Goal: Contribute content: Contribute content

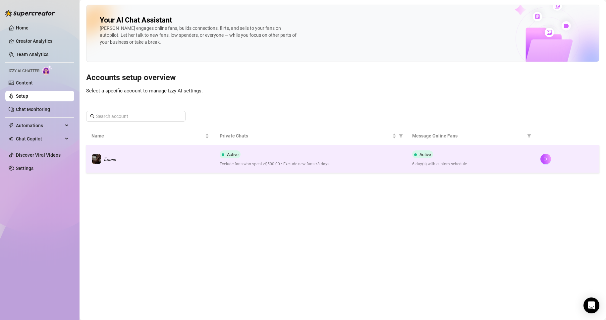
click at [405, 169] on td "Active Exclude fans who spent >$500.00 • Exclude new fans <3 days" at bounding box center [310, 159] width 193 height 28
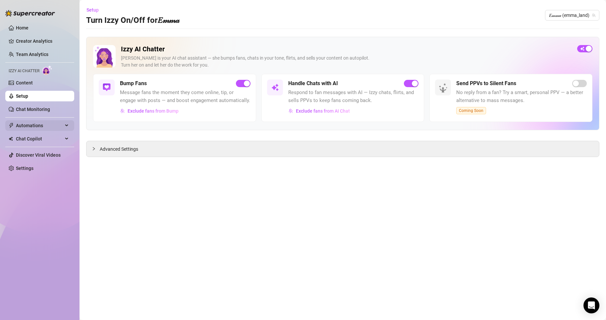
click at [50, 126] on span "Automations" at bounding box center [39, 125] width 47 height 11
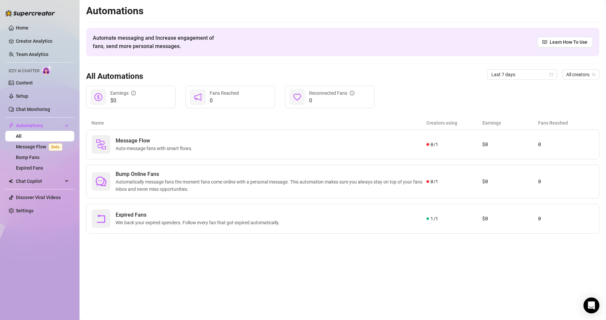
click at [42, 74] on div "Izzy AI Chatter" at bounding box center [39, 70] width 69 height 10
click at [33, 82] on link "Content" at bounding box center [24, 82] width 17 height 5
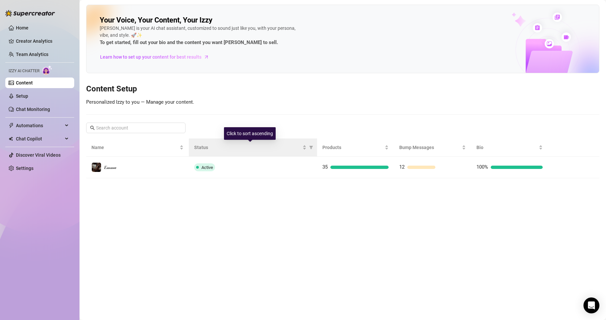
click at [296, 152] on th "Status" at bounding box center [253, 148] width 128 height 18
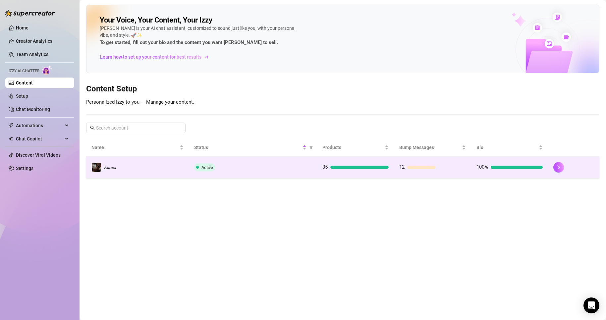
click at [297, 173] on td "Active" at bounding box center [253, 168] width 128 height 22
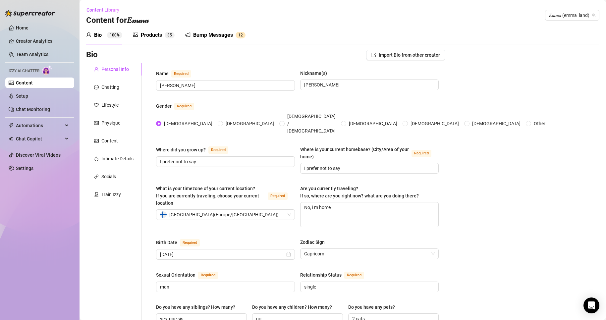
click at [164, 34] on div "Products 3 5" at bounding box center [154, 35] width 42 height 8
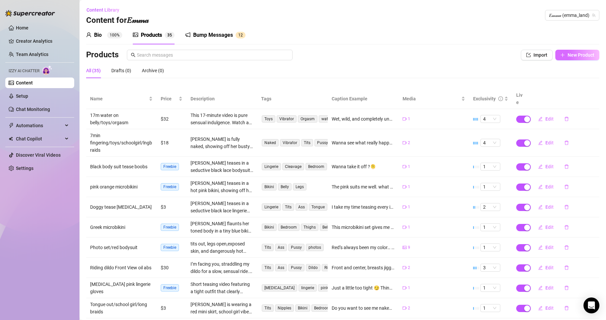
click at [571, 56] on span "New Product" at bounding box center [581, 54] width 27 height 5
type textarea "Type your message here..."
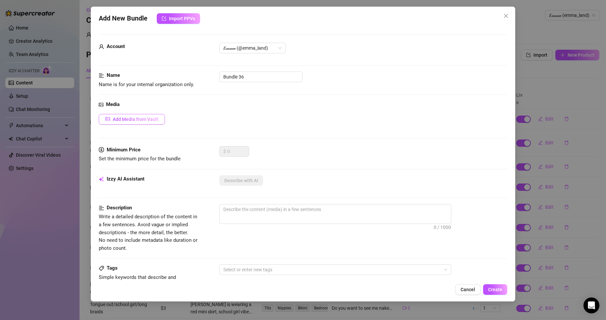
click at [132, 124] on button "Add Media from Vault" at bounding box center [132, 119] width 66 height 11
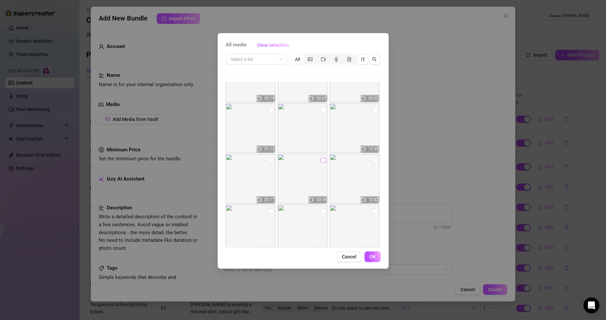
scroll to position [283, 0]
click at [321, 159] on input "checkbox" at bounding box center [323, 159] width 5 height 5
checkbox input "false"
click at [269, 160] on input "checkbox" at bounding box center [271, 159] width 5 height 5
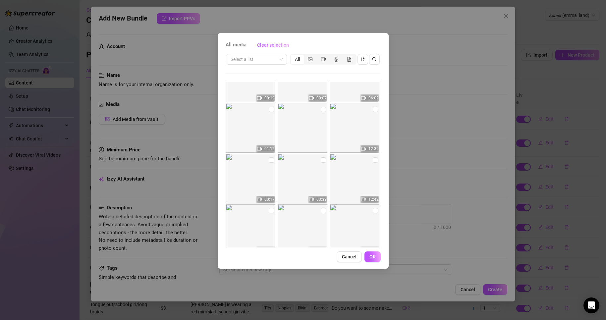
checkbox input "true"
click at [370, 114] on img at bounding box center [355, 128] width 50 height 50
click at [373, 110] on input "checkbox" at bounding box center [375, 109] width 5 height 5
checkbox input "true"
click at [374, 256] on span "OK" at bounding box center [373, 256] width 6 height 5
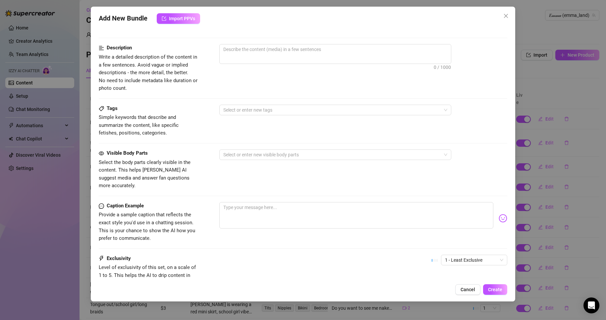
scroll to position [265, 0]
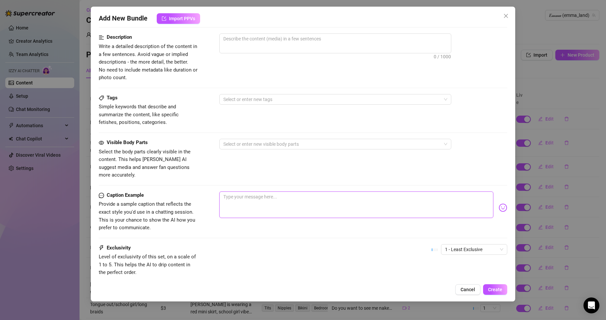
paste textarea "💋 “Up close… lips, tongue, and every detail of my BJ just for you 😈💦”"
type textarea "💋 “Up close… lips, tongue, and every detail of my BJ just for you 😈💦”"
click at [232, 195] on textarea "💋 “Up close… lips, tongue, and every detail of my BJ just for you 😈💦”" at bounding box center [356, 205] width 274 height 27
type textarea "💋 Up close… lips, tongue, and every detail of my BJ just for you 😈💦”"
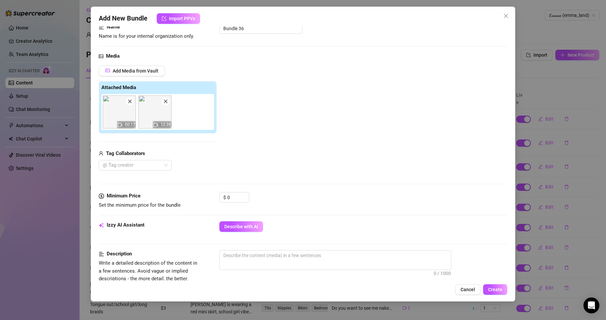
scroll to position [66, 0]
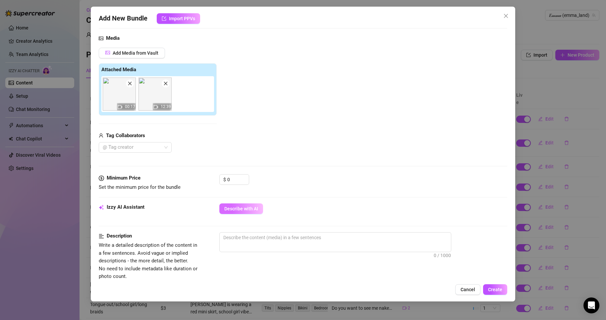
type textarea "💋 Up close… lips, tongue, and every detail of my BJ just for you 😈💦”"
click at [244, 207] on span "Describe with AI" at bounding box center [241, 208] width 34 height 5
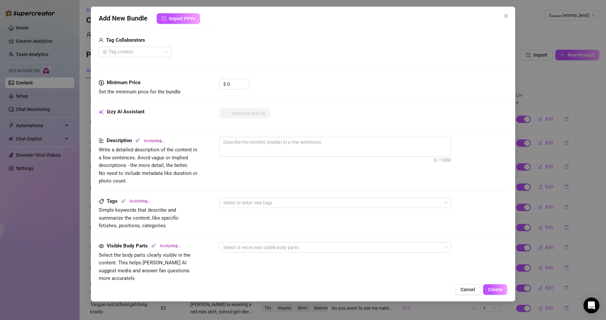
scroll to position [166, 0]
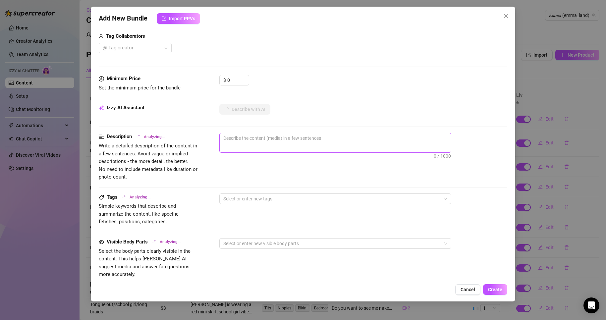
click at [356, 144] on span "0 / 1000" at bounding box center [335, 143] width 232 height 20
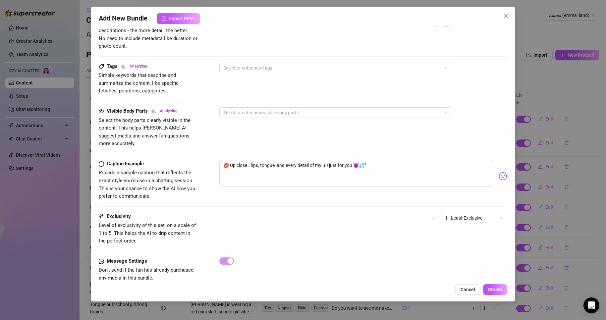
scroll to position [303, 0]
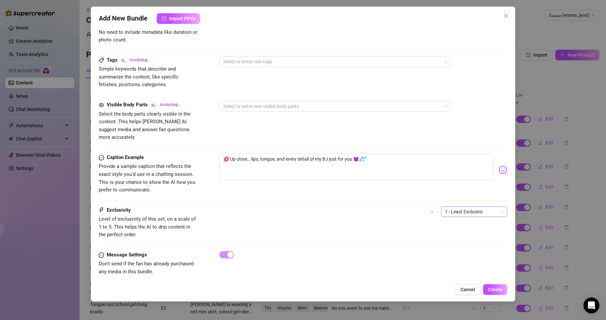
click at [472, 207] on span "1 - Least Exclusive" at bounding box center [474, 212] width 58 height 10
click at [454, 237] on div "3" at bounding box center [469, 238] width 56 height 7
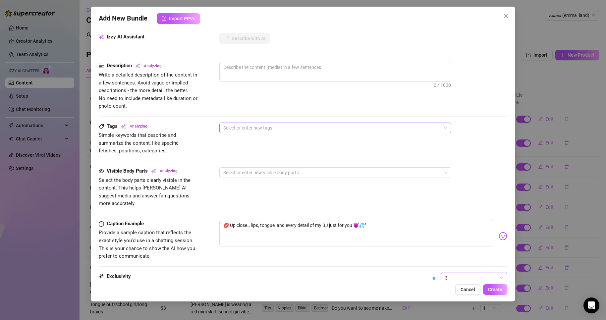
scroll to position [237, 0]
click at [323, 175] on div at bounding box center [332, 172] width 222 height 9
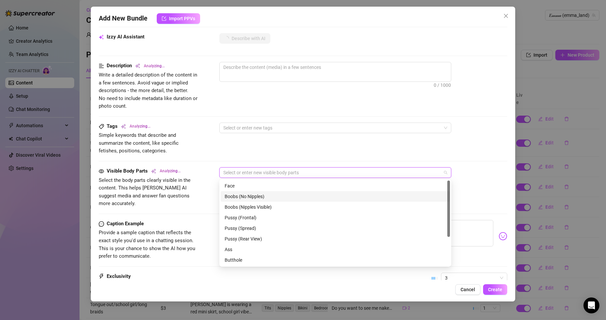
click at [317, 194] on div "Boobs (No Nipples)" at bounding box center [335, 196] width 221 height 7
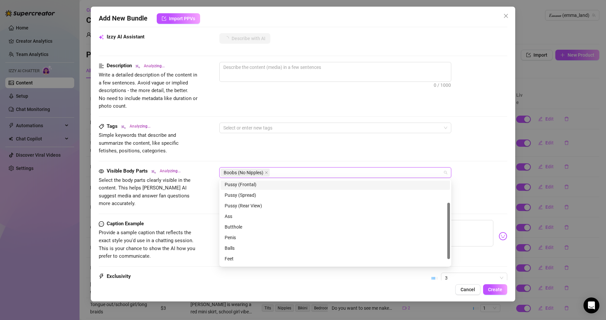
scroll to position [42, 0]
type textarea "[PERSON_NAME]"
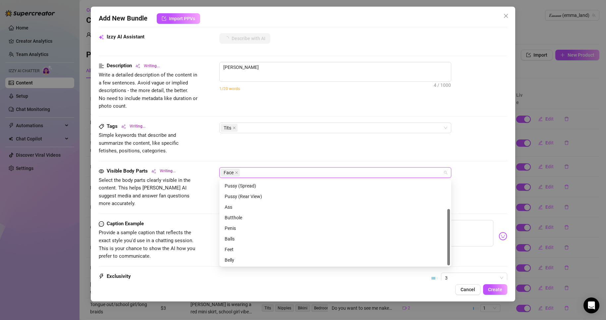
type textarea "[PERSON_NAME] wears"
type textarea "[PERSON_NAME] wears a"
type textarea "[PERSON_NAME] wears a cropped"
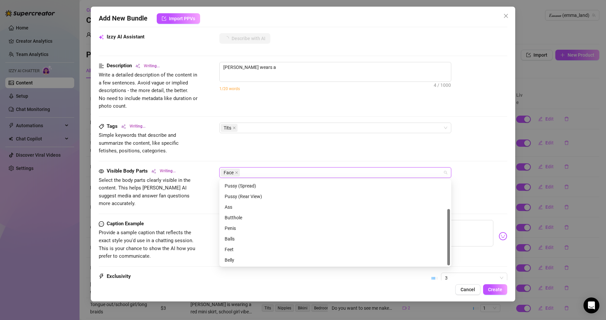
type textarea "[PERSON_NAME] wears a cropped"
type textarea "[PERSON_NAME] wears a cropped white"
type textarea "[PERSON_NAME] wears a cropped white t-shirt"
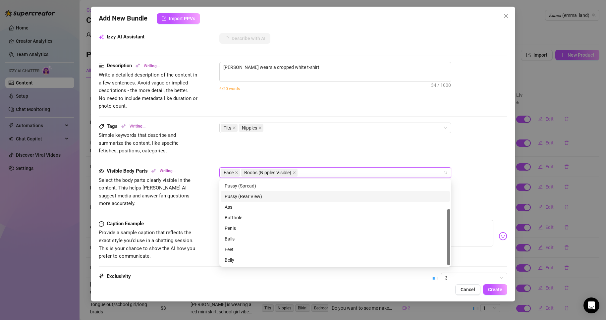
type textarea "[PERSON_NAME] wears a cropped white t-shirt and"
type textarea "[PERSON_NAME] wears a cropped white t-shirt and tight"
type textarea "[PERSON_NAME] wears a cropped white t-shirt and tight blue"
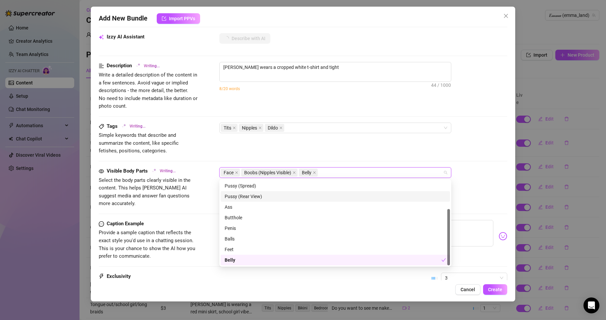
type textarea "[PERSON_NAME] wears a cropped white t-shirt and tight blue"
type textarea "[PERSON_NAME] wears a cropped white t-shirt and tight blue shorts,"
type textarea "[PERSON_NAME] wears a cropped white t-shirt and tight blue shorts, teasing"
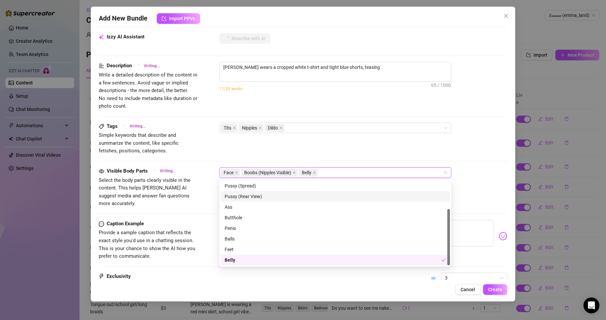
type textarea "[PERSON_NAME] wears a cropped white t-shirt and tight blue shorts, teasing in"
type textarea "[PERSON_NAME] wears a cropped white t-shirt and tight blue shorts, teasing in a"
type textarea "[PERSON_NAME] wears a cropped white t-shirt and tight blue shorts, teasing in a…"
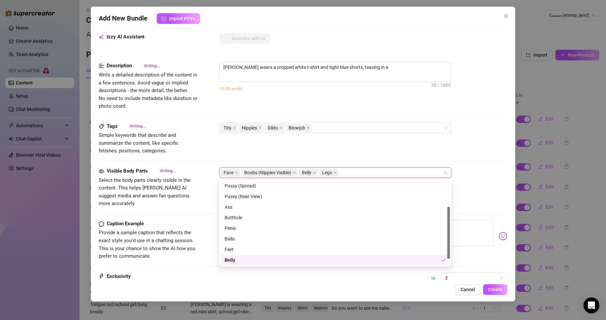
type textarea "[PERSON_NAME] wears a cropped white t-shirt and tight blue shorts, teasing in a…"
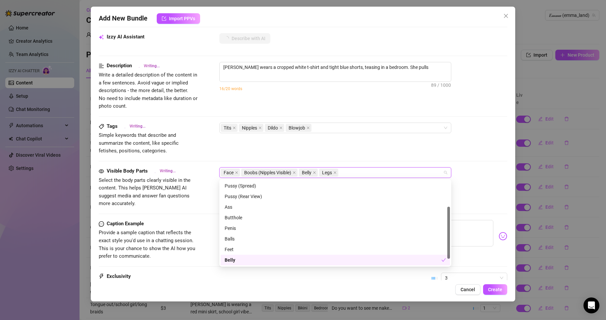
type textarea "[PERSON_NAME] wears a cropped white t-shirt and tight blue shorts, teasing in a…"
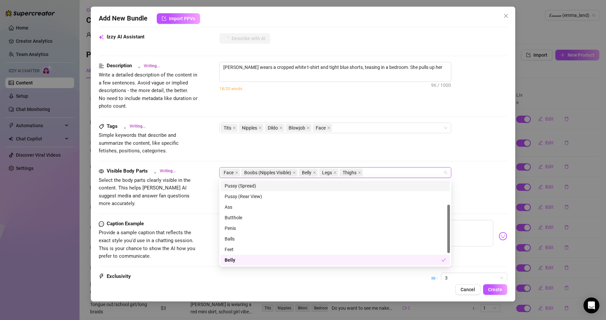
type textarea "[PERSON_NAME] wears a cropped white t-shirt and tight blue shorts, teasing in a…"
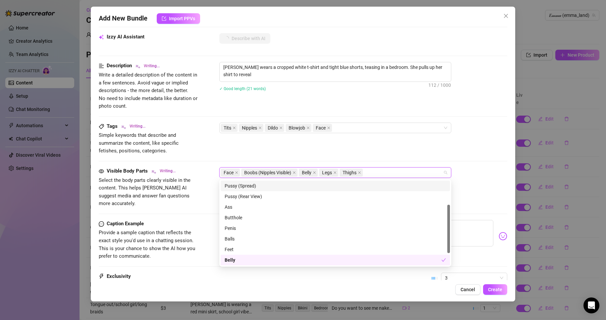
type textarea "[PERSON_NAME] wears a cropped white t-shirt and tight blue shorts, teasing in a…"
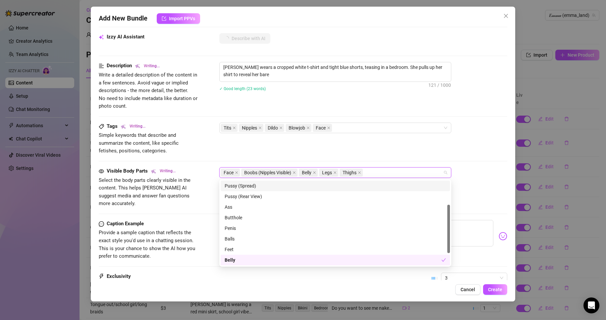
type textarea "[PERSON_NAME] wears a cropped white t-shirt and tight blue shorts, teasing in a…"
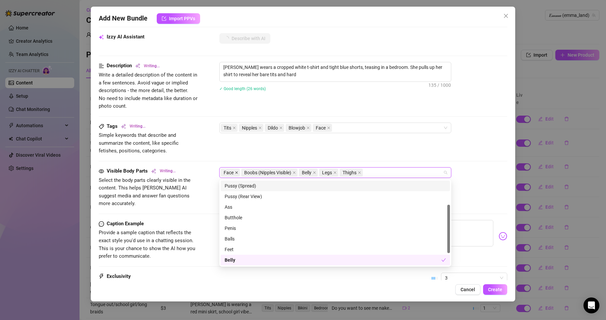
type textarea "[PERSON_NAME] wears a cropped white t-shirt and tight blue shorts, teasing in a…"
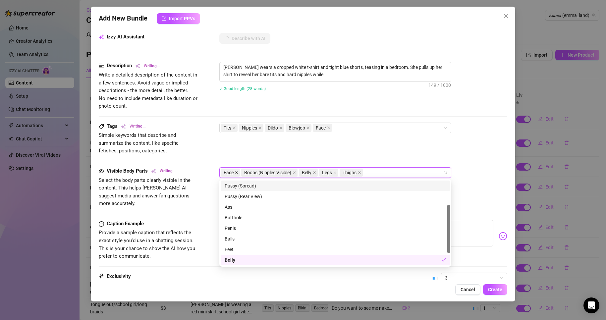
type textarea "[PERSON_NAME] wears a cropped white t-shirt and tight blue shorts, teasing in a…"
click at [238, 173] on icon "close" at bounding box center [236, 172] width 3 height 3
type textarea "[PERSON_NAME] wears a cropped white t-shirt and tight blue shorts, teasing in a…"
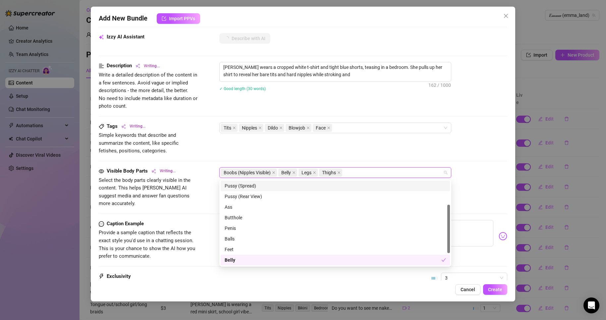
type textarea "[PERSON_NAME] wears a cropped white t-shirt and tight blue shorts, teasing in a…"
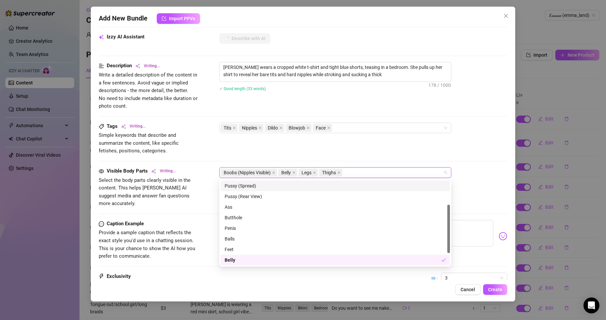
type textarea "[PERSON_NAME] wears a cropped white t-shirt and tight blue shorts, teasing in a…"
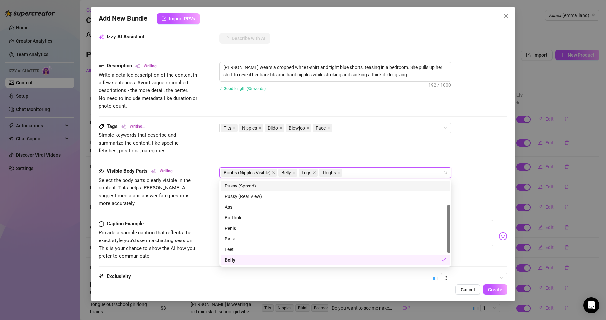
type textarea "[PERSON_NAME] wears a cropped white t-shirt and tight blue shorts, teasing in a…"
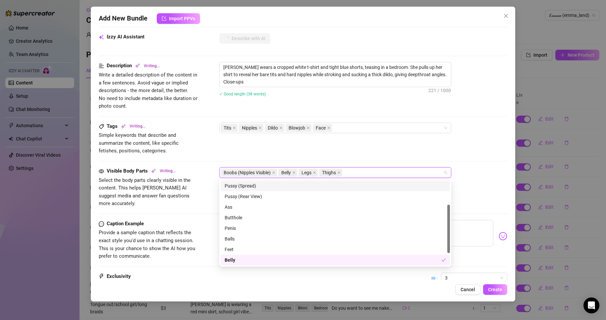
type textarea "[PERSON_NAME] wears a cropped white t-shirt and tight blue shorts, teasing in a…"
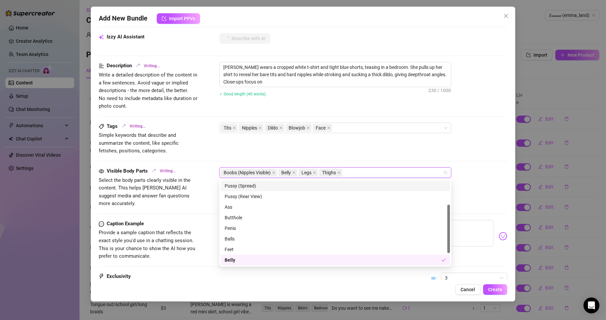
type textarea "[PERSON_NAME] wears a cropped white t-shirt and tight blue shorts, teasing in a…"
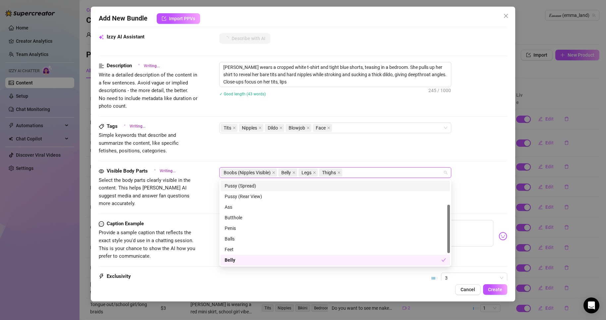
type textarea "[PERSON_NAME] wears a cropped white t-shirt and tight blue shorts, teasing in a…"
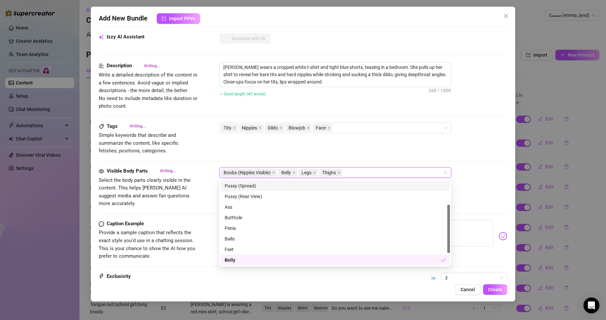
type textarea "[PERSON_NAME] wears a cropped white t-shirt and tight blue shorts, teasing in a…"
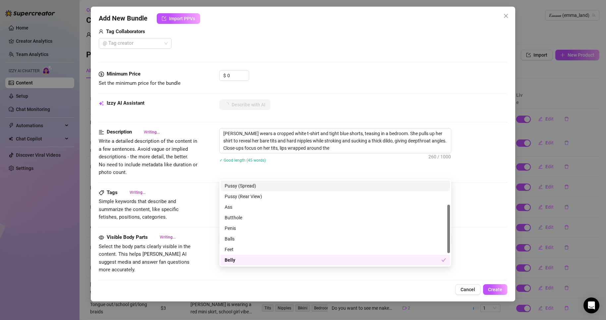
type textarea "[PERSON_NAME] wears a cropped white t-shirt and tight blue shorts, teasing in a…"
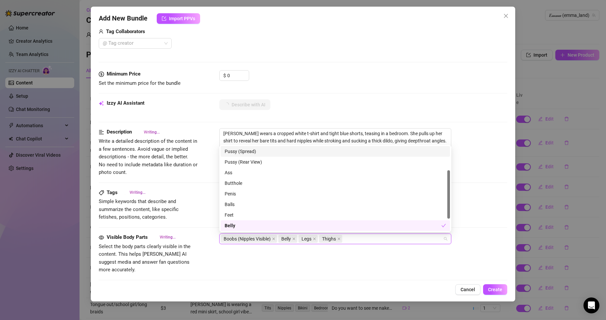
type textarea "[PERSON_NAME] wears a cropped white t-shirt and tight blue shorts, teasing in a…"
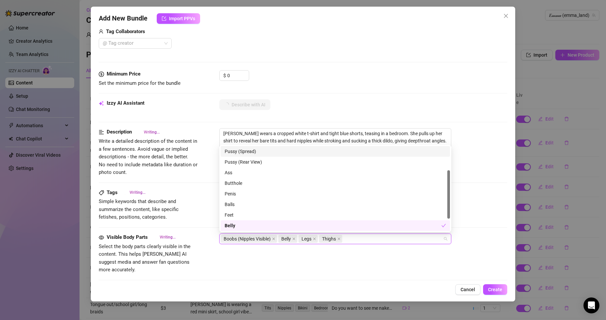
type textarea "[PERSON_NAME] wears a cropped white t-shirt and tight blue shorts, teasing in a…"
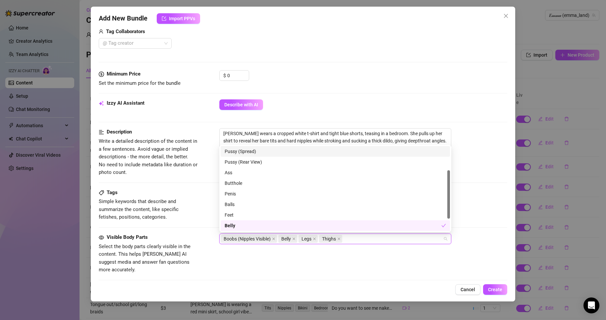
click at [294, 100] on div "Describe with AI" at bounding box center [363, 104] width 288 height 11
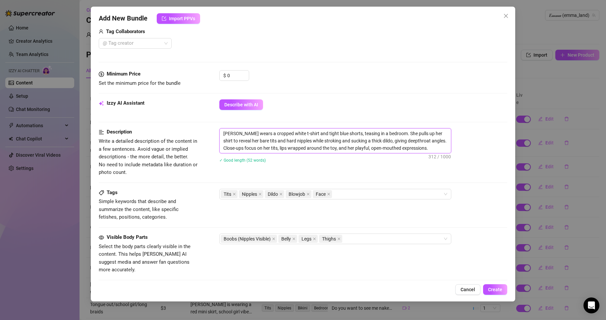
drag, startPoint x: 409, startPoint y: 146, endPoint x: 210, endPoint y: 141, distance: 198.6
click at [210, 141] on div "Description Write a detailed description of the content in a few sentences. Avo…" at bounding box center [303, 152] width 408 height 48
click at [257, 143] on textarea "[PERSON_NAME] wears a cropped white t-shirt and tight blue shorts, teasing in a…" at bounding box center [335, 141] width 231 height 25
paste textarea "Explicit 12-minute video featuring an intimate BJ performance with multiple clo…"
type textarea "[PERSON_NAME] wears a cropped white t-shirt and tight blue shorts, teasing in a…"
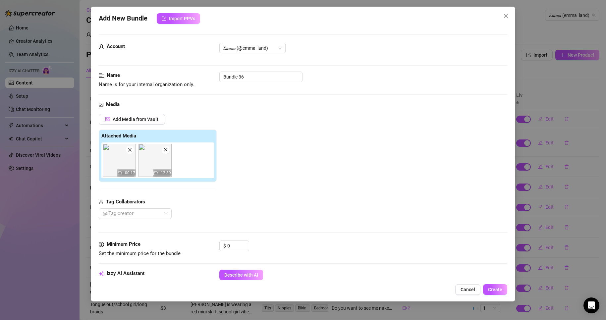
scroll to position [0, 0]
type textarea "[PERSON_NAME] wears a cropped white t-shirt and tight blue shorts, teasing in a…"
click at [254, 81] on input "Bundle 36" at bounding box center [260, 77] width 83 height 11
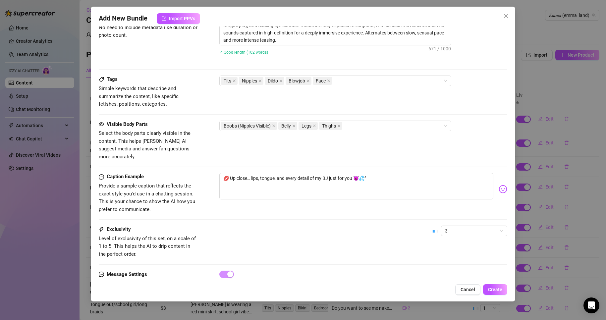
scroll to position [327, 0]
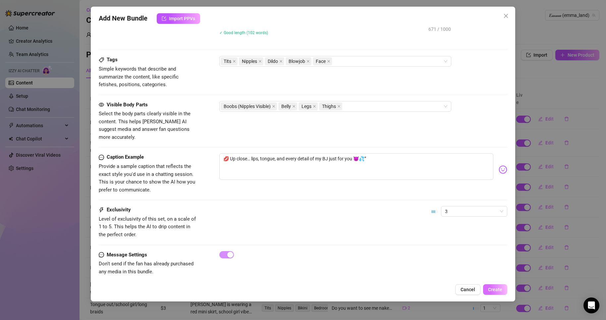
type input "BJ saint t-shirt"
click at [502, 289] on span "Create" at bounding box center [495, 289] width 14 height 5
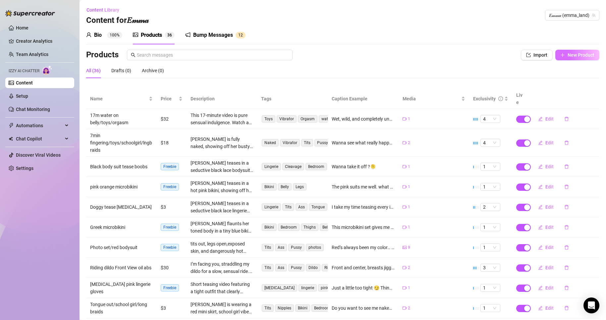
click at [581, 52] on button "New Product" at bounding box center [578, 55] width 44 height 11
type textarea "Type your message here..."
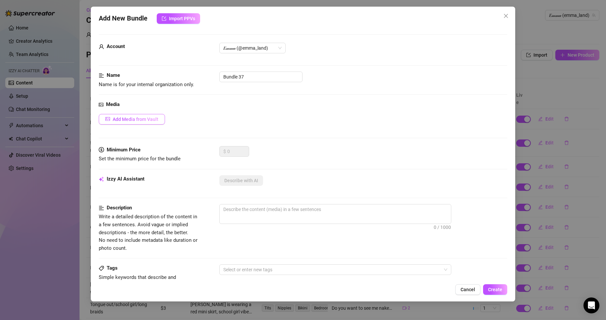
click at [143, 123] on button "Add Media from Vault" at bounding box center [132, 119] width 66 height 11
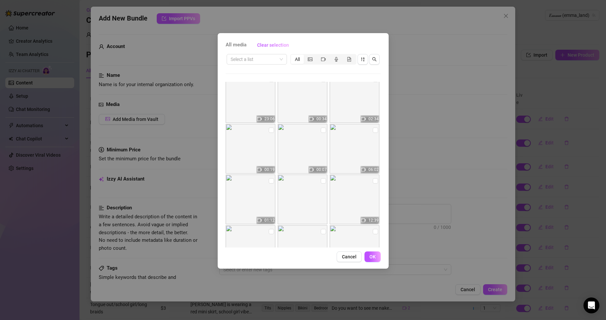
scroll to position [199, 0]
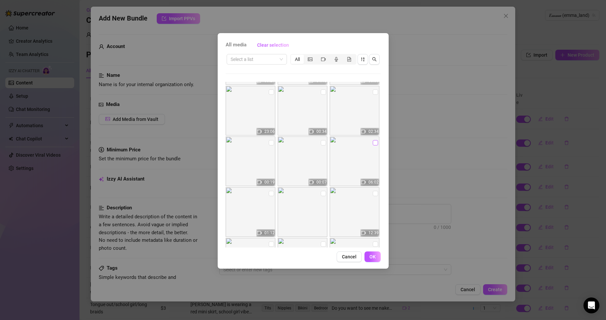
click at [373, 142] on input "checkbox" at bounding box center [375, 142] width 5 height 5
checkbox input "true"
click at [267, 194] on img at bounding box center [251, 212] width 50 height 50
click at [269, 194] on input "checkbox" at bounding box center [271, 193] width 5 height 5
checkbox input "true"
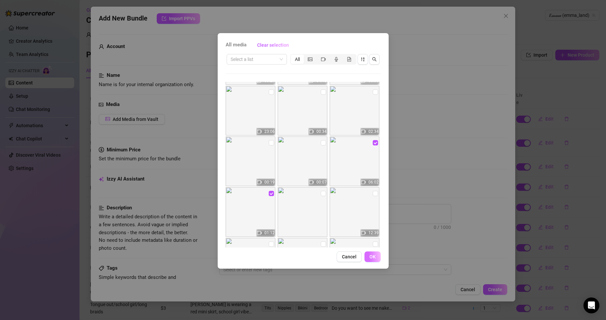
click at [373, 254] on button "OK" at bounding box center [373, 257] width 16 height 11
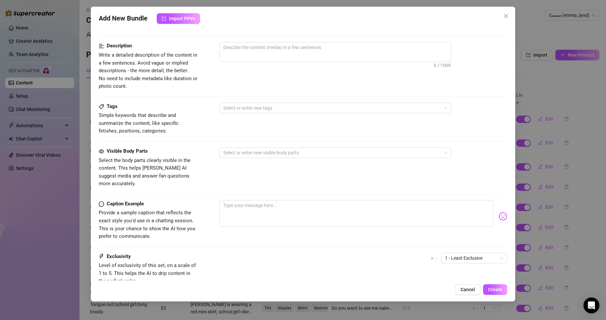
scroll to position [265, 0]
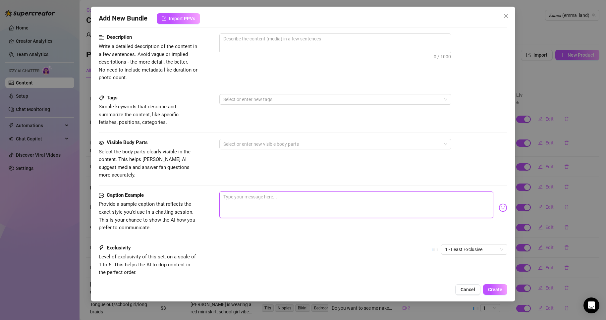
paste textarea "🍀 “Green lace, red fire… riding just for you 😈🔥"
type textarea "🍀 “Green lace, red fire… riding just for you 😈🔥"
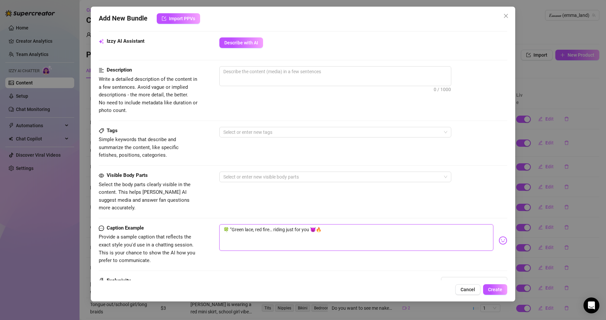
scroll to position [199, 0]
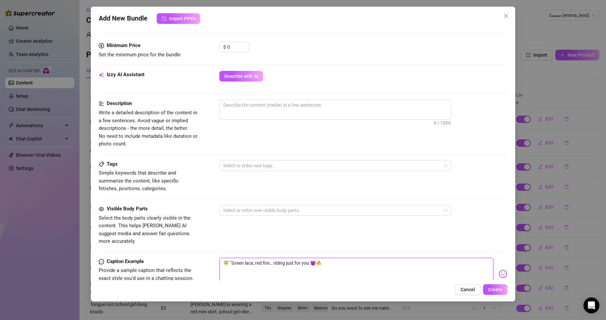
type textarea "🍀 “Green lace, red fire… riding just for you 😈🔥"
click at [251, 70] on div "Minimum Price Set the minimum price for the bundle $ 0" at bounding box center [303, 56] width 408 height 29
click at [242, 161] on div at bounding box center [332, 165] width 222 height 9
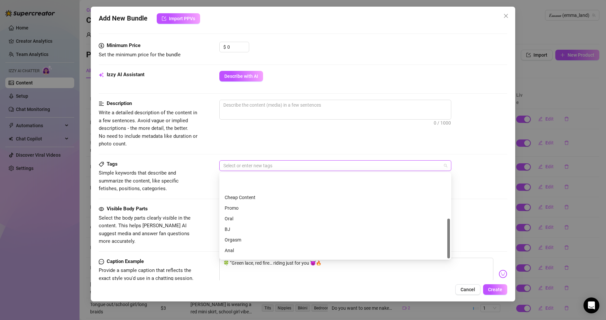
scroll to position [95, 0]
click at [241, 229] on div "Lingerie" at bounding box center [335, 231] width 221 height 7
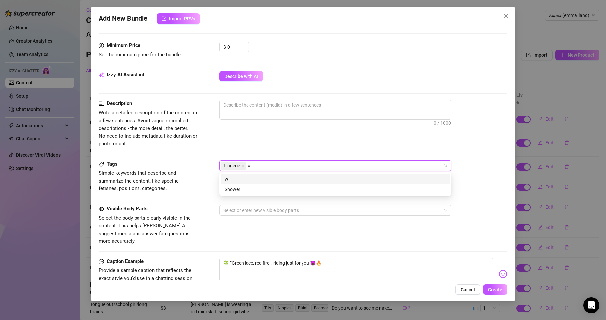
scroll to position [0, 0]
type input "wig"
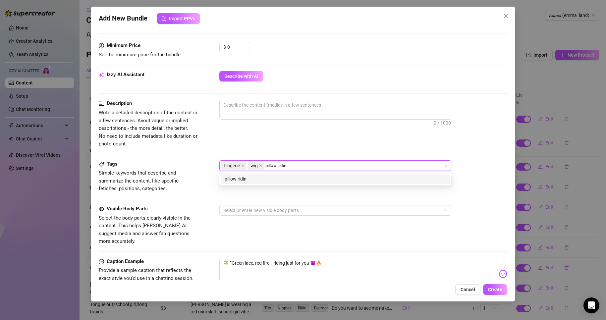
type input "pillow riding"
type input "belly"
type input "red hair"
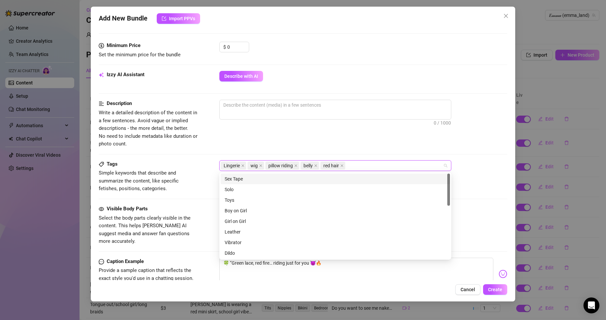
click at [216, 146] on div "Description Write a detailed description of the content in a few sentences. Avo…" at bounding box center [303, 124] width 408 height 48
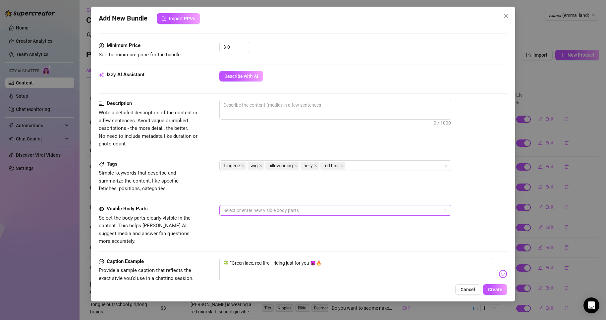
click at [268, 209] on div at bounding box center [332, 210] width 222 height 9
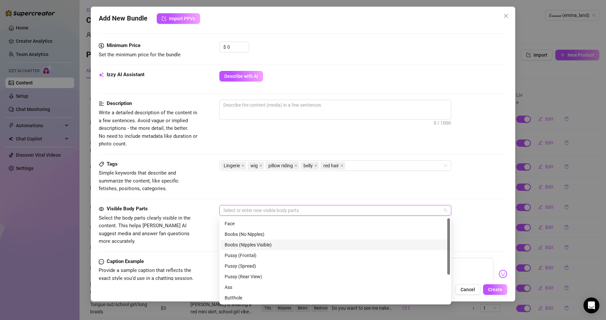
click at [261, 242] on div "Boobs (Nipples Visible)" at bounding box center [335, 244] width 221 height 7
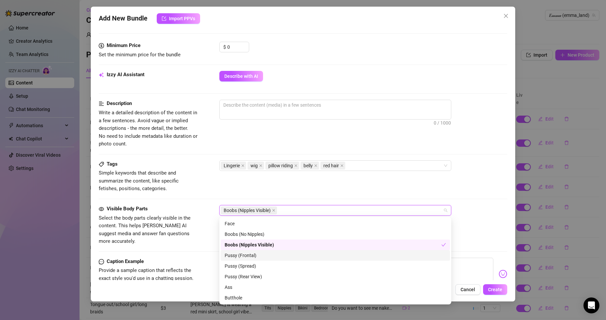
click at [258, 252] on div "Pussy (Frontal)" at bounding box center [335, 255] width 221 height 7
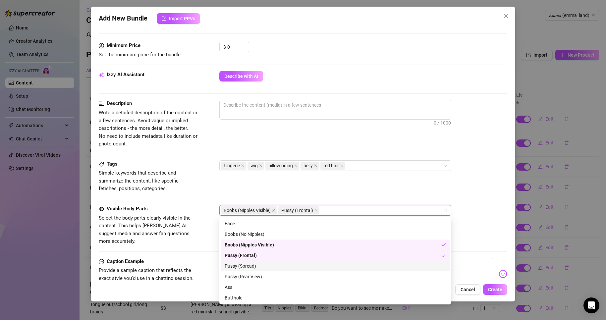
click at [260, 263] on div "Pussy (Spread)" at bounding box center [335, 266] width 221 height 7
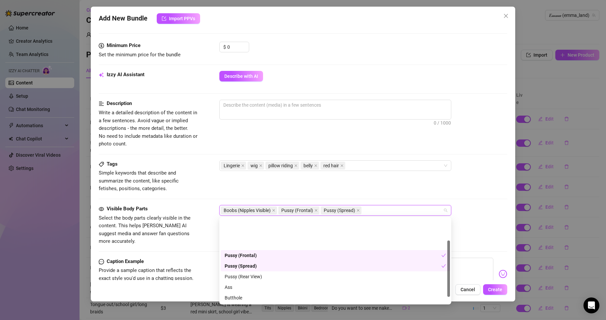
scroll to position [33, 0]
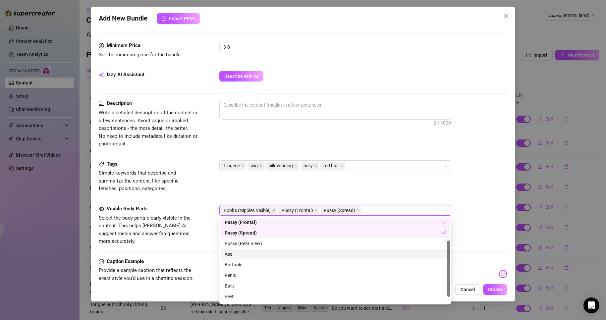
click at [257, 251] on div "Ass" at bounding box center [335, 254] width 221 height 7
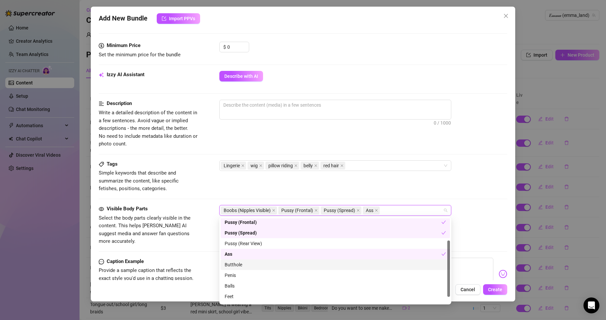
scroll to position [42, 0]
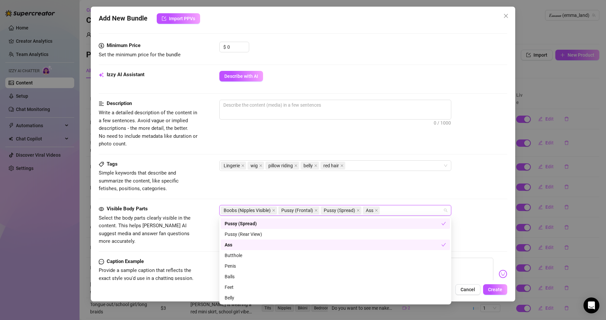
click at [384, 131] on div at bounding box center [363, 126] width 288 height 11
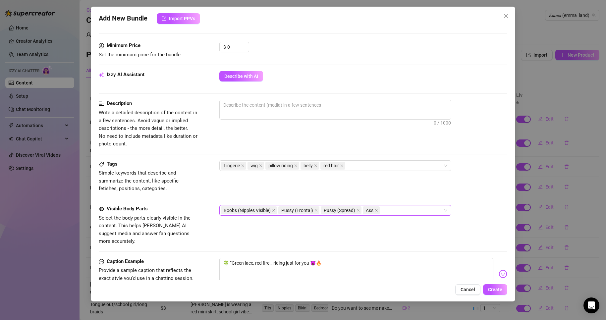
click at [432, 209] on div "Boobs (Nipples Visible) Pussy (Frontal) Pussy (Spread) Ass" at bounding box center [332, 210] width 222 height 9
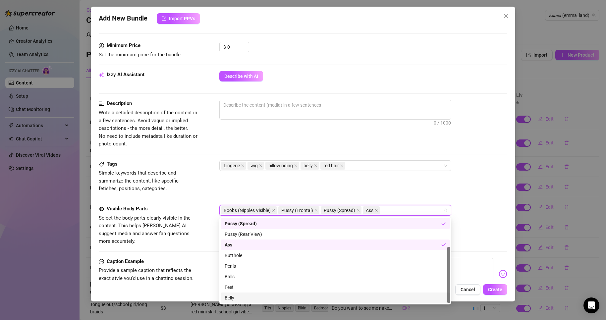
click at [246, 295] on div "Belly" at bounding box center [335, 297] width 221 height 7
click at [462, 174] on div "Tags Simple keywords that describe and summarize the content, like specific fet…" at bounding box center [303, 176] width 408 height 32
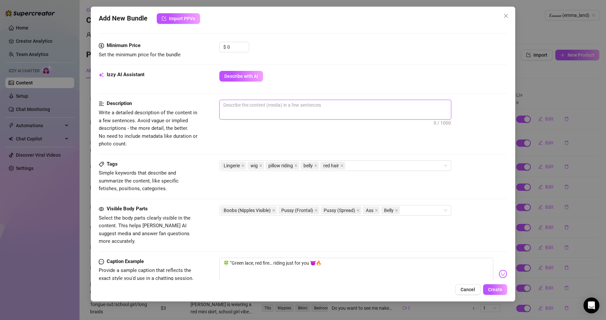
drag, startPoint x: 342, startPoint y: 93, endPoint x: 336, endPoint y: 109, distance: 17.1
paste textarea "6-minute explicit riding video featuring [PERSON_NAME] in a vibrant green linge…"
type textarea "6-minute explicit riding video featuring [PERSON_NAME] in a vibrant green linge…"
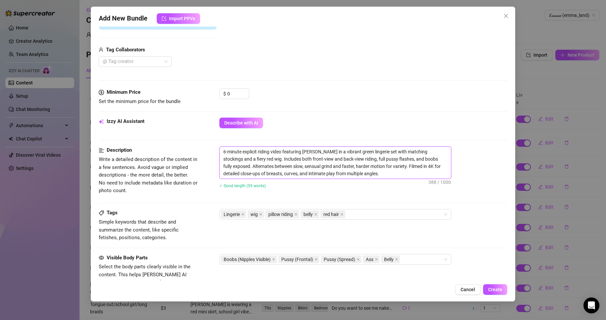
scroll to position [133, 0]
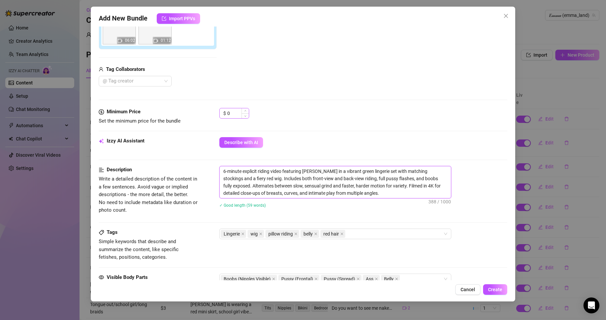
type textarea "6-minute explicit riding video featuring [PERSON_NAME] in a vibrant green linge…"
click at [238, 112] on input "0" at bounding box center [238, 113] width 22 height 10
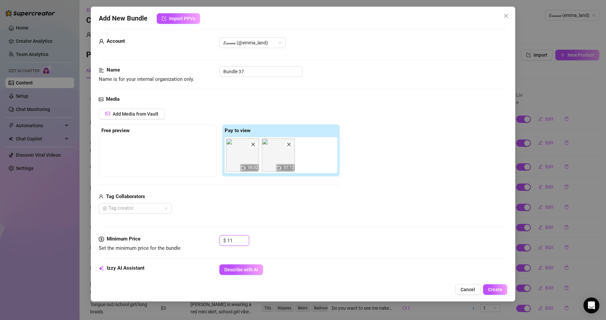
scroll to position [0, 0]
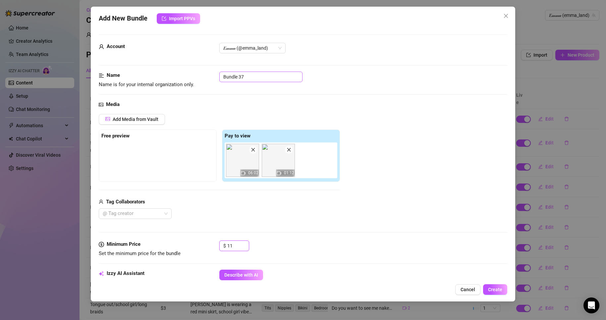
type input "11"
click at [247, 78] on input "Bundle 37" at bounding box center [260, 77] width 83 height 11
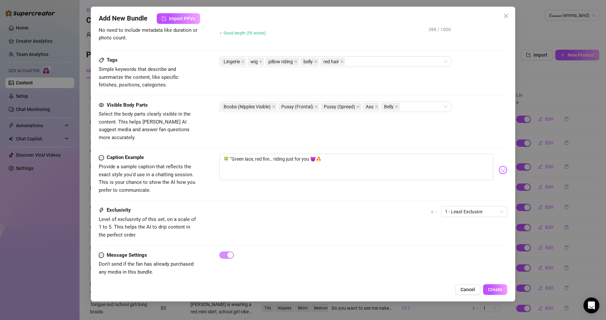
scroll to position [305, 0]
click at [497, 207] on span "1 - Least Exclusive" at bounding box center [474, 212] width 58 height 10
type input "Red wig/Green lingerie pillow ride"
click at [472, 224] on div "2" at bounding box center [469, 227] width 56 height 7
click at [489, 286] on button "Create" at bounding box center [495, 289] width 24 height 11
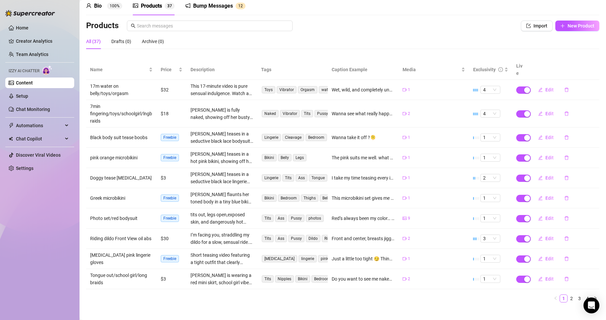
scroll to position [30, 0]
click at [594, 296] on icon "right" at bounding box center [596, 298] width 4 height 4
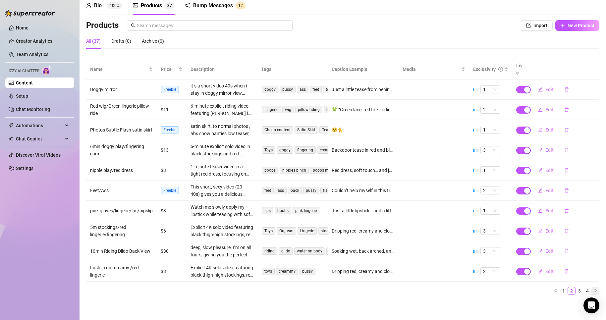
scroll to position [22, 0]
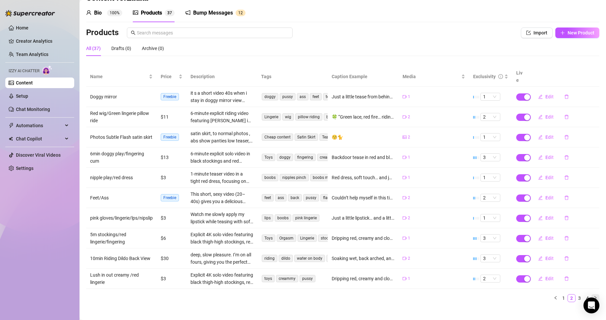
click at [594, 296] on icon "right" at bounding box center [596, 298] width 4 height 4
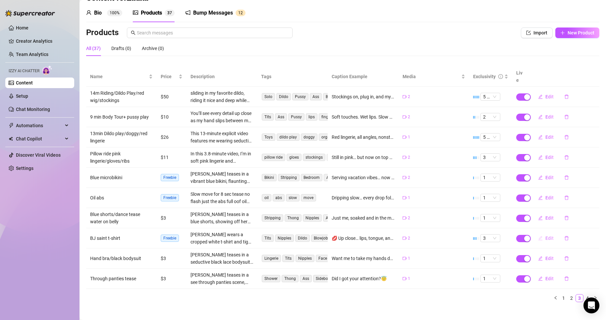
click at [541, 233] on button "Edit" at bounding box center [546, 238] width 26 height 11
type textarea "💋 Up close… lips, tongue, and every detail of my BJ just for you 😈💦”"
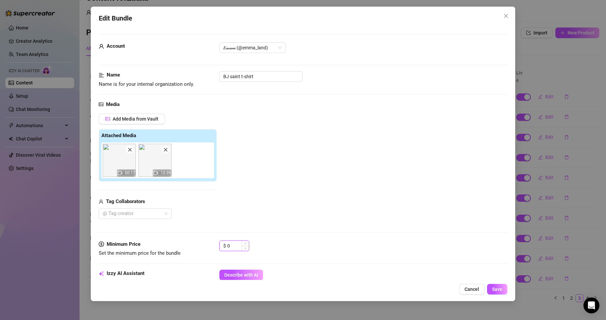
click at [236, 243] on input "0" at bounding box center [238, 246] width 22 height 10
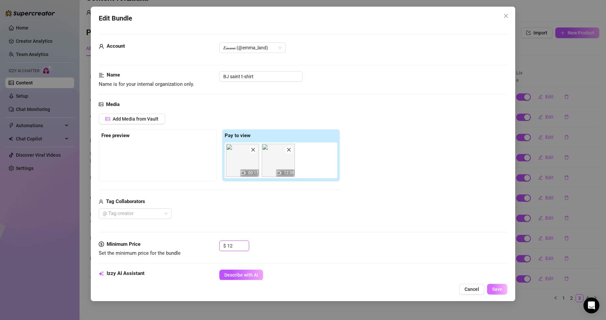
type input "12"
click at [492, 293] on button "Save" at bounding box center [497, 289] width 20 height 11
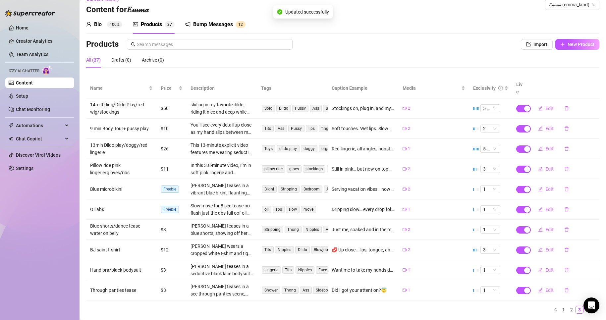
scroll to position [0, 0]
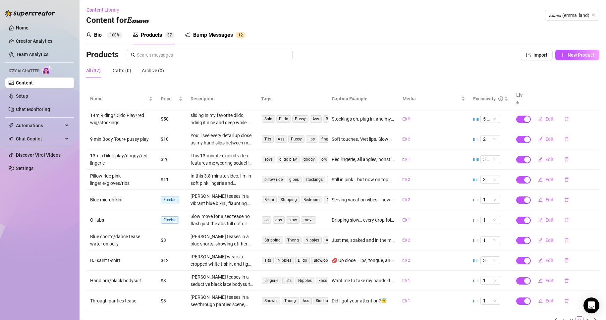
click at [564, 61] on div "Products Import New Product" at bounding box center [342, 56] width 513 height 13
click at [568, 56] on span "New Product" at bounding box center [581, 54] width 27 height 5
type textarea "Type your message here..."
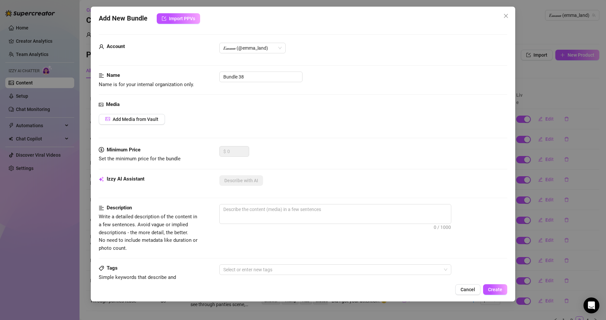
click at [131, 112] on div "Media Add Media from Vault" at bounding box center [303, 123] width 408 height 45
click at [130, 117] on span "Add Media from Vault" at bounding box center [136, 119] width 46 height 5
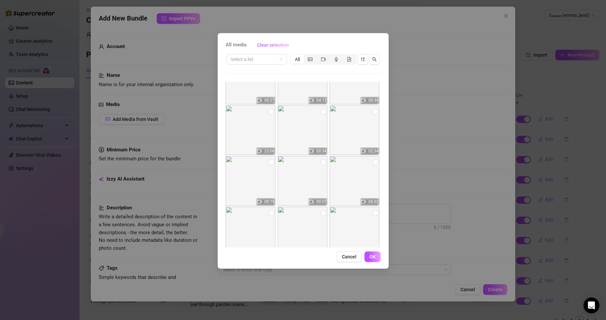
scroll to position [166, 0]
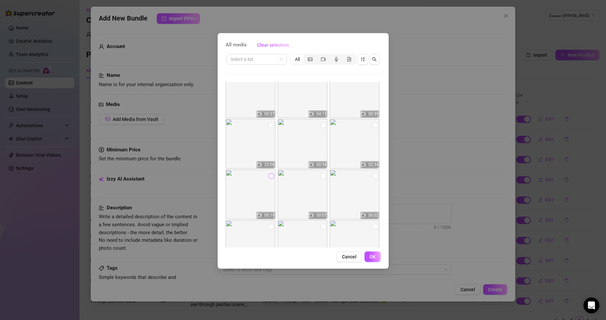
click at [271, 175] on input "checkbox" at bounding box center [271, 175] width 5 height 5
checkbox input "true"
click at [373, 124] on input "checkbox" at bounding box center [375, 125] width 5 height 5
checkbox input "true"
click at [375, 258] on span "OK" at bounding box center [373, 256] width 6 height 5
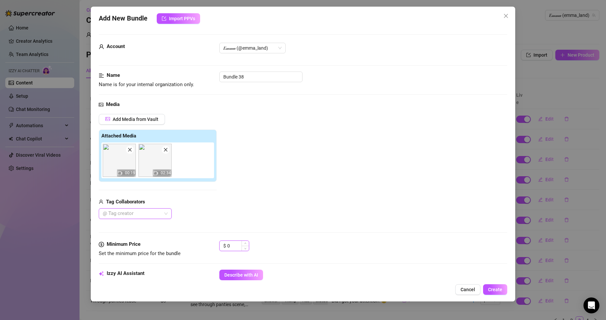
click at [240, 244] on input "0" at bounding box center [238, 246] width 22 height 10
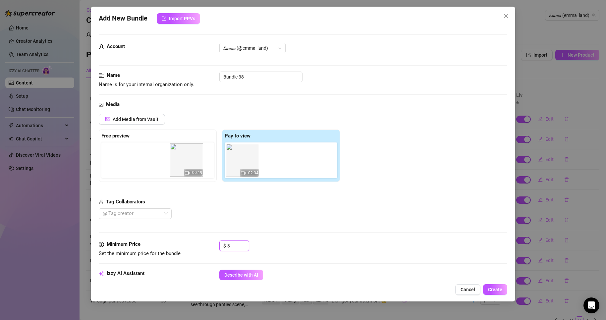
drag, startPoint x: 233, startPoint y: 164, endPoint x: 171, endPoint y: 163, distance: 61.7
click at [171, 163] on div "Free preview Pay to view 00:19 02:34" at bounding box center [219, 156] width 241 height 52
type input "3"
click at [266, 71] on div "Account 𝐸𝓂𝓂𝒶 (@emma_land)" at bounding box center [303, 57] width 408 height 29
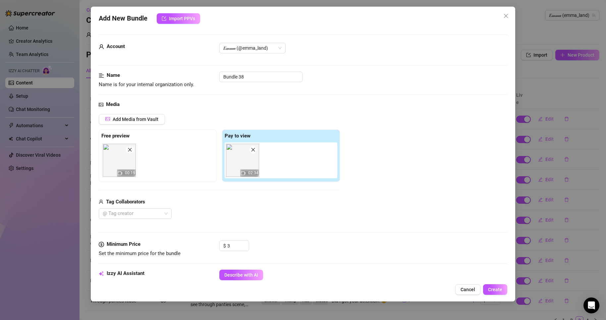
click at [266, 71] on div "Account 𝐸𝓂𝓂𝒶 (@emma_land)" at bounding box center [303, 57] width 408 height 29
click at [265, 74] on input "Bundle 38" at bounding box center [260, 77] width 83 height 11
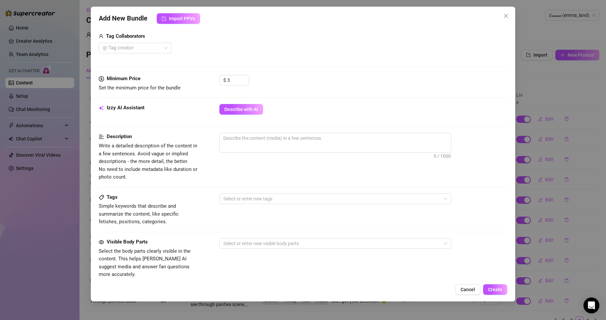
type input "Pony tail/ blue shorts / dance"
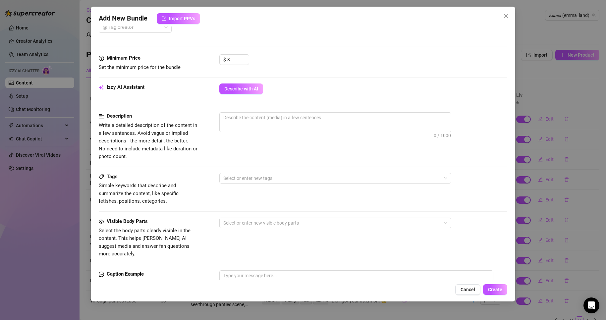
scroll to position [265, 0]
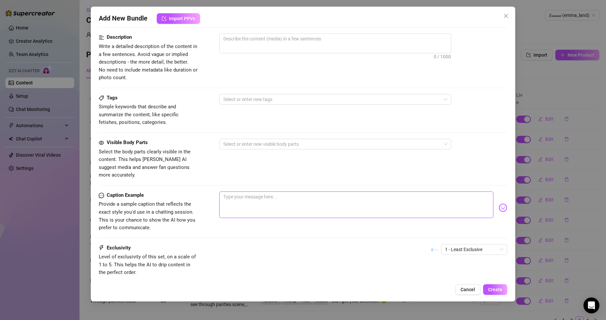
paste textarea "🍑 “Close enough to touch… but you’ll have to earn the rest 😏”"
type textarea "🍑 “Close enough to touch… but you’ll have to earn the rest 😏”"
click at [234, 192] on textarea "🍑 “Close enough to touch… but you’ll have to earn the rest 😏”" at bounding box center [356, 205] width 274 height 27
type textarea "🍑 Close enough to touch… but you’ll have to earn the rest 😏”"
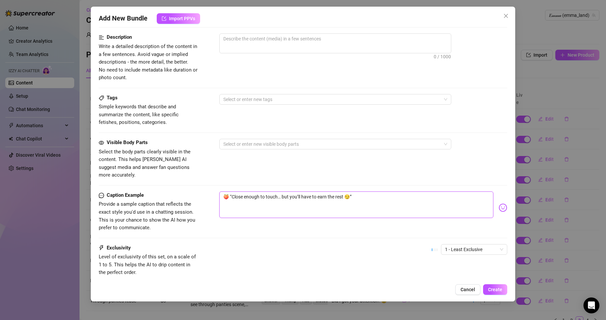
type textarea "🍑 Close enough to touch… but you’ll have to earn the rest 😏”"
click at [364, 200] on textarea "🍑 Close enough to touch… but you’ll have to earn the rest 😏”" at bounding box center [356, 205] width 274 height 27
type textarea "🍑 Close enough to touch… but you’ll have to earn the rest 😏"
click at [302, 143] on div at bounding box center [332, 144] width 222 height 9
type textarea "🍑 Close enough to touch… but you’ll have to earn the rest 😏"
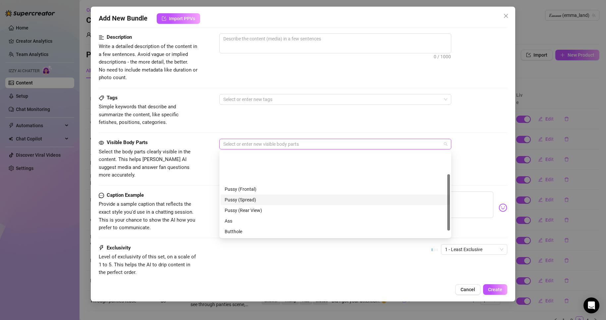
scroll to position [42, 0]
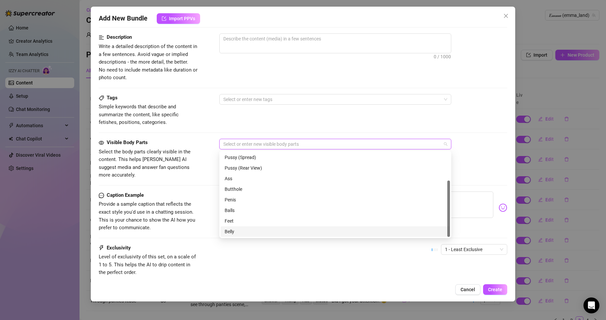
click at [239, 232] on div "Belly" at bounding box center [335, 231] width 221 height 7
click at [243, 184] on div "Ass" at bounding box center [335, 178] width 229 height 11
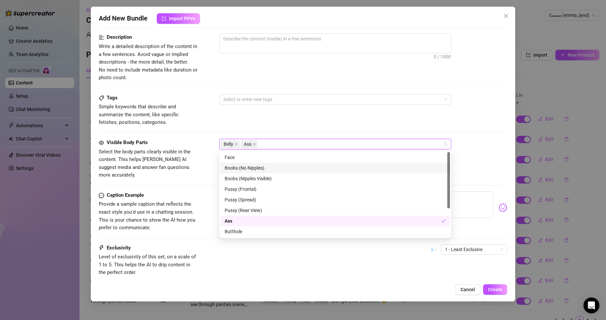
click at [246, 172] on div "Boobs (No Nipples)" at bounding box center [335, 168] width 229 height 11
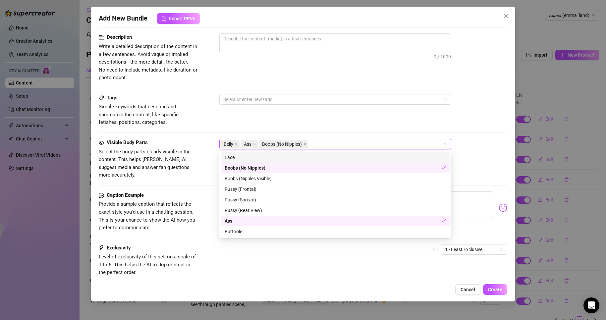
click at [304, 113] on div "Tags Simple keywords that describe and summarize the content, like specific fet…" at bounding box center [303, 110] width 408 height 32
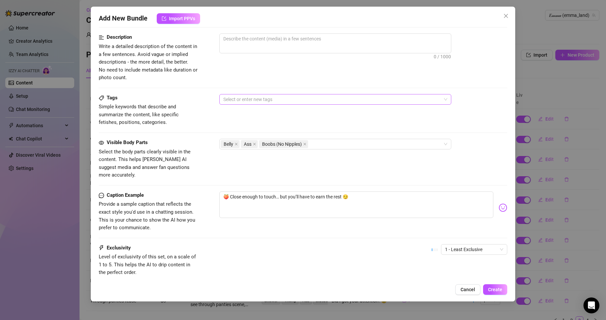
click at [302, 97] on div at bounding box center [332, 99] width 222 height 9
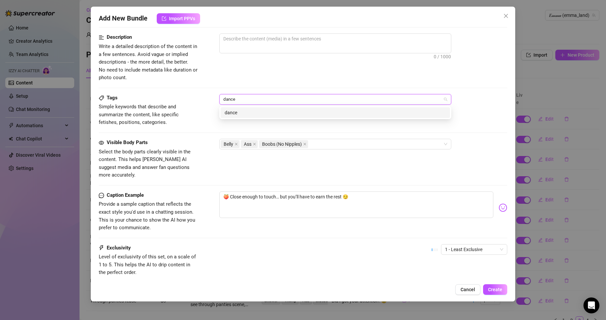
type input "dance"
type input "slow moves"
type input "ass tease"
click at [297, 246] on div "Exclusivity Level of exclusivity of this set, on a scale of 1 to 5. This helps …" at bounding box center [303, 260] width 408 height 32
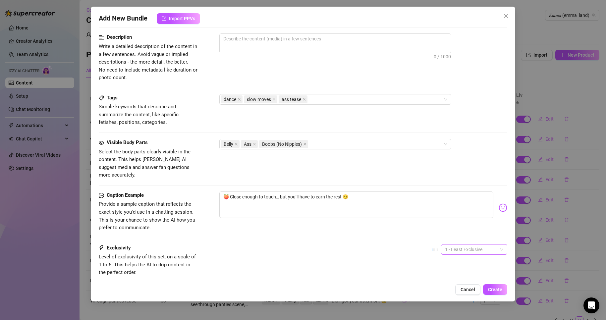
click at [484, 245] on span "1 - Least Exclusive" at bounding box center [474, 250] width 58 height 10
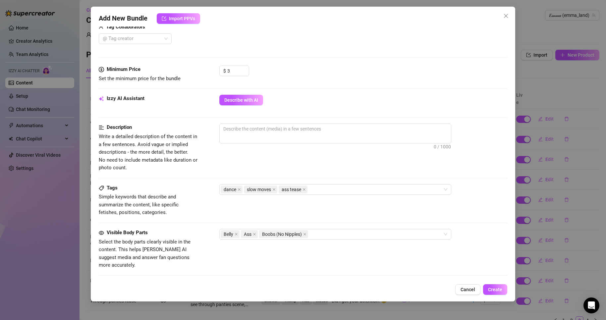
scroll to position [166, 0]
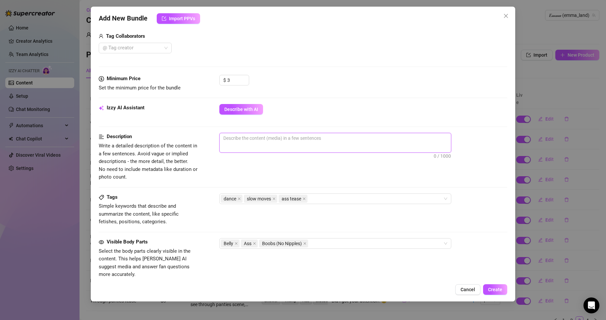
paste textarea "3-minute teasing dance video focusing entirely on the lower body. [PERSON_NAME]…"
type textarea "3-minute teasing dance video focusing entirely on the lower body. [PERSON_NAME]…"
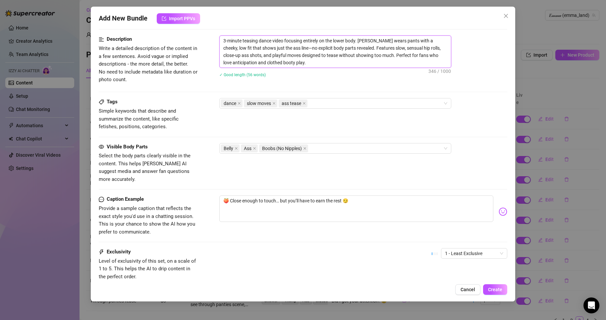
scroll to position [265, 0]
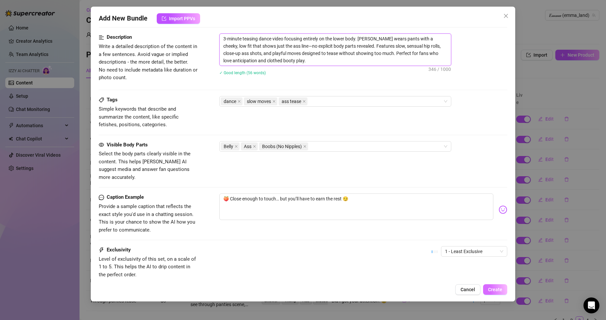
type textarea "3-minute teasing dance video focusing entirely on the lower body. [PERSON_NAME]…"
click at [501, 292] on span "Create" at bounding box center [495, 289] width 14 height 5
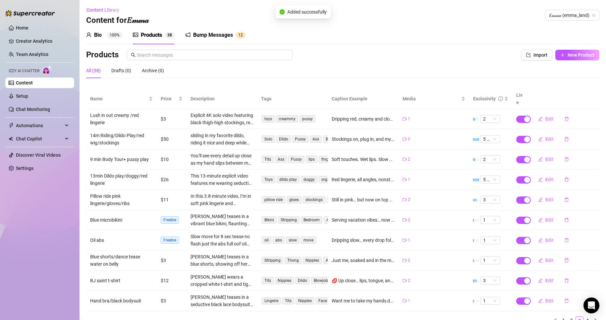
scroll to position [22, 0]
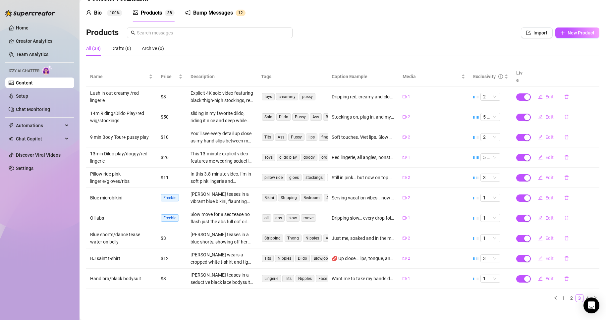
click at [546, 256] on span "Edit" at bounding box center [550, 258] width 8 height 5
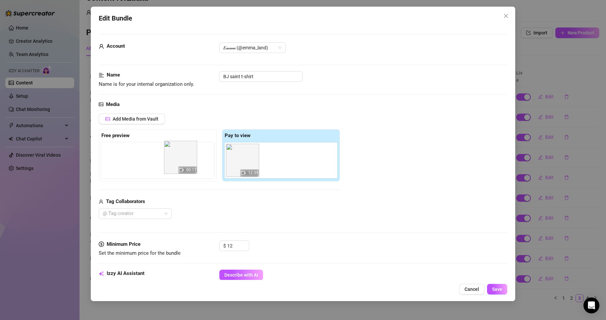
drag, startPoint x: 230, startPoint y: 162, endPoint x: 167, endPoint y: 160, distance: 63.7
click at [167, 160] on div "Free preview Pay to view 00:17 12:39" at bounding box center [219, 155] width 241 height 52
click at [506, 292] on button "Save" at bounding box center [497, 289] width 20 height 11
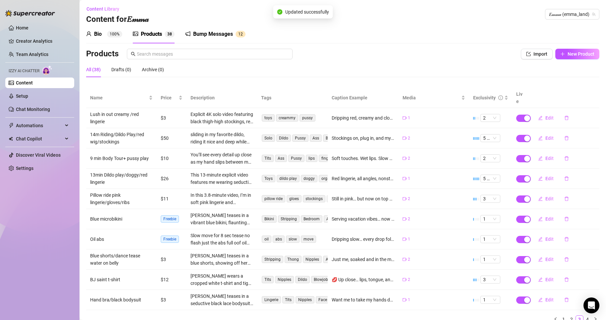
scroll to position [0, 0]
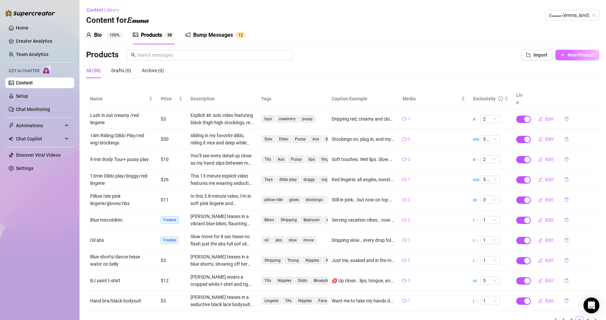
click at [589, 50] on button "New Product" at bounding box center [578, 55] width 44 height 11
type textarea "Type your message here..."
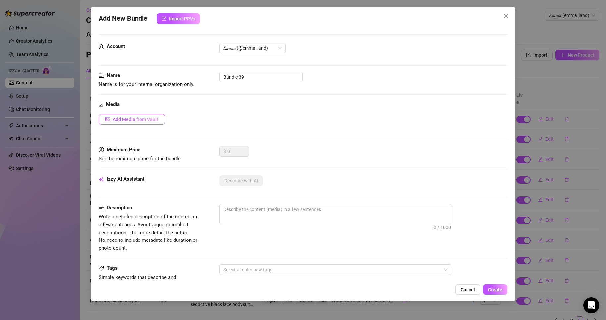
click at [142, 121] on span "Add Media from Vault" at bounding box center [136, 119] width 46 height 5
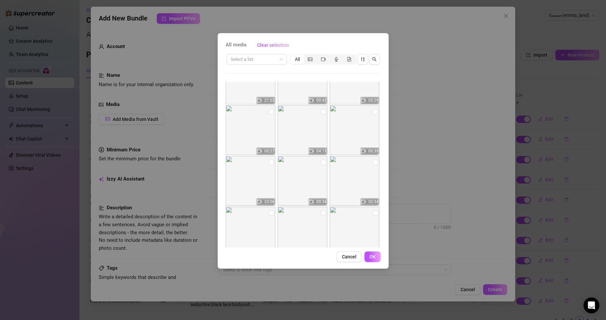
scroll to position [133, 0]
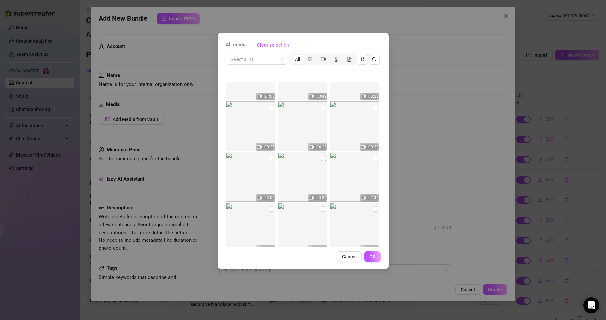
click at [321, 158] on input "checkbox" at bounding box center [323, 158] width 5 height 5
checkbox input "true"
click at [267, 158] on img at bounding box center [251, 177] width 50 height 50
click at [270, 158] on input "checkbox" at bounding box center [271, 158] width 5 height 5
checkbox input "true"
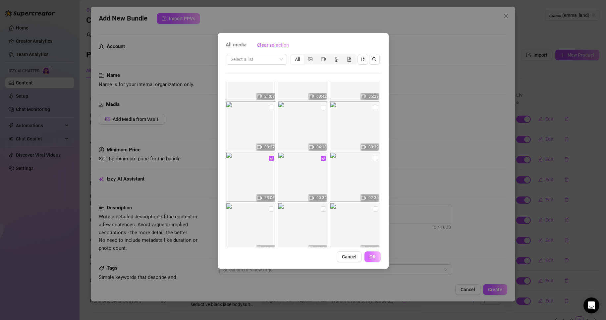
click at [372, 254] on span "OK" at bounding box center [373, 256] width 6 height 5
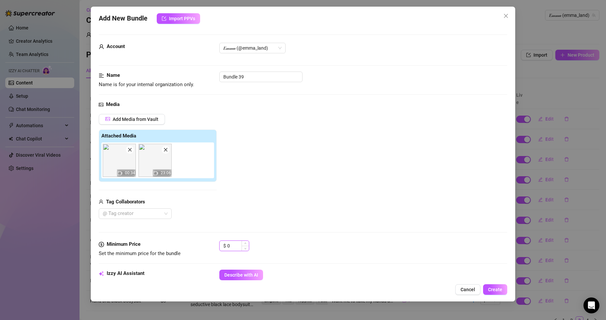
click at [233, 244] on input "0" at bounding box center [238, 246] width 22 height 10
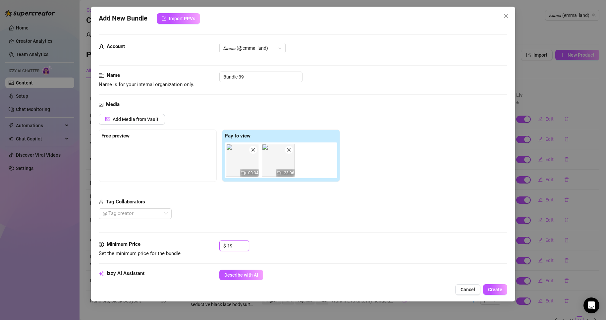
type input "19"
drag, startPoint x: 242, startPoint y: 177, endPoint x: 160, endPoint y: 180, distance: 81.6
click at [160, 180] on div "Free preview Pay to view 00:34 23:06" at bounding box center [219, 156] width 241 height 52
drag, startPoint x: 229, startPoint y: 165, endPoint x: 177, endPoint y: 161, distance: 52.9
click at [177, 161] on div "Free preview Pay to view 00:34 23:06" at bounding box center [219, 156] width 241 height 52
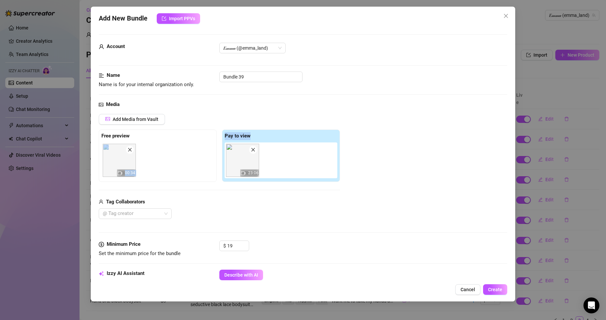
click at [352, 139] on div "Add Media from Vault Free preview 00:34 Pay to view 23:06 Tag Collaborators @ T…" at bounding box center [303, 166] width 408 height 105
click at [261, 77] on input "Bundle 39" at bounding box center [260, 77] width 83 height 11
type input "Pony Tail/riding chair/"
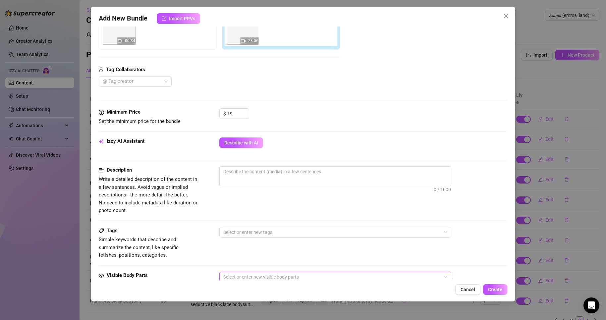
scroll to position [199, 0]
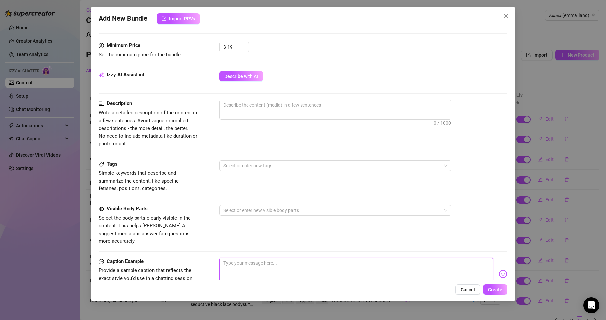
paste textarea "💦 “Long ponytail, hungry vibes, and so much cream… 23 mins you won’t forget 😈”"
type textarea "💦 “Long ponytail, hungry vibes, and so much cream… 23 mins you won’t forget 😈”"
click at [234, 258] on textarea "💦 “Long ponytail, hungry vibes, and so much cream… 23 mins you won’t forget 😈”" at bounding box center [356, 271] width 274 height 27
click at [417, 258] on textarea "💦 “Long ponytail, hungry vibes, and so much cream… 23 mins you won’t forget 😈”" at bounding box center [356, 271] width 274 height 27
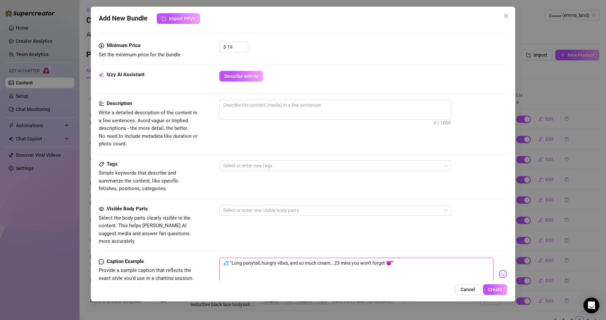
type textarea "💦 “Long ponytail, hungry vibes, and so much cream… 23 mins you won’t forget 😈"
type textarea "💦 “Long ponytail, hungry vibes, and so much cream… 23 mins you won’t forget"
click at [233, 259] on textarea "💦 “Long ponytail, hungry vibes, and so much cream… 23 mins you won’t forget" at bounding box center [356, 271] width 274 height 27
type textarea "💦 Long ponytail, hungry vibes, and so much cream… 23 mins you won’t forget"
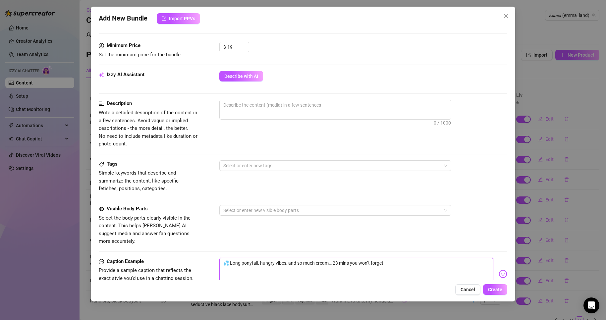
paste textarea "t 😈”"
type textarea "💦 Long ponytail, hungry vibes, and so much cream… 23 mins you won’t forget t 😈”"
type textarea "💦 Long ponytail, hungry vibes, and so much cream… 23 mins you won’t forget t 😈"
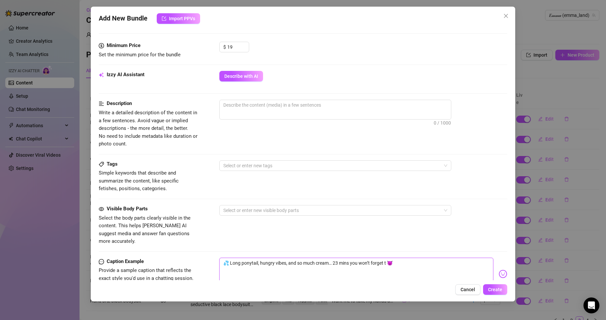
click at [389, 259] on textarea "💦 Long ponytail, hungry vibes, and so much cream… 23 mins you won’t forget t 😈" at bounding box center [356, 271] width 274 height 27
type textarea "💦 Long ponytail, hungry vibes, and so much cream… 23 mins you won’t forget t😈"
type textarea "💦 Long ponytail, hungry vibes, and so much cream… 23 mins you won’t forget 😈"
click at [369, 214] on div at bounding box center [332, 210] width 222 height 9
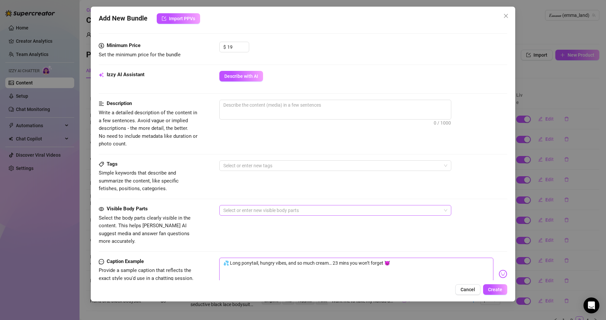
type textarea "💦 Long ponytail, hungry vibes, and so much cream… 23 mins you won’t forget 😈"
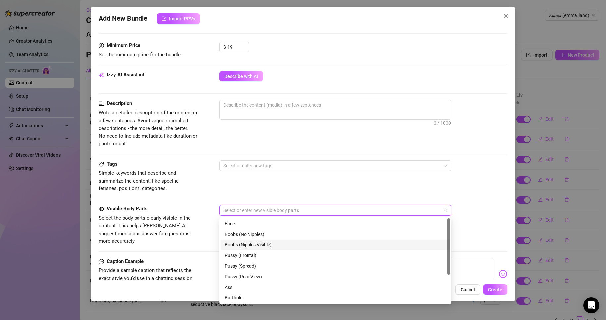
click at [276, 246] on div "Boobs (Nipples Visible)" at bounding box center [335, 244] width 221 height 7
click at [271, 253] on div "Pussy (Frontal)" at bounding box center [335, 255] width 221 height 7
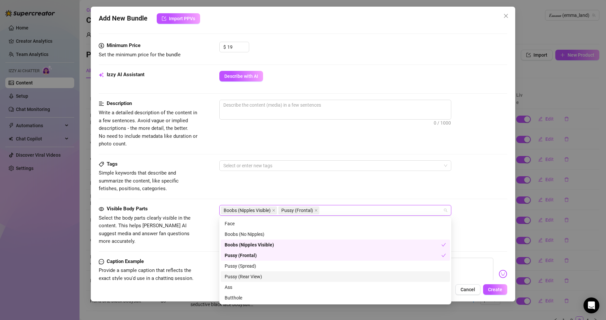
scroll to position [33, 0]
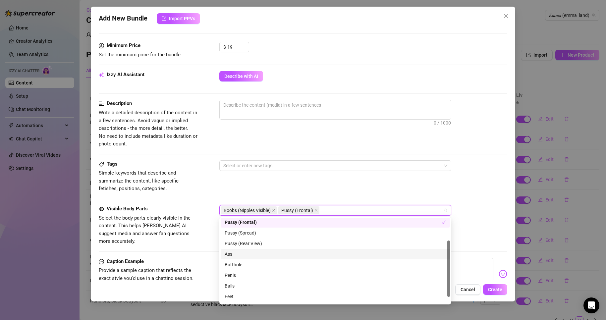
click at [259, 250] on div "Ass" at bounding box center [335, 254] width 229 height 11
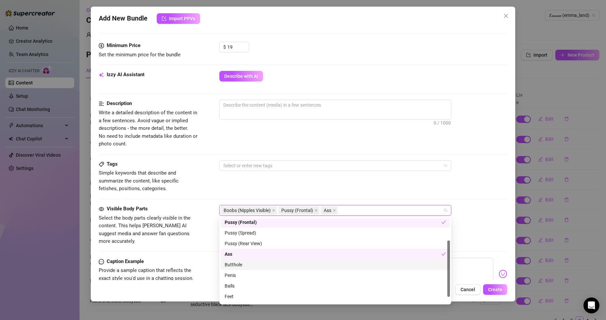
click at [259, 260] on div "Butthole" at bounding box center [335, 265] width 229 height 11
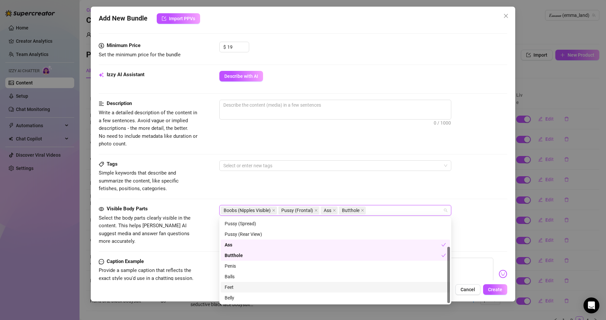
click at [255, 286] on div "Feet" at bounding box center [335, 287] width 221 height 7
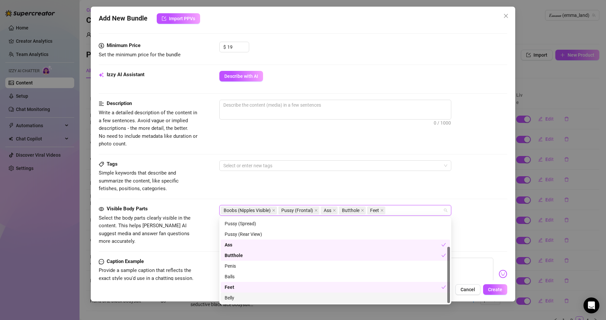
click at [249, 296] on div "Belly" at bounding box center [335, 297] width 221 height 7
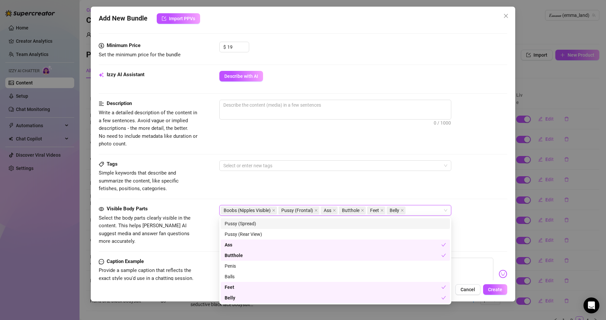
click at [426, 189] on div "Tags Simple keywords that describe and summarize the content, like specific fet…" at bounding box center [303, 176] width 408 height 32
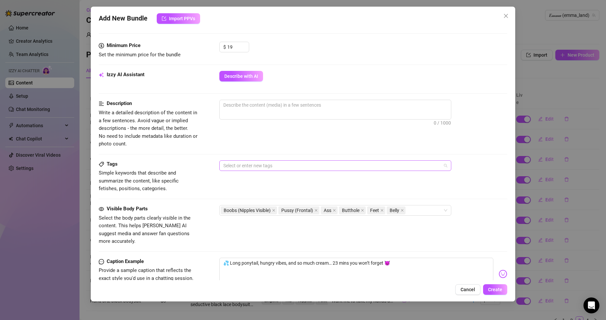
click at [353, 167] on div at bounding box center [332, 165] width 222 height 9
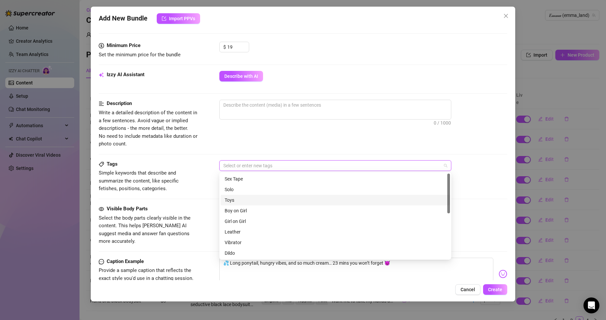
click at [269, 196] on div "Toys" at bounding box center [335, 200] width 229 height 11
click at [248, 206] on div "Vibrator" at bounding box center [335, 209] width 221 height 7
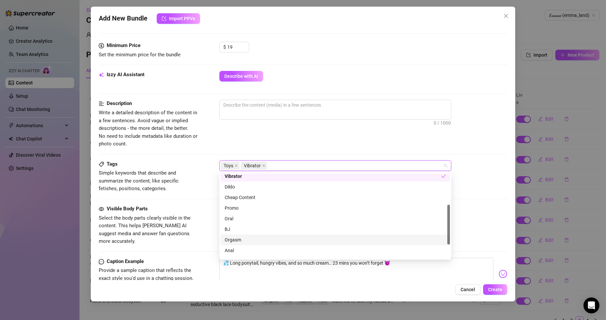
click at [247, 236] on div "Orgasm" at bounding box center [335, 240] width 229 height 11
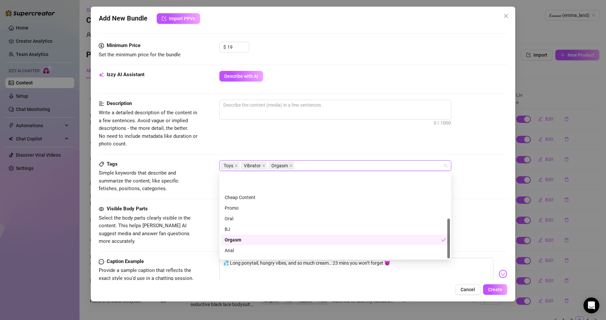
scroll to position [95, 0]
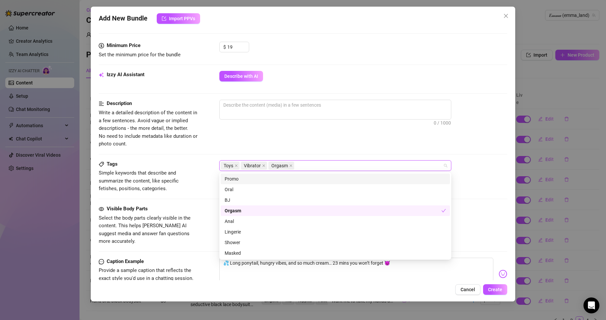
type input "u"
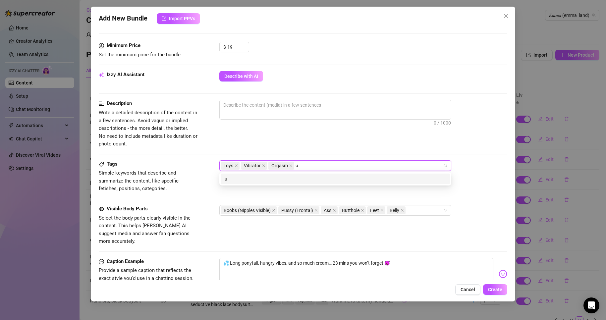
scroll to position [0, 0]
type input "cum"
type input "fingering"
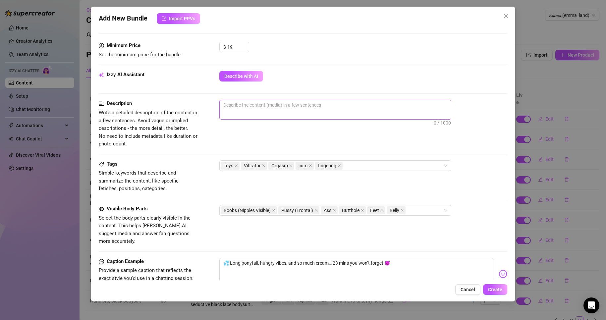
drag, startPoint x: 251, startPoint y: 114, endPoint x: 231, endPoint y: 115, distance: 20.2
drag, startPoint x: 233, startPoint y: 112, endPoint x: 238, endPoint y: 106, distance: 8.5
paste textarea "23-minute explicit video featuring [PERSON_NAME] with her long ponytail flowing…"
type textarea "23-minute explicit video featuring [PERSON_NAME] with her long ponytail flowing…"
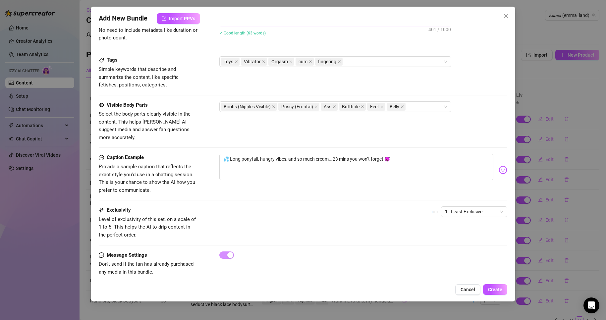
scroll to position [305, 0]
click at [501, 206] on div "1 - Least Exclusive" at bounding box center [474, 211] width 66 height 11
type textarea "23-minute explicit video featuring [PERSON_NAME] with her long ponytail flowing…"
click at [447, 245] on div "4" at bounding box center [469, 249] width 64 height 11
click at [503, 287] on button "Create" at bounding box center [495, 289] width 24 height 11
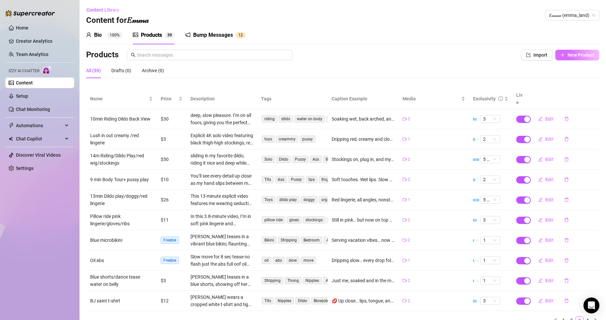
click at [579, 55] on span "New Product" at bounding box center [581, 54] width 27 height 5
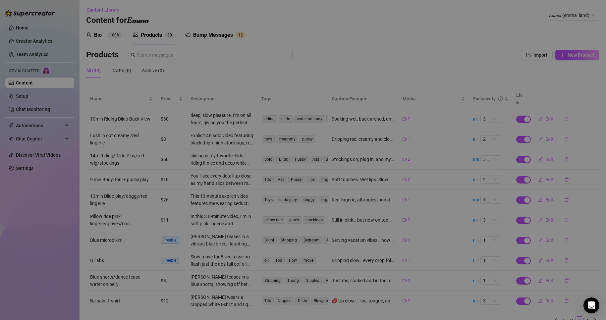
type textarea "Type your message here..."
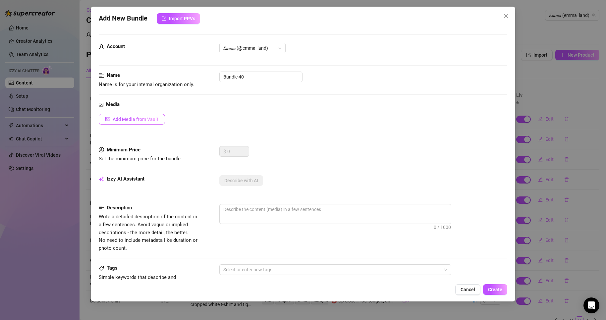
click at [146, 120] on span "Add Media from Vault" at bounding box center [136, 119] width 46 height 5
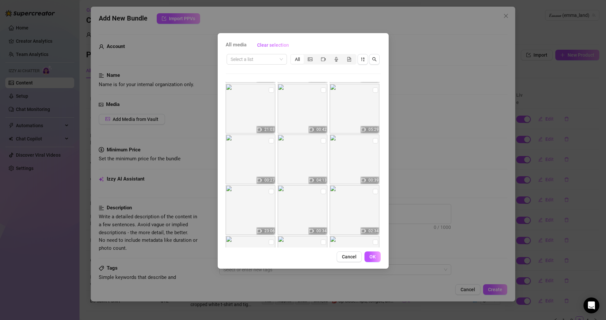
scroll to position [99, 0]
click at [321, 143] on input "checkbox" at bounding box center [323, 140] width 5 height 5
checkbox input "true"
click at [369, 254] on button "OK" at bounding box center [373, 257] width 16 height 11
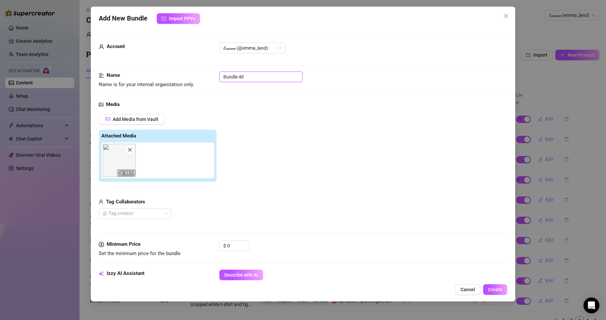
click at [261, 81] on input "Bundle 40" at bounding box center [260, 77] width 83 height 11
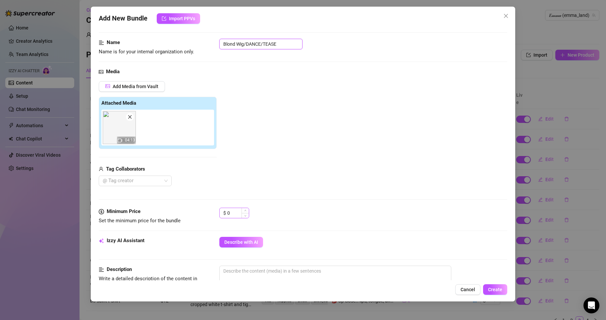
scroll to position [33, 0]
type input "Blond Wig/DANCE/TEASE"
click at [235, 215] on input "0" at bounding box center [238, 213] width 22 height 10
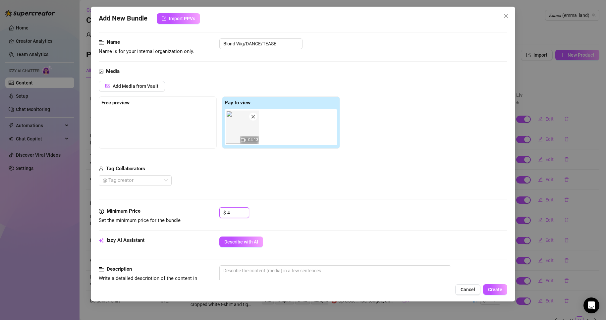
type input "4"
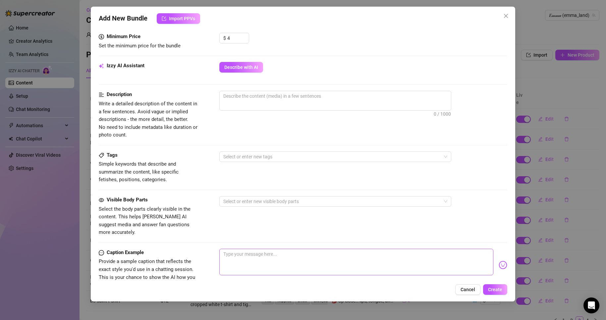
scroll to position [232, 0]
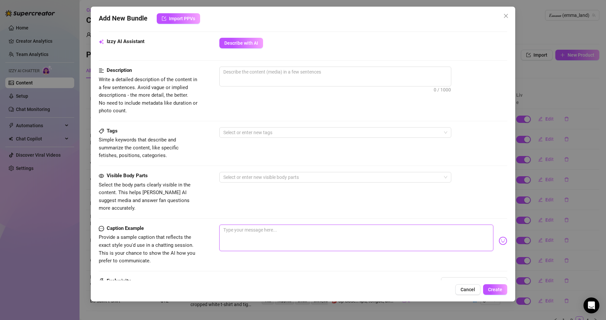
click at [261, 225] on textarea at bounding box center [356, 238] width 274 height 27
paste textarea "💛 “Golden curls, bare curves, and a body made to move for you 😈”"
type textarea "💛 “Golden curls, bare curves, and a body made to move for you 😈”"
click at [233, 225] on textarea "💛 “Golden curls, bare curves, and a body made to move for you 😈”" at bounding box center [356, 238] width 274 height 27
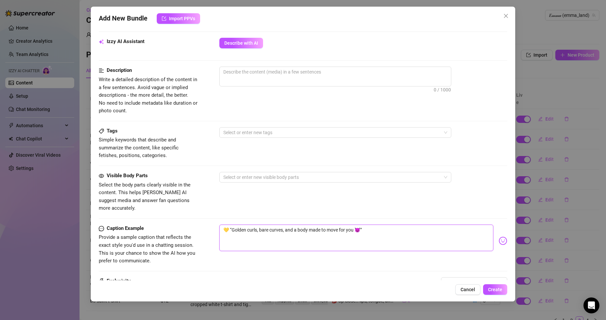
type textarea "💛 Golden curls, bare curves, and a body made to move for you 😈”"
click at [386, 233] on textarea "💛 Golden curls, bare curves, and a body made to move for you 😈”" at bounding box center [356, 238] width 274 height 27
type textarea "💛 Golden curls, bare curves, and a body made to move for you 😈"
click at [277, 174] on div at bounding box center [332, 177] width 222 height 9
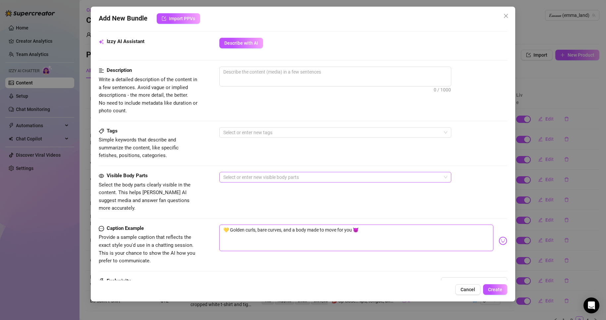
type textarea "💛 Golden curls, bare curves, and a body made to move for you 😈"
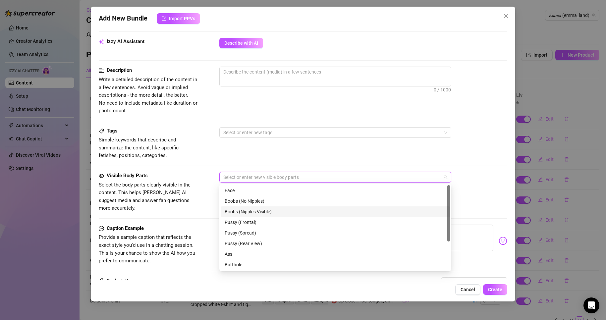
click at [258, 215] on div "Boobs (Nipples Visible)" at bounding box center [335, 211] width 221 height 7
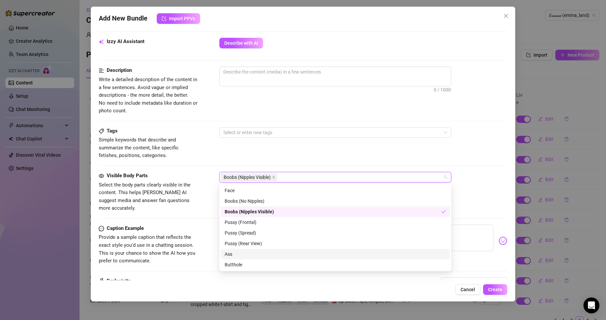
click at [253, 253] on div "Ass" at bounding box center [335, 254] width 221 height 7
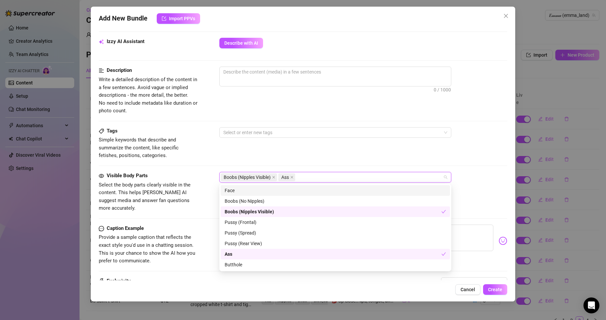
click at [352, 157] on div "Tags Simple keywords that describe and summarize the content, like specific fet…" at bounding box center [303, 143] width 408 height 32
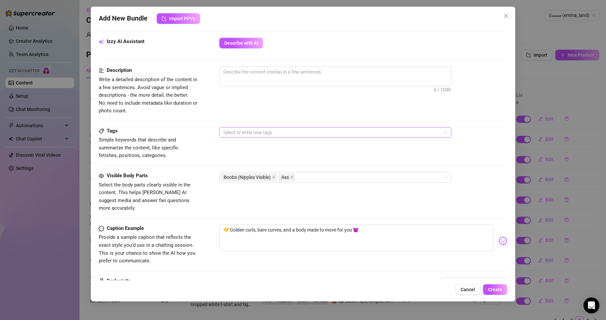
click at [352, 136] on div at bounding box center [332, 132] width 222 height 9
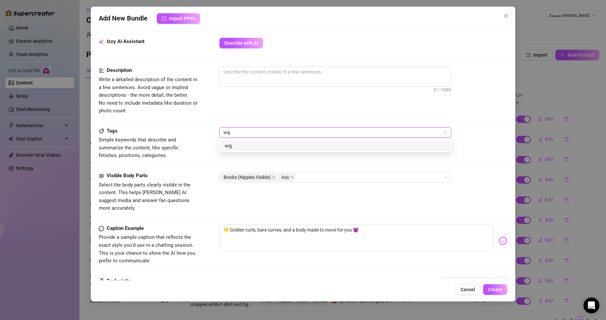
type input "wig"
type input "blond"
type input "dance"
type input "tease"
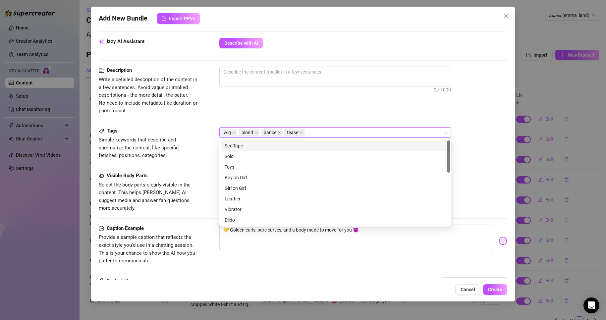
click at [322, 110] on div "Description Write a detailed description of the content in a few sentences. Avo…" at bounding box center [303, 91] width 408 height 48
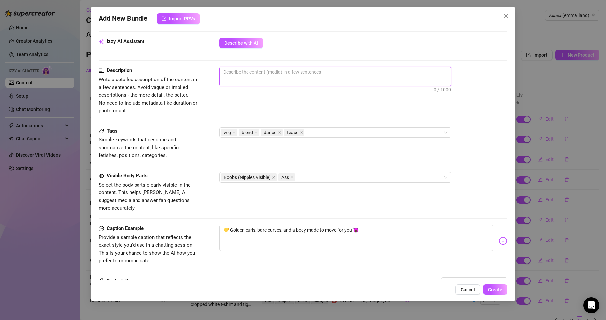
paste textarea "4-minute sensual dance and tease video featuring [PERSON_NAME] in a blond [PERS…"
type textarea "4-minute sensual dance and tease video featuring [PERSON_NAME] in a blond [PERS…"
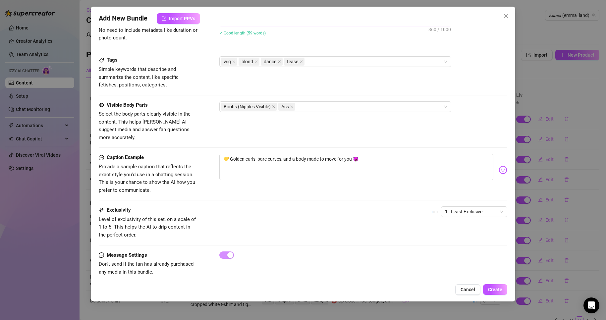
scroll to position [305, 0]
type textarea "4-minute sensual dance and tease video featuring [PERSON_NAME] in a blond [PERS…"
click at [494, 285] on button "Create" at bounding box center [495, 289] width 24 height 11
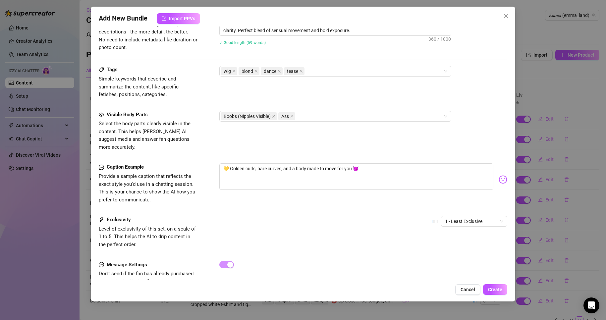
scroll to position [298, 0]
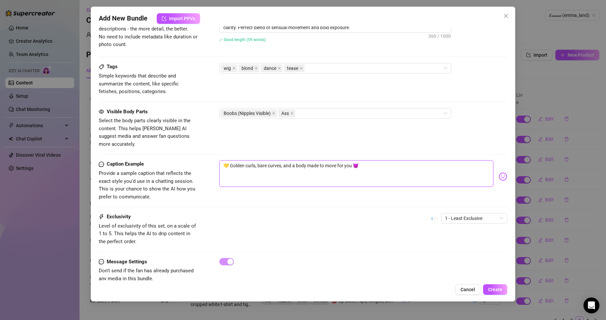
click at [244, 161] on textarea "💛 Golden curls, bare curves, and a body made to move for you 😈" at bounding box center [356, 173] width 274 height 27
click at [246, 160] on textarea "💛 Golden curls, bare curves, and a body made to move for you 😈" at bounding box center [356, 173] width 274 height 27
click at [249, 160] on textarea "💛 Golden curls, bare curves, and a body made to move for you 😈" at bounding box center [356, 173] width 274 height 27
drag, startPoint x: 249, startPoint y: 160, endPoint x: 241, endPoint y: 161, distance: 8.6
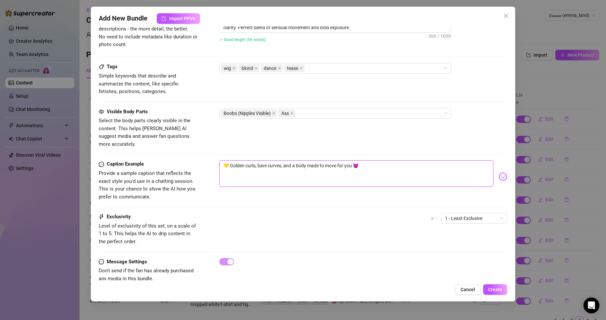
click at [241, 161] on textarea "💛 Golden curls, bare curves, and a body made to move for you 😈" at bounding box center [356, 173] width 274 height 27
click at [249, 163] on textarea "💛 Golden curls, bare curves, and a body made to move for you 😈" at bounding box center [356, 173] width 274 height 27
drag, startPoint x: 249, startPoint y: 163, endPoint x: 235, endPoint y: 161, distance: 13.3
click at [235, 161] on textarea "💛 Golden curls, bare curves, and a body made to move for you 😈" at bounding box center [356, 173] width 274 height 27
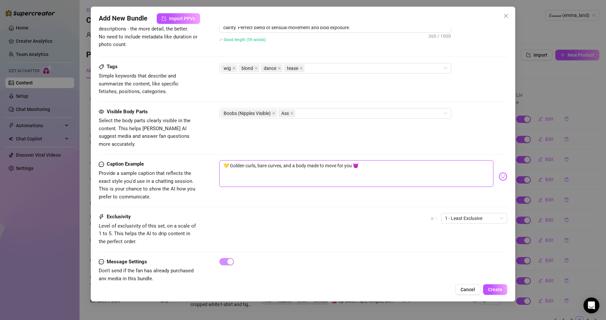
click at [235, 161] on textarea "💛 Golden curls, bare curves, and a body made to move for you 😈" at bounding box center [356, 173] width 274 height 27
click at [248, 161] on textarea "💛 Golden curls, bare curves, and a body made to move for you 😈" at bounding box center [356, 173] width 274 height 27
type textarea "💛 Golden urls, bare curves, and a body made to move for you 😈"
type textarea "💛 Goldenurls, bare curves, and a body made to move for you 😈"
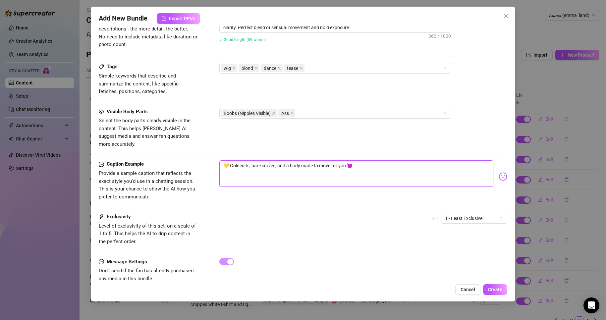
type textarea "💛 Goldurls, bare curves, and a body made to move for you 😈"
type textarea "💛 Golurls, bare curves, and a body made to move for you 😈"
type textarea "💛 Gourls, bare curves, and a body made to move for you 😈"
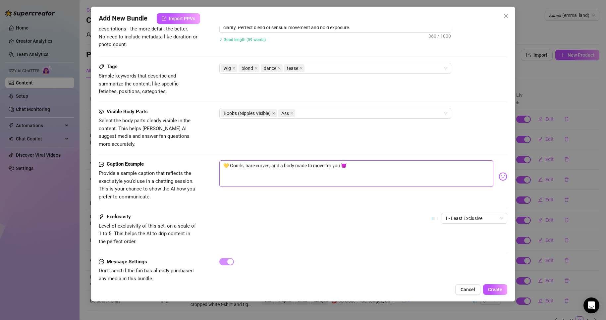
type textarea "💛 Gurls, bare curves, and a body made to move for you 😈"
click at [495, 291] on span "Create" at bounding box center [495, 289] width 14 height 5
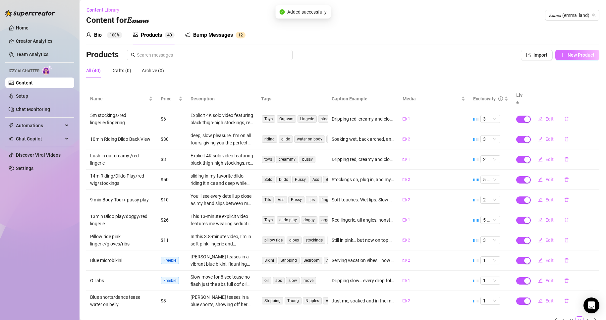
click at [590, 60] on button "New Product" at bounding box center [578, 55] width 44 height 11
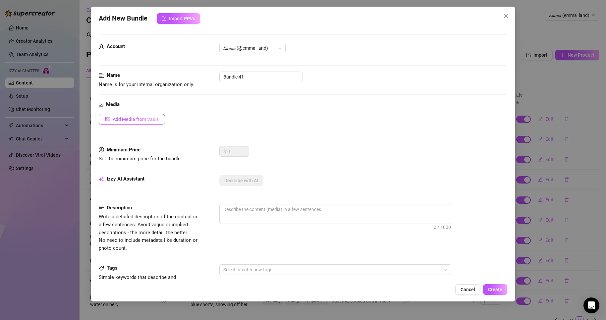
click at [148, 117] on span "Add Media from Vault" at bounding box center [136, 119] width 46 height 5
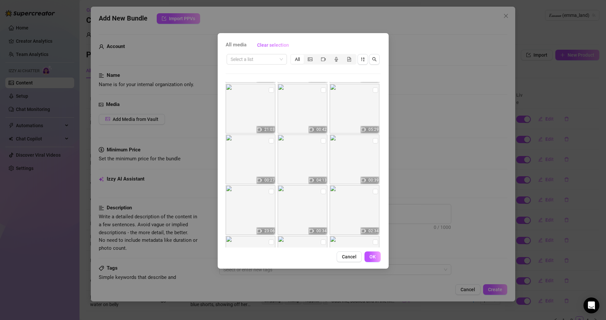
scroll to position [99, 0]
click at [270, 141] on input "checkbox" at bounding box center [271, 140] width 5 height 5
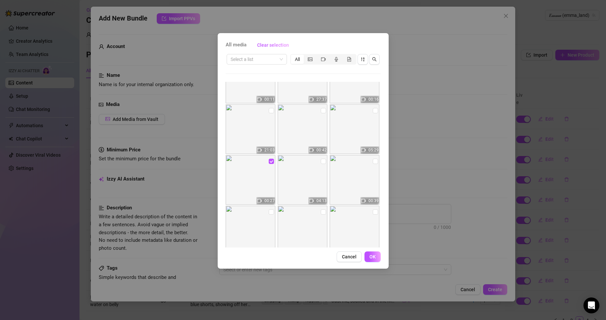
scroll to position [66, 0]
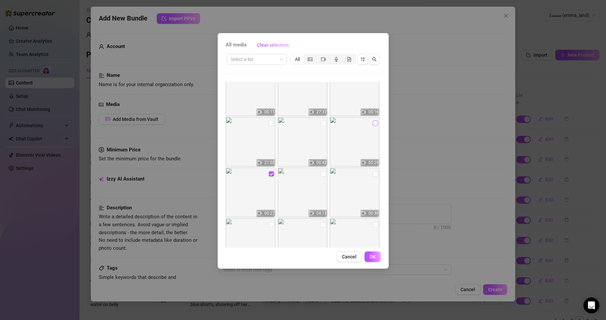
click at [373, 121] on input "checkbox" at bounding box center [375, 123] width 5 height 5
click at [377, 254] on button "OK" at bounding box center [373, 257] width 16 height 11
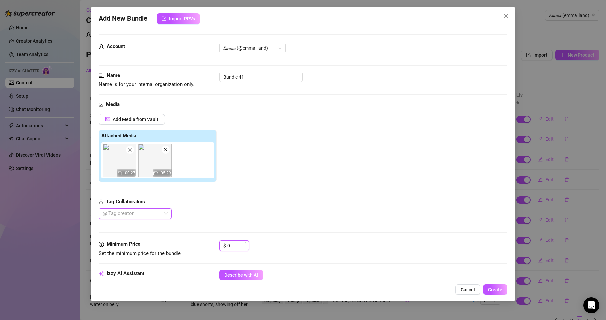
click at [234, 241] on input "0" at bounding box center [238, 246] width 22 height 10
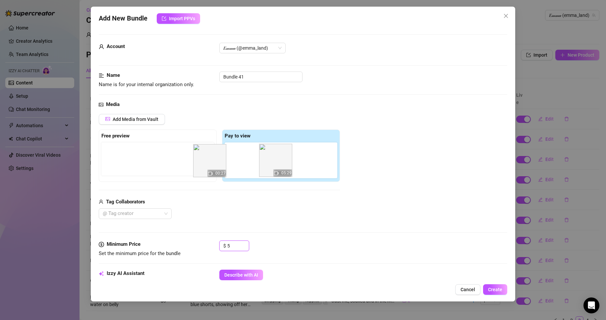
drag, startPoint x: 245, startPoint y: 172, endPoint x: 162, endPoint y: 173, distance: 82.9
click at [162, 173] on div "Free preview Pay to view 00:27 05:29" at bounding box center [219, 156] width 241 height 52
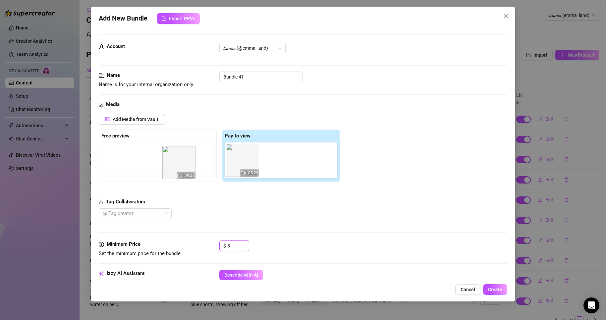
drag, startPoint x: 214, startPoint y: 166, endPoint x: 168, endPoint y: 166, distance: 45.4
click at [168, 166] on div "Free preview Pay to view 00:27 05:29" at bounding box center [219, 156] width 241 height 52
drag, startPoint x: 232, startPoint y: 167, endPoint x: 148, endPoint y: 172, distance: 84.7
click at [148, 172] on div "Free preview Pay to view 00:27 05:29" at bounding box center [219, 156] width 241 height 52
drag, startPoint x: 233, startPoint y: 167, endPoint x: 121, endPoint y: 167, distance: 111.4
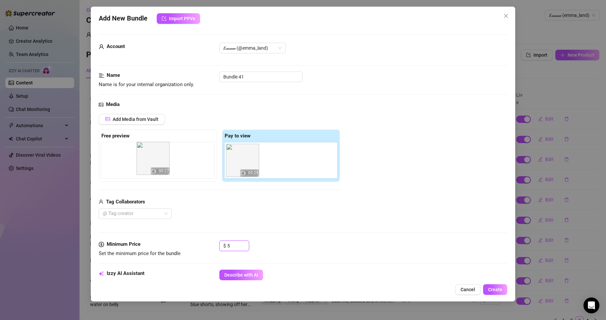
click at [121, 167] on div "Free preview Pay to view 00:27 05:29" at bounding box center [219, 156] width 241 height 52
drag, startPoint x: 248, startPoint y: 160, endPoint x: 106, endPoint y: 158, distance: 142.2
click at [106, 158] on div "Free preview Pay to view 00:27 05:29" at bounding box center [219, 156] width 241 height 52
click at [268, 79] on input "Bundle 41" at bounding box center [260, 77] width 83 height 11
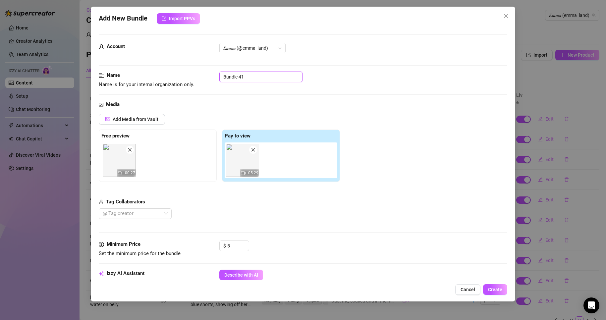
click at [268, 79] on input "Bundle 41" at bounding box center [260, 77] width 83 height 11
click at [224, 79] on input "Short Jeans/ pillow riding" at bounding box center [260, 77] width 83 height 11
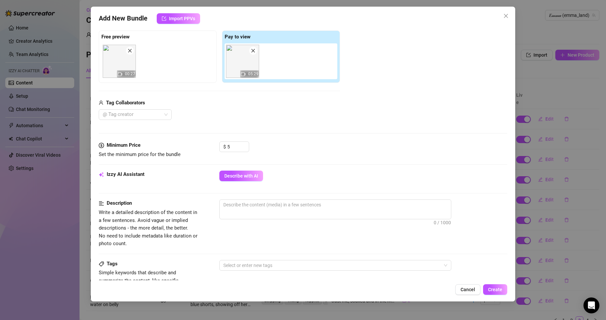
scroll to position [99, 0]
drag, startPoint x: 224, startPoint y: 210, endPoint x: 301, endPoint y: 204, distance: 77.2
paste textarea "4-minute sensual dance and tease video featuring [PERSON_NAME] in a blond [PERS…"
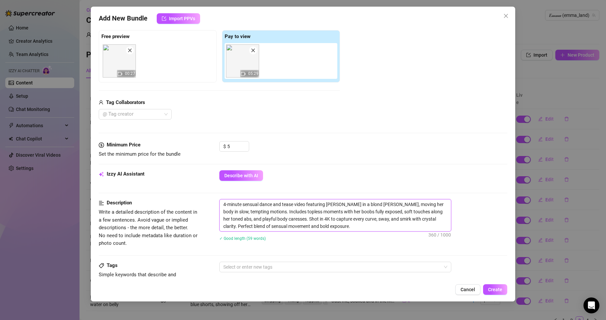
scroll to position [199, 0]
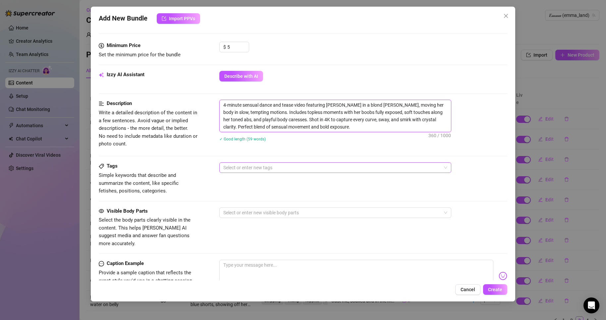
click at [254, 169] on div at bounding box center [332, 167] width 222 height 9
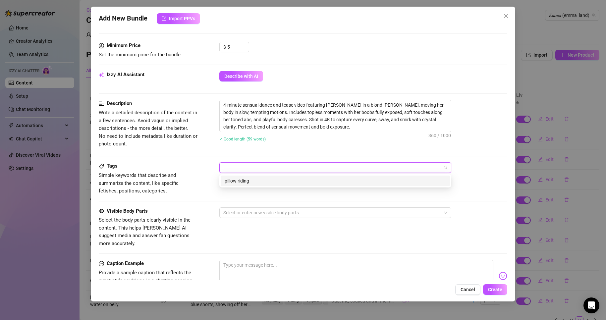
click at [267, 197] on div "Tags Simple keywords that describe and summarize the content, like specific fet…" at bounding box center [303, 184] width 408 height 45
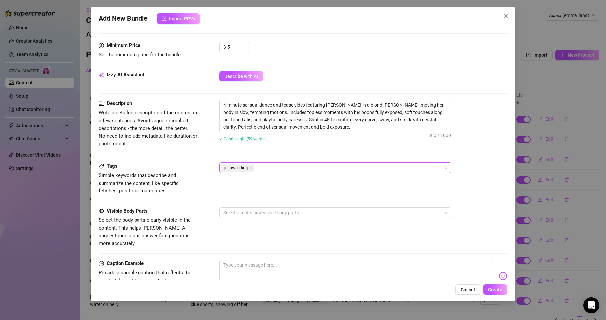
click at [279, 167] on div "pillow riding" at bounding box center [332, 167] width 222 height 9
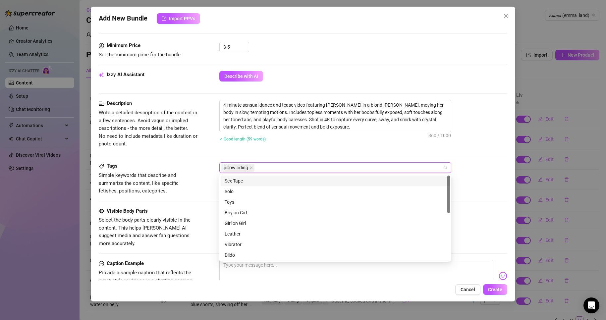
click at [280, 164] on div "pillow riding" at bounding box center [332, 167] width 222 height 9
click at [273, 170] on span "short [PERSON_NAME]" at bounding box center [282, 167] width 47 height 7
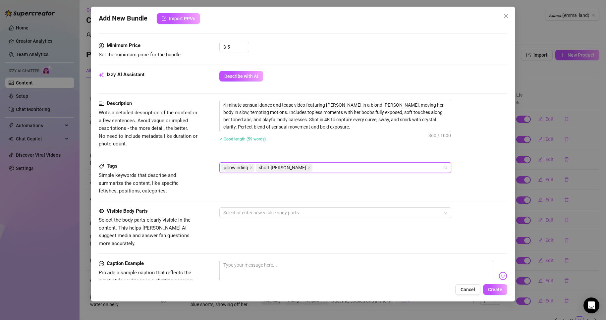
click at [275, 168] on span "short [PERSON_NAME]" at bounding box center [282, 167] width 47 height 7
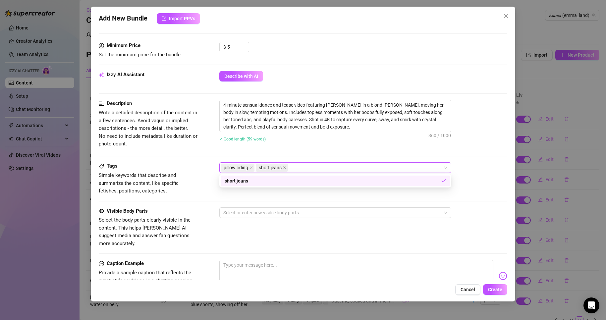
click at [263, 222] on div "Visible Body Parts Select the body parts clearly visible in the content. This h…" at bounding box center [303, 228] width 408 height 40
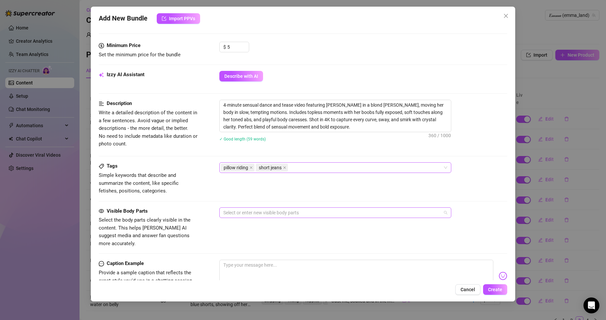
click at [263, 214] on div at bounding box center [332, 212] width 222 height 9
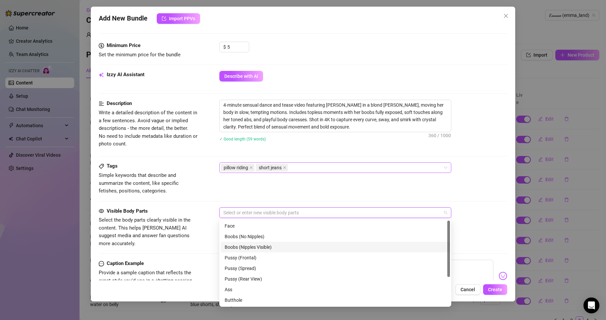
click at [260, 242] on div "Boobs (Nipples Visible)" at bounding box center [335, 247] width 229 height 11
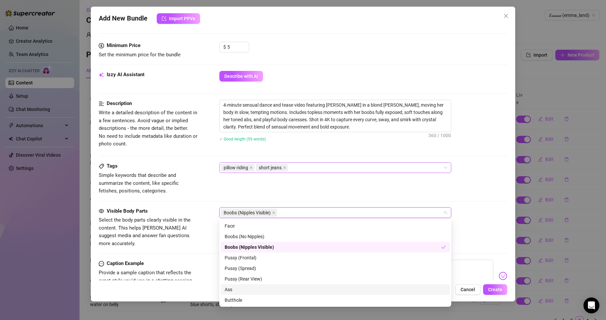
click at [257, 288] on div "Ass" at bounding box center [335, 289] width 221 height 7
click at [356, 179] on div "Tags Simple keywords that describe and summarize the content, like specific fet…" at bounding box center [303, 178] width 408 height 32
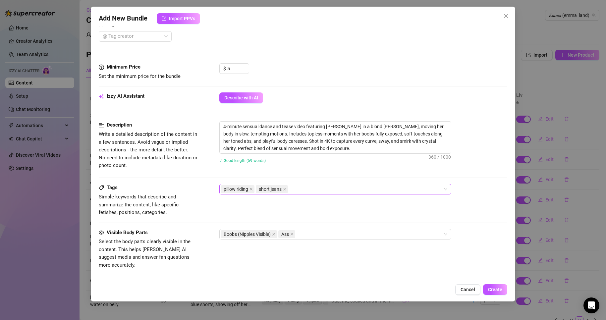
scroll to position [166, 0]
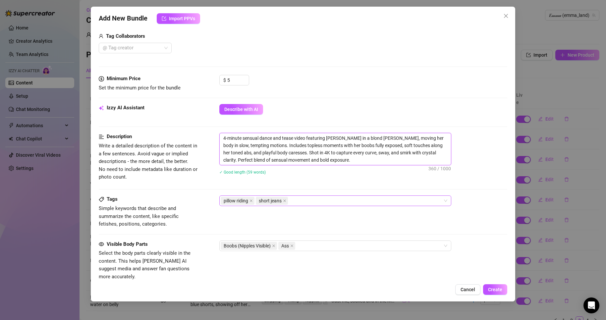
drag, startPoint x: 223, startPoint y: 138, endPoint x: 360, endPoint y: 171, distance: 140.5
click at [360, 171] on div "4-minute sensual dance and tease video featuring [PERSON_NAME] in a blond [PERS…" at bounding box center [363, 158] width 288 height 50
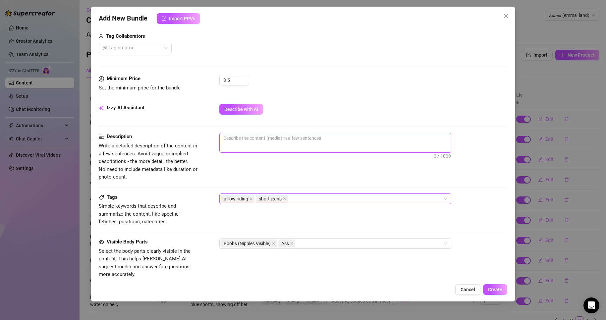
drag, startPoint x: 318, startPoint y: 145, endPoint x: 309, endPoint y: 143, distance: 9.0
paste textarea "5-minute pillow riding tease video featuring [PERSON_NAME] in very short jeans …"
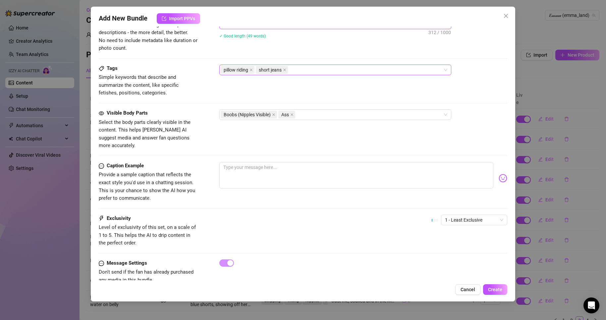
scroll to position [298, 0]
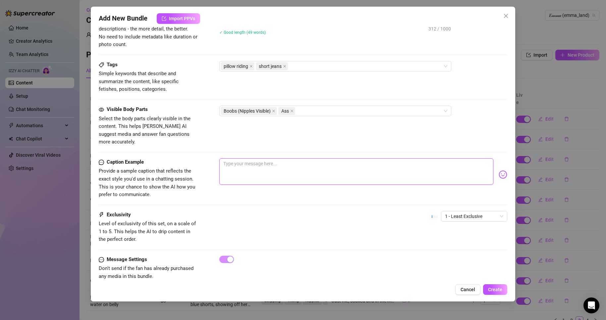
paste textarea "🍑 “Short shorts, deep grind… and the perfect view from every angle 😏”"
click at [233, 158] on textarea "🍑 “Short shorts, deep grind… and the perfect view from every angle 😏" at bounding box center [356, 171] width 274 height 27
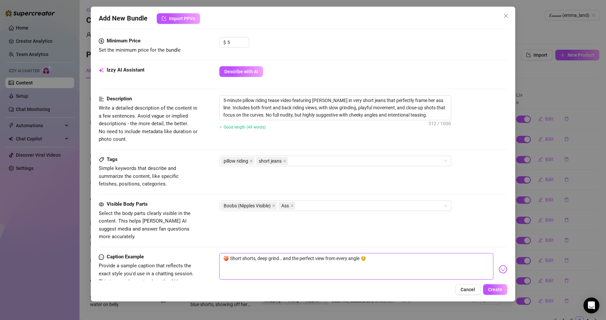
scroll to position [303, 0]
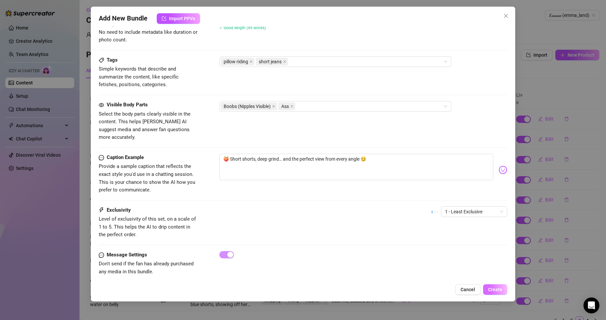
click at [501, 288] on span "Create" at bounding box center [495, 289] width 14 height 5
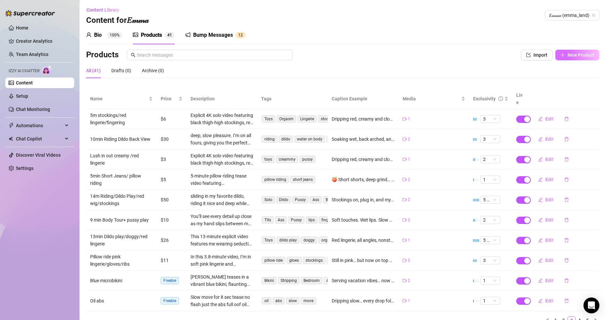
click at [568, 54] on span "New Product" at bounding box center [581, 54] width 27 height 5
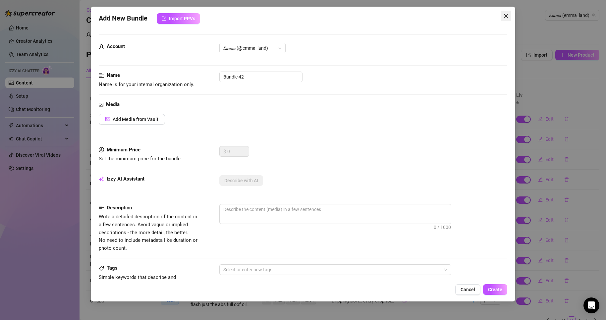
click at [511, 15] on span "Close" at bounding box center [506, 15] width 11 height 5
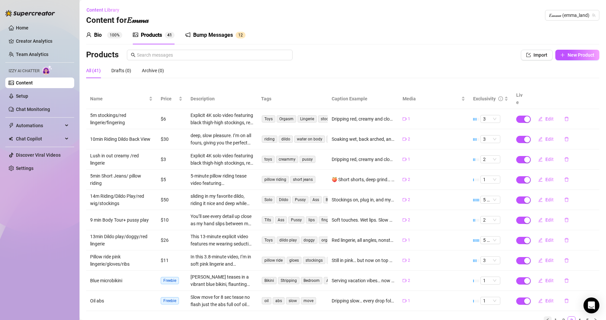
click at [546, 317] on button "button" at bounding box center [548, 321] width 8 height 8
click at [546, 312] on div "Name Price Description Tags Caption Example Media Exclusivity Live 5m stockings…" at bounding box center [342, 207] width 513 height 236
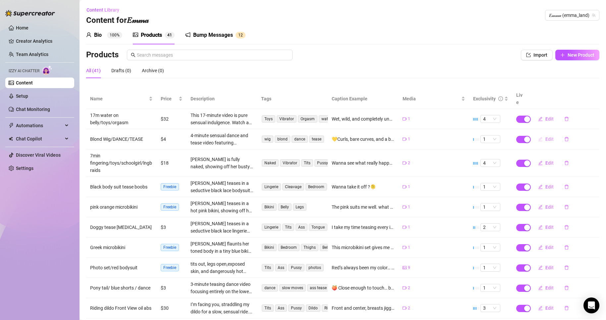
click at [539, 134] on button "Edit" at bounding box center [546, 139] width 26 height 11
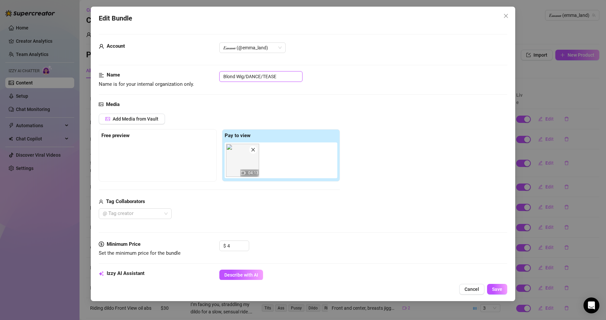
click at [223, 77] on input "Blond Wig/DANCE/TEASE" at bounding box center [260, 76] width 83 height 11
click at [501, 293] on button "Save" at bounding box center [497, 289] width 20 height 11
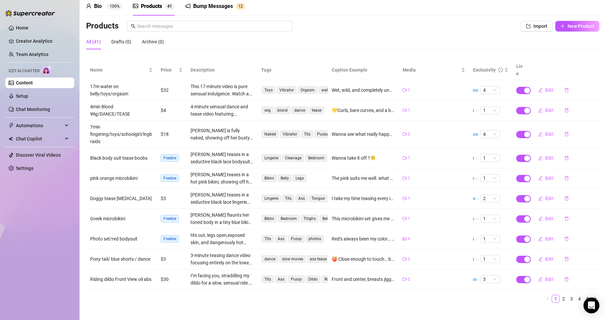
scroll to position [30, 0]
click at [544, 273] on button "Edit" at bounding box center [546, 278] width 26 height 11
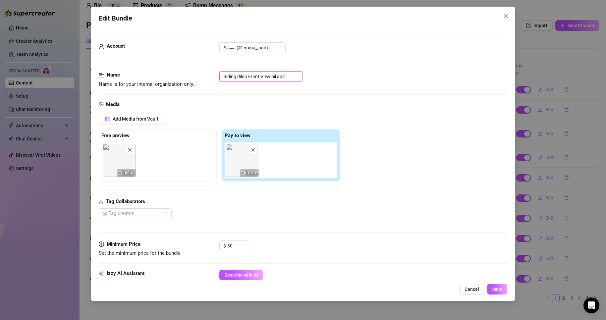
click at [224, 74] on input "Riding dildo Front View oil abs" at bounding box center [260, 76] width 83 height 11
click at [503, 289] on button "Save" at bounding box center [497, 289] width 20 height 11
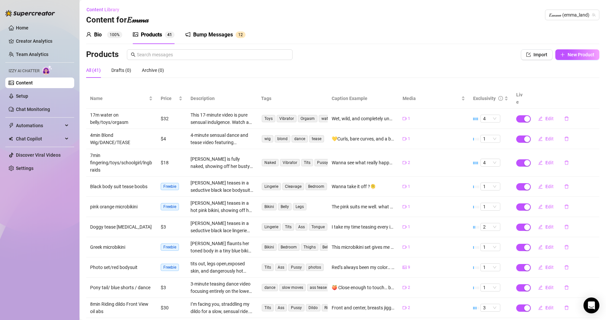
scroll to position [0, 0]
click at [577, 56] on span "New Product" at bounding box center [581, 54] width 27 height 5
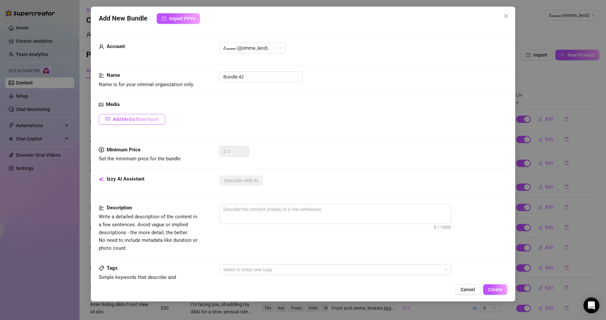
click at [122, 115] on button "Add Media from Vault" at bounding box center [132, 119] width 66 height 11
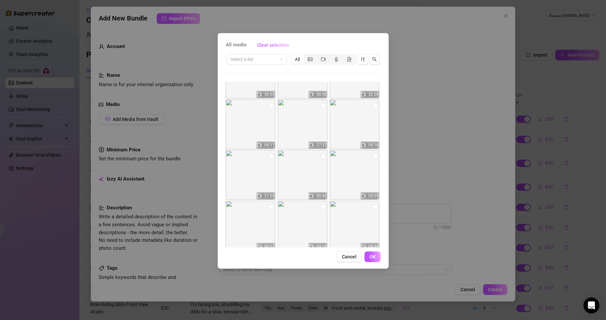
scroll to position [33, 0]
click at [323, 154] on input "checkbox" at bounding box center [323, 156] width 5 height 5
click at [271, 158] on input "checkbox" at bounding box center [271, 156] width 5 height 5
click at [372, 261] on button "OK" at bounding box center [373, 257] width 16 height 11
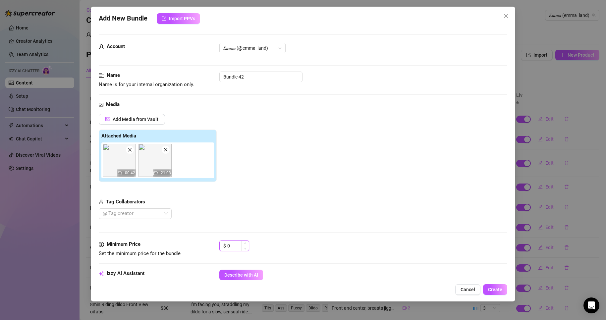
click at [233, 242] on input "0" at bounding box center [238, 246] width 22 height 10
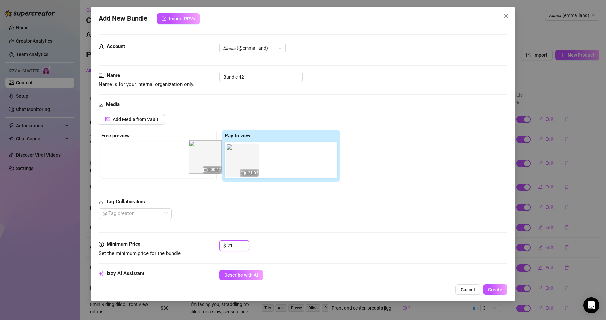
drag, startPoint x: 245, startPoint y: 172, endPoint x: 168, endPoint y: 166, distance: 77.4
click at [168, 166] on div "Free preview Pay to view 00:42 21:03" at bounding box center [219, 156] width 241 height 52
click at [253, 77] on input "Bundle 42" at bounding box center [260, 77] width 83 height 11
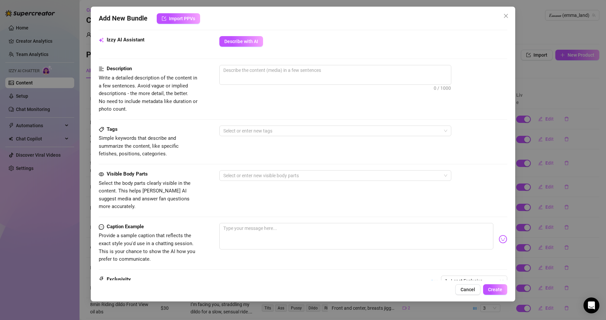
scroll to position [265, 0]
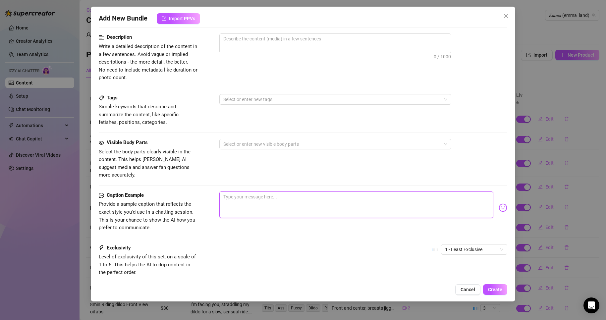
paste textarea "🔥 “From slow grind to messy finish… I couldn’t stop cumming for you 😈💦”"
click at [234, 193] on textarea "🔥 “From slow grind to messy finish… I couldn’t stop cumming for you 😈💦”" at bounding box center [356, 205] width 274 height 27
click at [439, 192] on textarea "🔥 From slow grind to messy finish… I couldn’t stop cumming for you 😈💦”" at bounding box center [356, 205] width 274 height 27
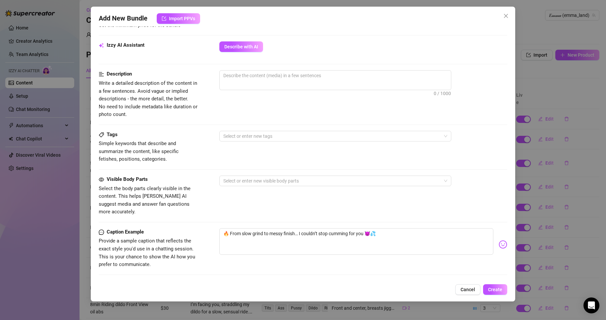
scroll to position [166, 0]
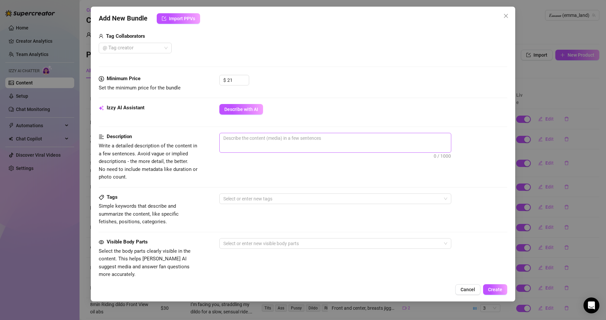
drag, startPoint x: 230, startPoint y: 146, endPoint x: 236, endPoint y: 134, distance: 12.6
click at [234, 130] on div "Izzy AI Assistant Describe with AI" at bounding box center [303, 118] width 408 height 29
click at [237, 136] on textarea at bounding box center [335, 138] width 231 height 10
click at [255, 144] on span "0 / 1000" at bounding box center [335, 143] width 232 height 20
click at [256, 140] on textarea at bounding box center [335, 138] width 231 height 10
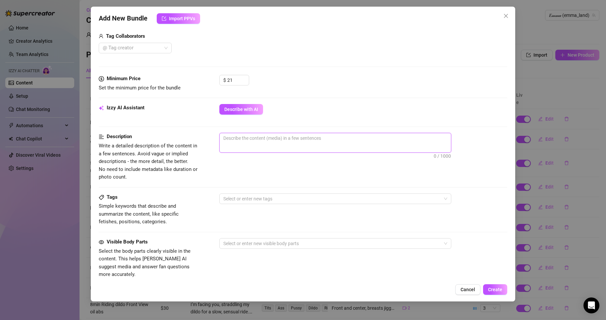
click at [264, 141] on textarea at bounding box center [335, 138] width 231 height 10
click at [266, 137] on textarea at bounding box center [335, 138] width 231 height 10
paste textarea "1-minute explicit play video featuring [PERSON_NAME] in ultra-short jeans, star…"
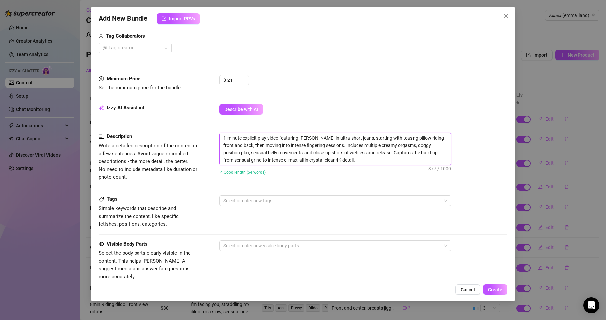
scroll to position [0, 0]
click at [258, 208] on div "Tags Simple keywords that describe and summarize the content, like specific fet…" at bounding box center [303, 212] width 408 height 32
click at [224, 140] on textarea "1-minute explicit play video featuring [PERSON_NAME] in ultra-short jeans, star…" at bounding box center [335, 149] width 231 height 32
click at [267, 198] on div at bounding box center [332, 200] width 222 height 9
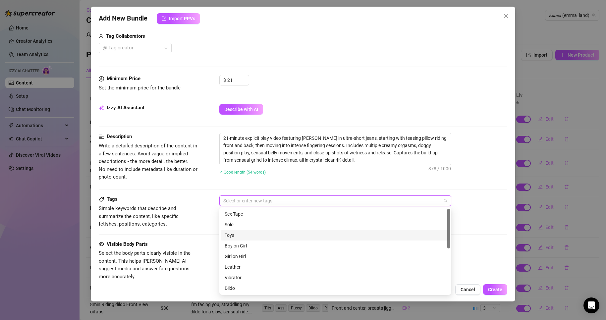
click at [263, 235] on div "Toys" at bounding box center [335, 235] width 221 height 7
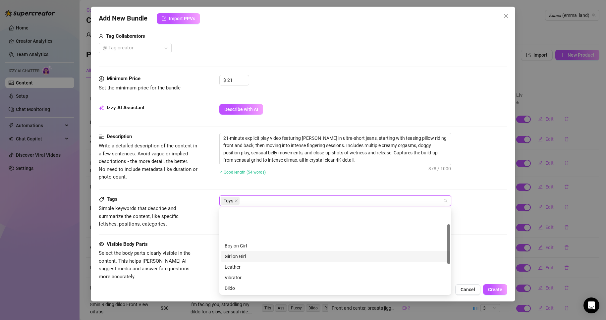
scroll to position [33, 0]
click at [254, 246] on div "Vibrator" at bounding box center [335, 244] width 221 height 7
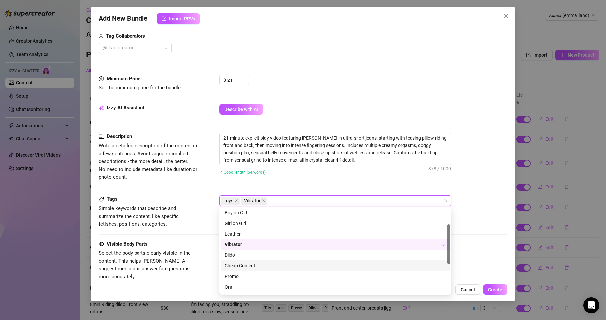
scroll to position [95, 0]
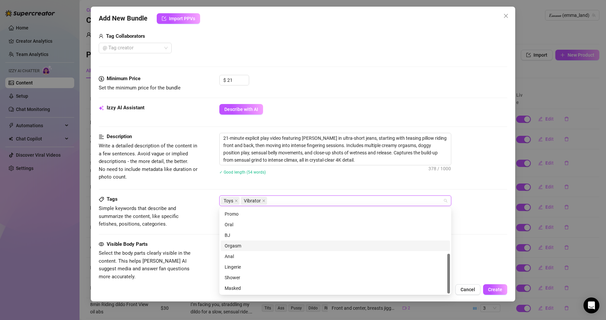
click at [251, 242] on div "Orgasm" at bounding box center [335, 246] width 229 height 11
click at [192, 231] on div "Tags Simple keywords that describe and summarize the content, like specific fet…" at bounding box center [303, 218] width 408 height 45
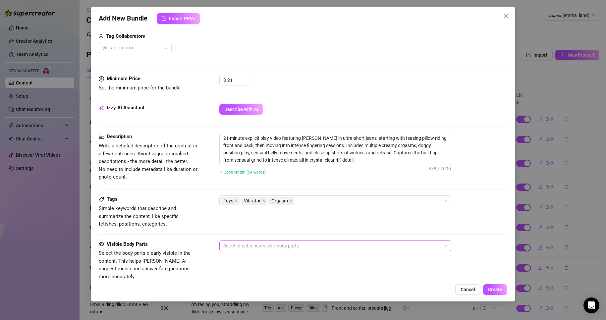
click at [265, 247] on div at bounding box center [332, 245] width 222 height 9
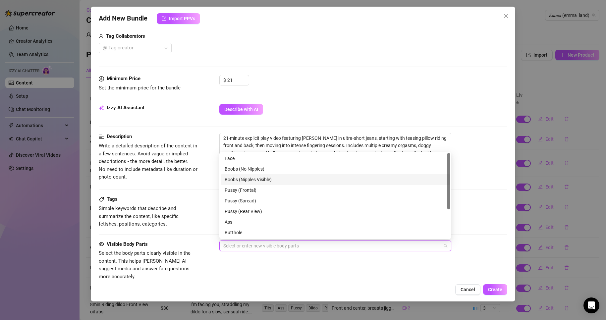
click at [258, 179] on div "Boobs (Nipples Visible)" at bounding box center [335, 179] width 221 height 7
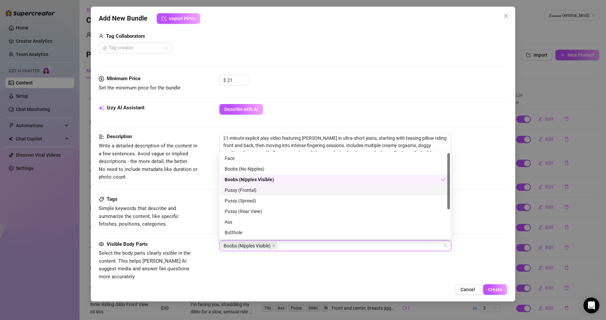
click at [258, 188] on div "Pussy (Frontal)" at bounding box center [335, 190] width 221 height 7
click at [258, 197] on div "Pussy (Spread)" at bounding box center [335, 200] width 221 height 7
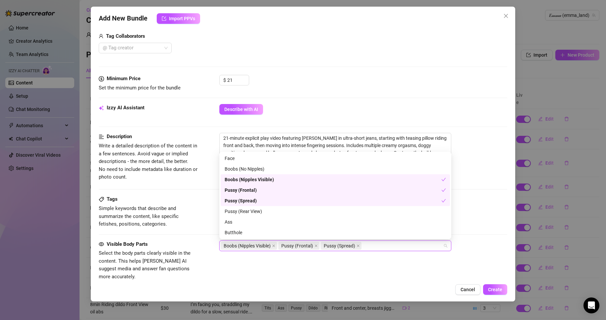
click at [257, 206] on div "Pussy (Spread)" at bounding box center [335, 201] width 229 height 11
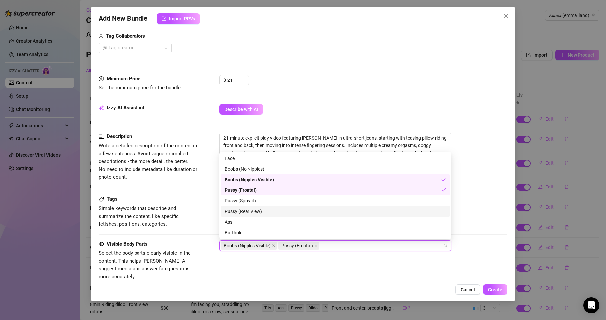
click at [256, 207] on div "Pussy (Rear View)" at bounding box center [335, 211] width 229 height 11
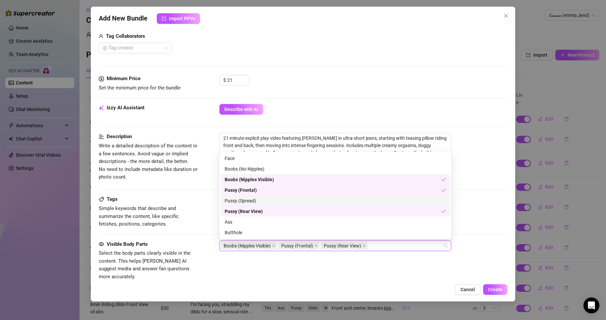
click at [255, 200] on div "Pussy (Spread)" at bounding box center [335, 200] width 221 height 7
click at [249, 220] on div "Ass" at bounding box center [335, 221] width 221 height 7
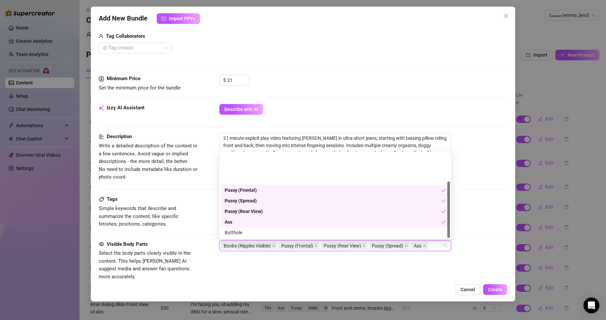
scroll to position [42, 0]
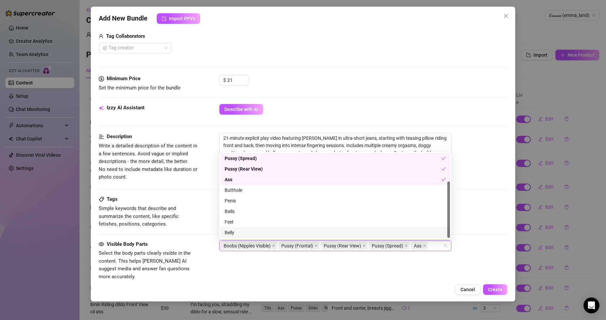
click at [247, 230] on div "Belly" at bounding box center [335, 232] width 221 height 7
click at [237, 193] on div "Butthole" at bounding box center [335, 190] width 221 height 7
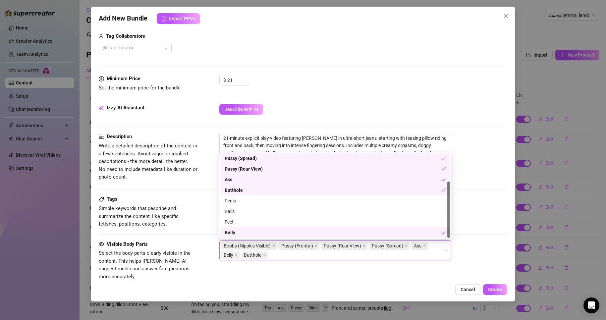
click at [243, 274] on div "Visible Body Parts Select the body parts clearly visible in the content. This h…" at bounding box center [303, 267] width 408 height 53
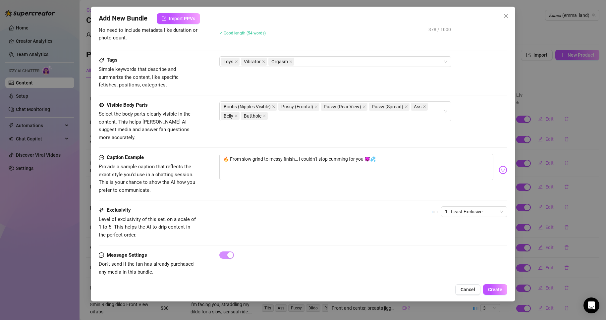
scroll to position [305, 0]
click at [476, 207] on span "1 - Least Exclusive" at bounding box center [474, 212] width 58 height 10
click at [445, 253] on div "4" at bounding box center [469, 249] width 64 height 11
click at [502, 289] on span "Create" at bounding box center [495, 289] width 14 height 5
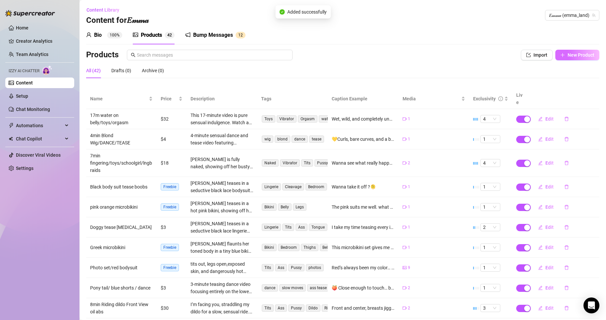
click at [571, 59] on button "New Product" at bounding box center [578, 55] width 44 height 11
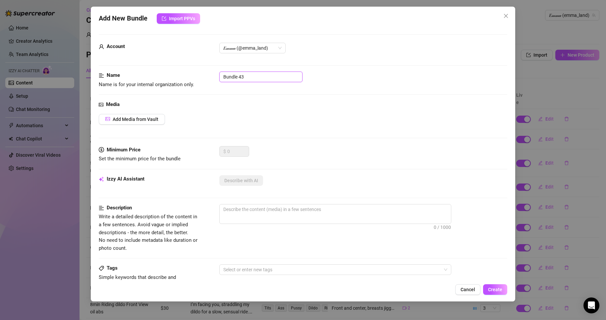
click at [260, 80] on input "Bundle 43" at bounding box center [260, 77] width 83 height 11
click at [137, 118] on span "Add Media from Vault" at bounding box center [136, 119] width 46 height 5
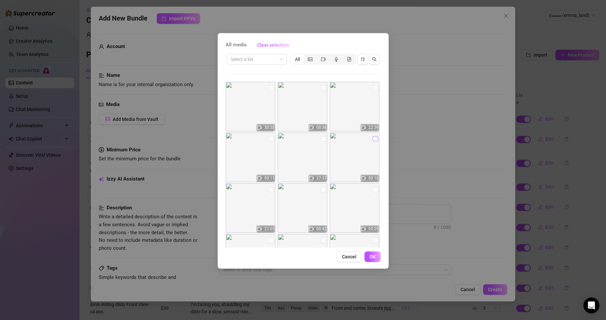
click at [373, 140] on input "checkbox" at bounding box center [375, 138] width 5 height 5
click at [321, 138] on input "checkbox" at bounding box center [323, 138] width 5 height 5
click at [373, 258] on span "OK" at bounding box center [373, 256] width 6 height 5
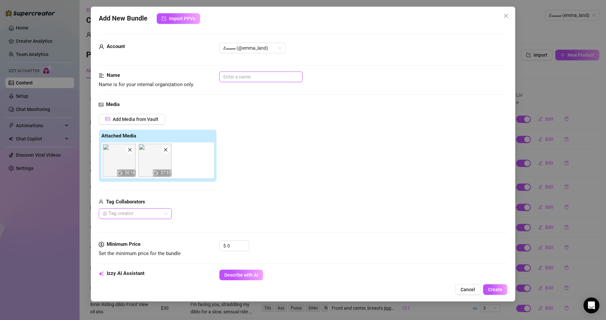
click at [241, 75] on input "text" at bounding box center [260, 77] width 83 height 11
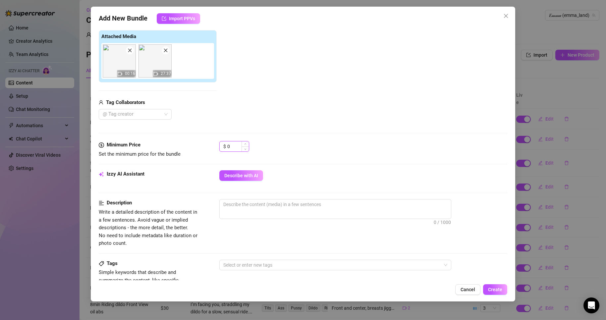
click at [229, 151] on input "0" at bounding box center [238, 147] width 22 height 10
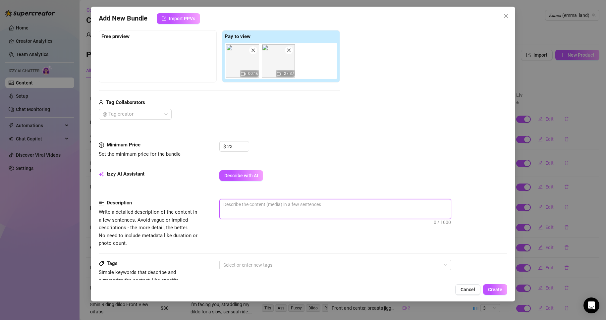
paste textarea "27-minute explicit toy play video featuring [PERSON_NAME] in an intense solo se…"
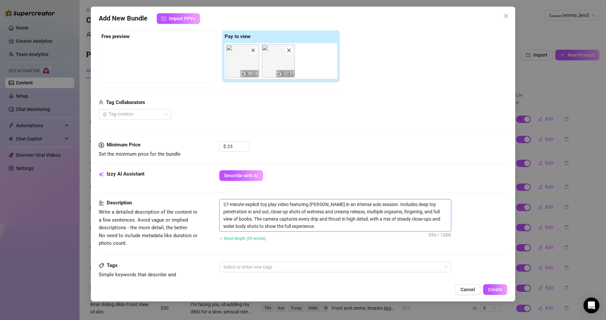
scroll to position [166, 0]
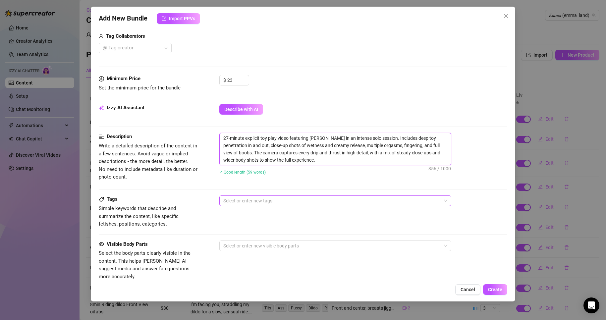
click at [288, 202] on div at bounding box center [332, 200] width 222 height 9
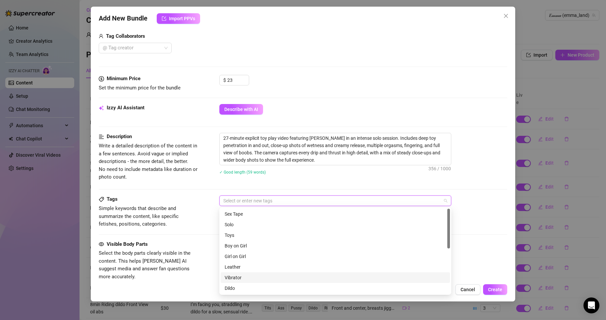
click at [261, 277] on div "Vibrator" at bounding box center [335, 277] width 221 height 7
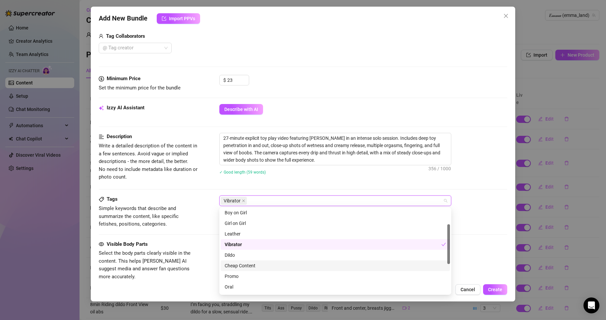
scroll to position [95, 0]
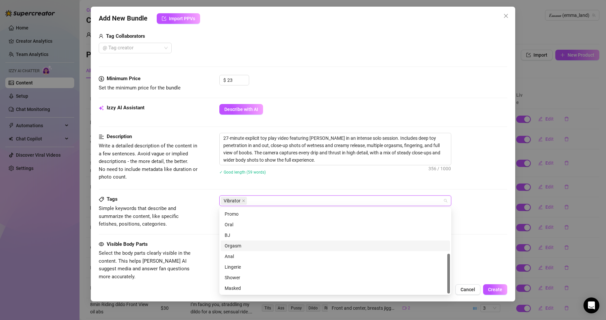
click at [253, 245] on div "Orgasm" at bounding box center [335, 245] width 221 height 7
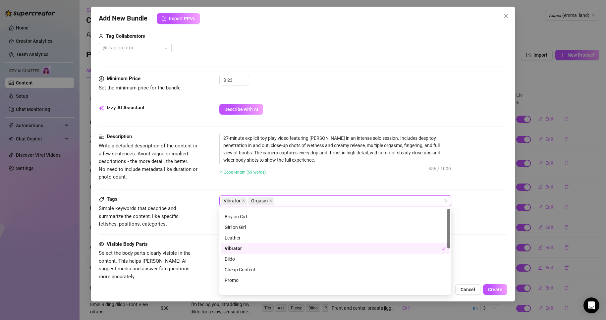
scroll to position [0, 0]
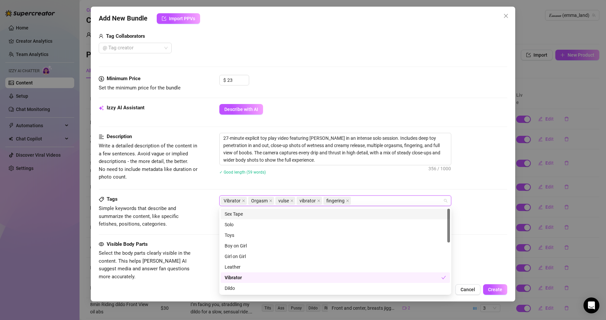
click at [334, 192] on div "Description Write a detailed description of the content in a few sentences. Avo…" at bounding box center [303, 164] width 408 height 63
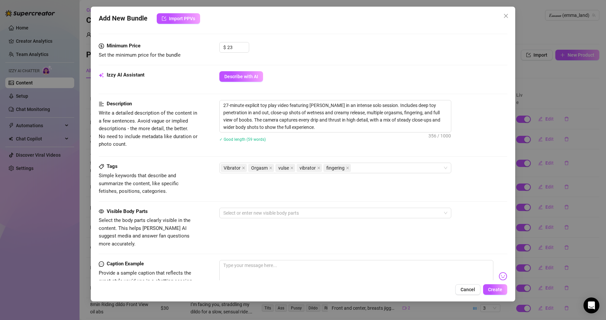
scroll to position [199, 0]
click at [331, 205] on div "Tags Simple keywords that describe and summarize the content, like specific fet…" at bounding box center [303, 184] width 408 height 45
click at [331, 208] on div at bounding box center [332, 212] width 222 height 9
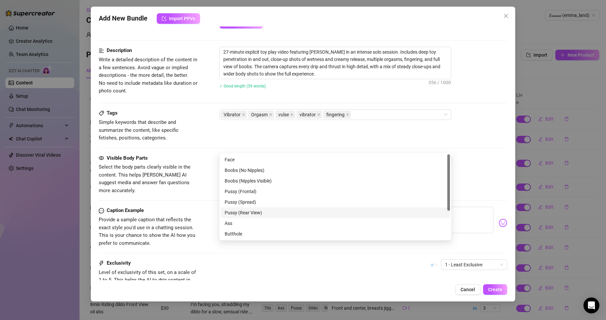
scroll to position [265, 0]
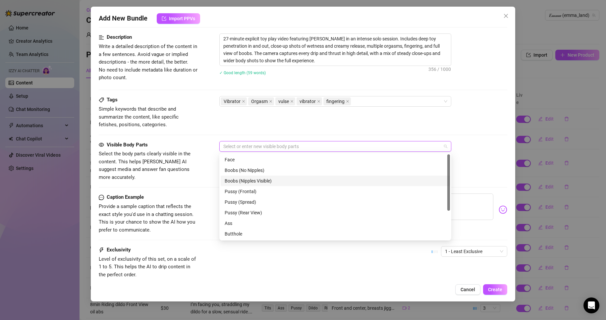
click at [295, 178] on div "Boobs (Nipples Visible)" at bounding box center [335, 180] width 221 height 7
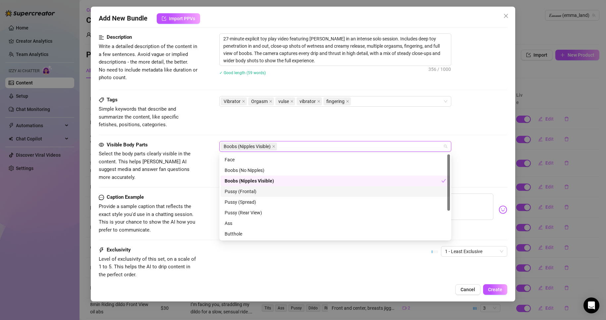
click at [292, 191] on div "Pussy (Frontal)" at bounding box center [335, 191] width 221 height 7
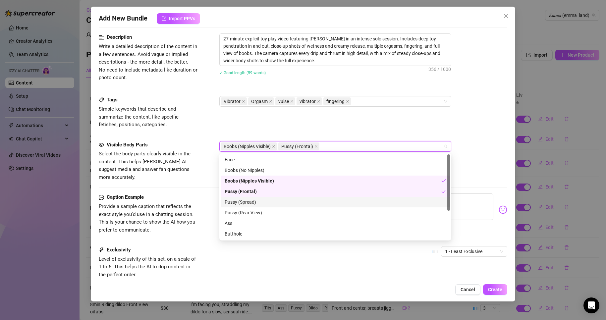
click at [288, 203] on div "Pussy (Spread)" at bounding box center [335, 202] width 221 height 7
click at [284, 214] on div "Pussy (Rear View)" at bounding box center [335, 212] width 221 height 7
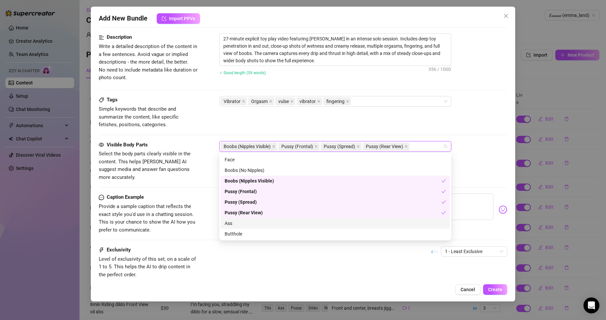
click at [283, 220] on div "Ass" at bounding box center [335, 223] width 221 height 7
click at [279, 231] on div "Butthole" at bounding box center [335, 233] width 221 height 7
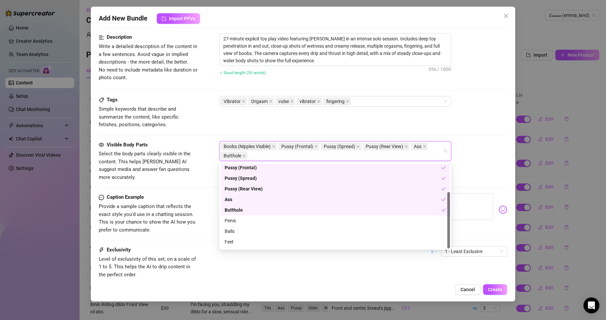
scroll to position [42, 0]
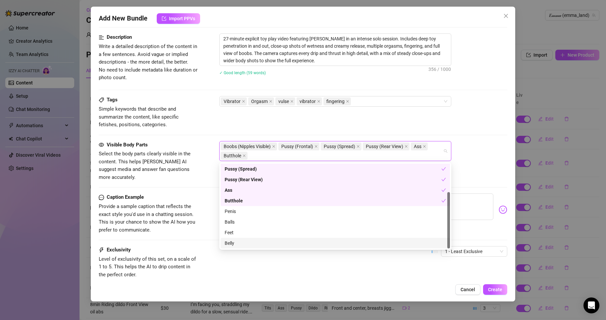
click at [270, 246] on div "Belly" at bounding box center [335, 243] width 221 height 7
click at [263, 264] on div "Exclusivity Level of exclusivity of this set, on a scale of 1 to 5. This helps …" at bounding box center [303, 262] width 408 height 32
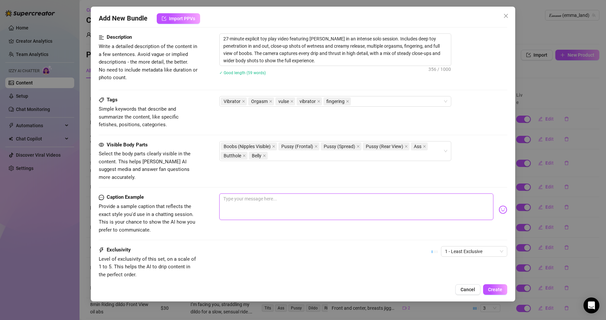
click at [290, 194] on textarea at bounding box center [356, 207] width 274 height 27
paste textarea "💦 “Deep, dripping, and unstoppable… every inch for every orgasm 😈”"
click at [236, 194] on textarea "💦 “Deep, dripping, and unstoppable… every inch for every orgasm 😈”" at bounding box center [356, 207] width 274 height 27
click at [232, 194] on textarea "💦 “Deep, dripping, and unstoppable… every inch for every orgasm 😈”" at bounding box center [356, 207] width 274 height 27
click at [234, 195] on textarea "💦 “Deep, dripping, and unstoppable… every inch for every orgasm 😈”" at bounding box center [356, 207] width 274 height 27
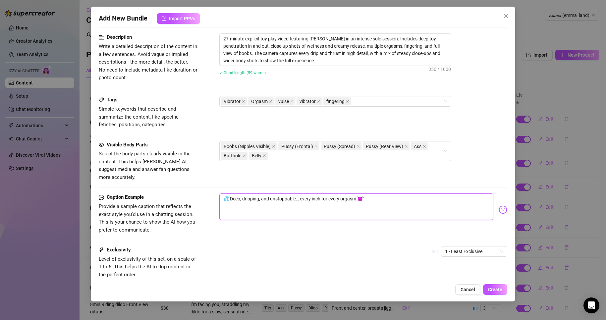
click at [424, 194] on textarea "💦 Deep, dripping, and unstoppable… every inch for every orgasm 😈”" at bounding box center [356, 207] width 274 height 27
click at [496, 247] on span "1 - Least Exclusive" at bounding box center [474, 252] width 58 height 10
click at [463, 299] on div "5 - Most Exclusive 🔥" at bounding box center [469, 299] width 56 height 7
click at [353, 261] on div "Exclusivity Level of exclusivity of this set, on a scale of 1 to 5. This helps …" at bounding box center [303, 262] width 408 height 32
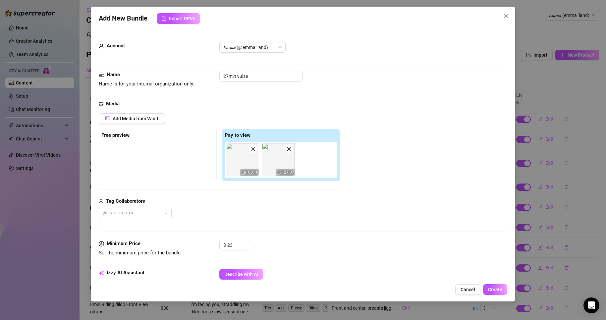
scroll to position [0, 0]
drag, startPoint x: 226, startPoint y: 173, endPoint x: 138, endPoint y: 175, distance: 88.5
click at [138, 175] on div "Free preview Pay to view 00:16 27:37" at bounding box center [219, 156] width 241 height 52
drag, startPoint x: 231, startPoint y: 165, endPoint x: 115, endPoint y: 170, distance: 115.8
click at [115, 170] on div "Free preview Pay to view 00:16 27:37" at bounding box center [219, 156] width 241 height 52
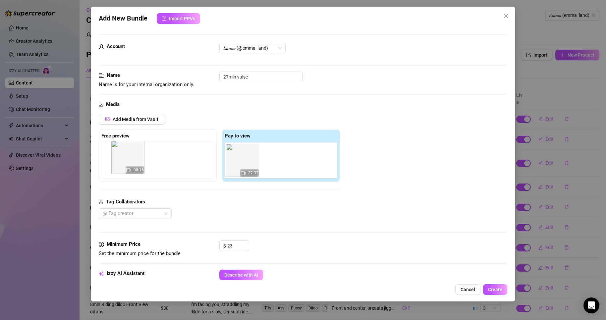
drag, startPoint x: 186, startPoint y: 169, endPoint x: 135, endPoint y: 167, distance: 51.1
click at [135, 167] on div "Free preview Pay to view 00:16 27:37" at bounding box center [219, 156] width 241 height 52
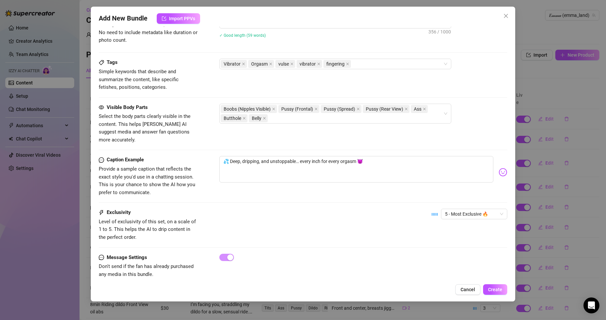
scroll to position [305, 0]
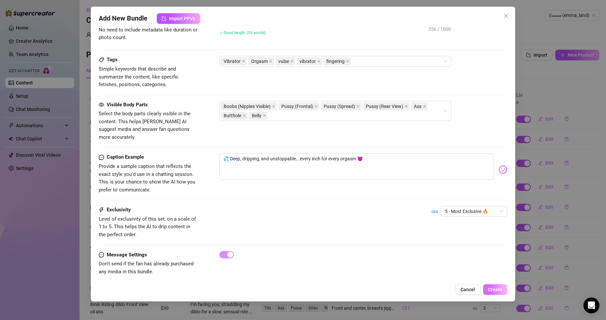
click at [492, 286] on button "Create" at bounding box center [495, 289] width 24 height 11
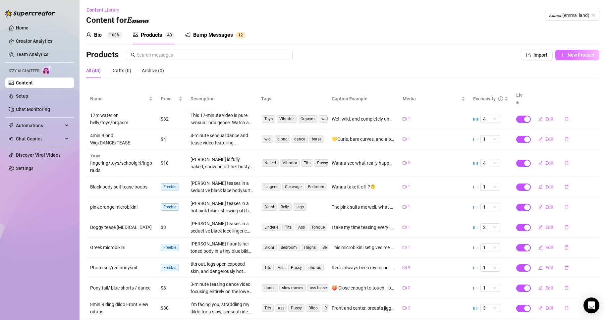
click at [561, 54] on icon "plus" at bounding box center [563, 55] width 5 height 5
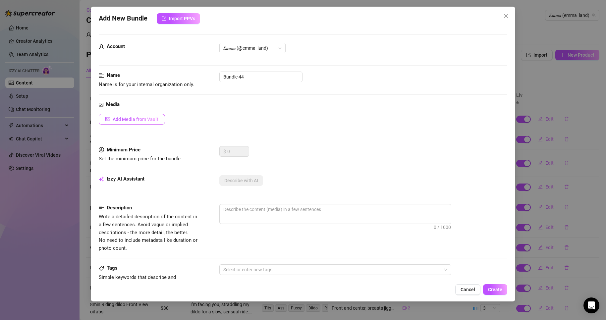
click at [143, 124] on button "Add Media from Vault" at bounding box center [132, 119] width 66 height 11
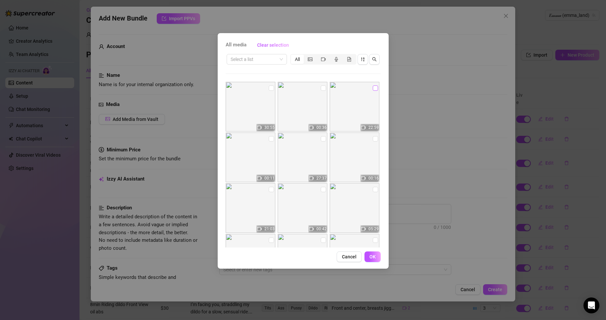
click at [373, 88] on input "checkbox" at bounding box center [375, 88] width 5 height 5
click at [321, 87] on input "checkbox" at bounding box center [323, 88] width 5 height 5
click at [373, 257] on span "OK" at bounding box center [373, 256] width 6 height 5
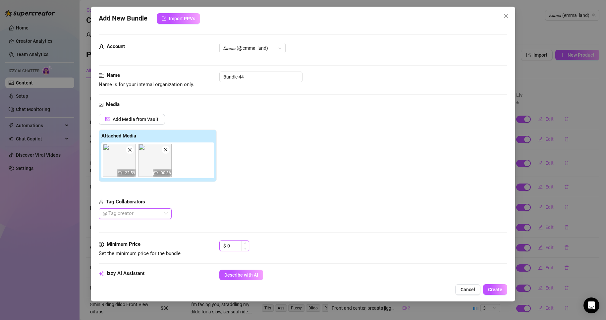
click at [233, 244] on input "0" at bounding box center [238, 246] width 22 height 10
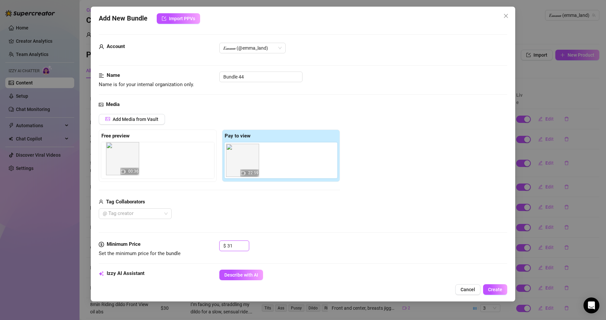
drag, startPoint x: 274, startPoint y: 165, endPoint x: 119, endPoint y: 165, distance: 155.5
click at [119, 165] on div "Free preview Pay to view 22:59 00:36" at bounding box center [219, 156] width 241 height 52
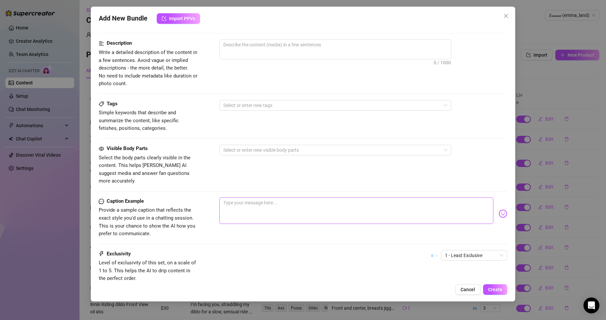
scroll to position [265, 0]
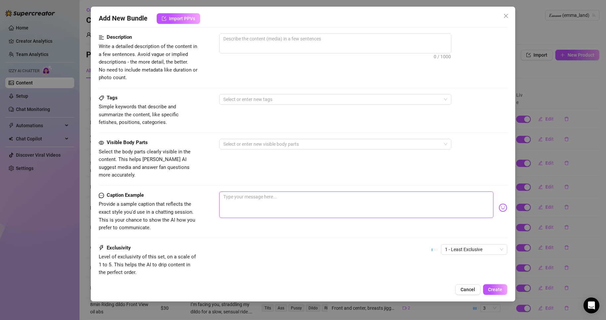
paste textarea "🔥 “Tight latex, torn fishnets… and a pussy that won’t stop begging for more 😈💦”…"
click at [233, 195] on textarea "🔥 “Tight latex, torn fishnets… and a pussy that won’t stop begging for more 😈💦”…" at bounding box center [356, 205] width 274 height 27
click at [234, 192] on textarea "🔥 “Tight latex, torn fishnets… and a pussy that won’t stop begging for more 😈💦”…" at bounding box center [356, 205] width 274 height 27
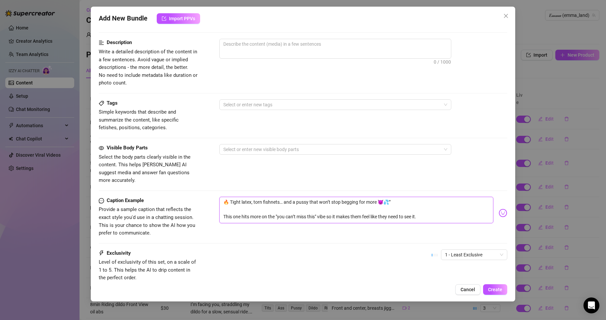
scroll to position [237, 0]
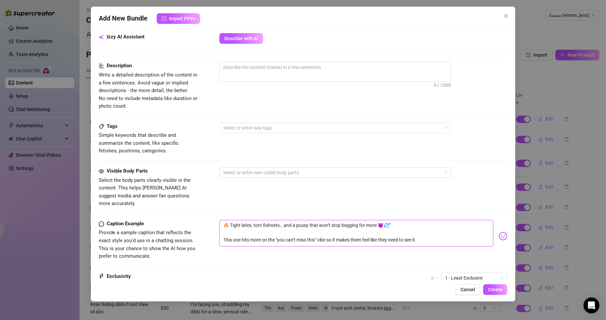
click at [394, 220] on textarea "🔥 Tight latex, torn fishnets… and a pussy that won’t stop begging for more 😈💦” …" at bounding box center [356, 233] width 274 height 27
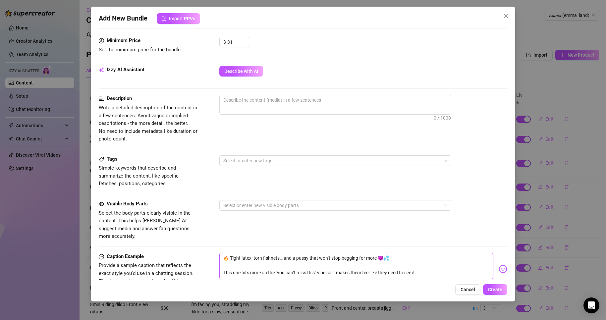
scroll to position [204, 0]
click at [250, 160] on div at bounding box center [332, 160] width 222 height 9
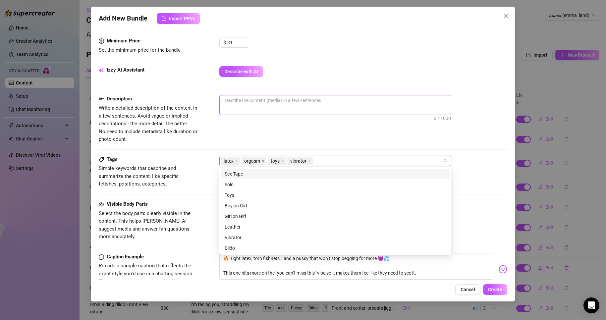
click at [275, 111] on span "0 / 1000" at bounding box center [335, 105] width 232 height 20
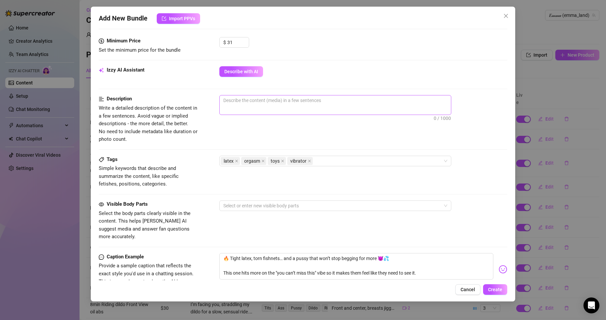
drag, startPoint x: 280, startPoint y: 109, endPoint x: 270, endPoint y: 108, distance: 9.7
drag, startPoint x: 270, startPoint y: 108, endPoint x: 256, endPoint y: 103, distance: 14.9
paste textarea "Explicit video featuring [PERSON_NAME] in a tight latex top and fishnet stockin…"
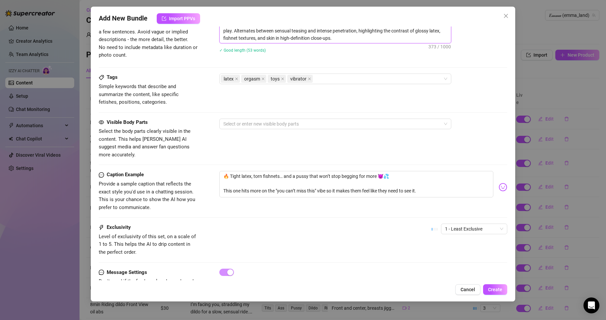
scroll to position [305, 0]
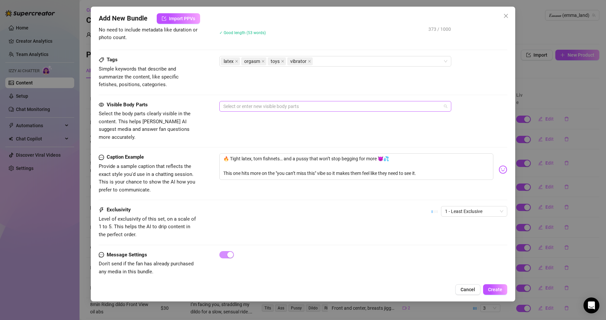
click at [278, 106] on div at bounding box center [332, 106] width 222 height 9
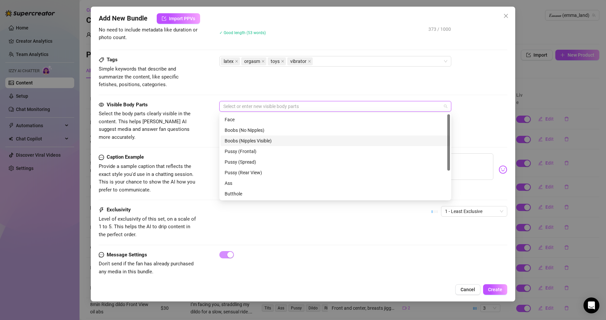
click at [253, 141] on div "Boobs (Nipples Visible)" at bounding box center [335, 140] width 221 height 7
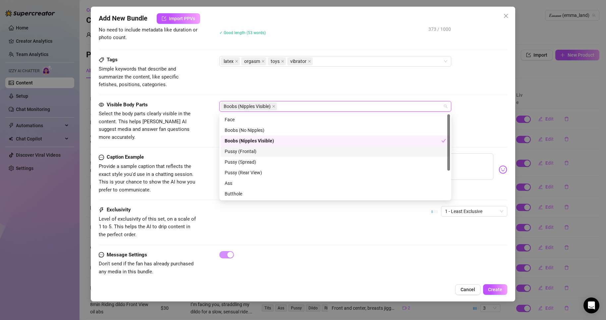
click at [251, 149] on div "Pussy (Frontal)" at bounding box center [335, 151] width 221 height 7
click at [250, 161] on div "Pussy (Spread)" at bounding box center [335, 161] width 221 height 7
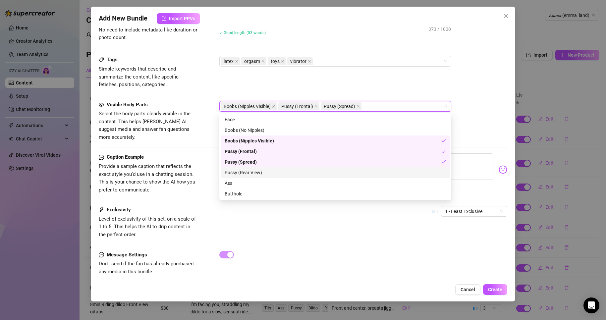
click at [249, 172] on div "Pussy (Rear View)" at bounding box center [335, 172] width 221 height 7
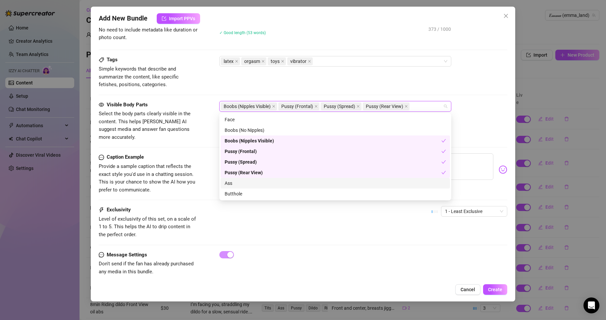
click at [246, 181] on div "Ass" at bounding box center [335, 183] width 221 height 7
click at [244, 194] on div "Butthole" at bounding box center [335, 193] width 221 height 7
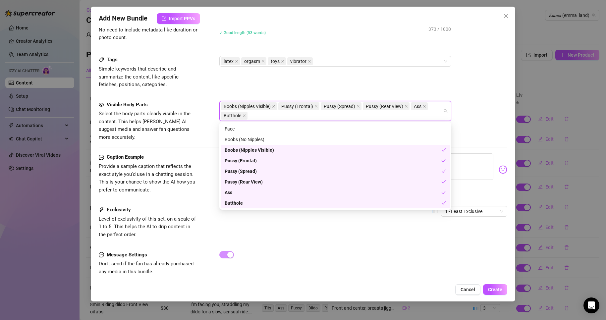
scroll to position [42, 0]
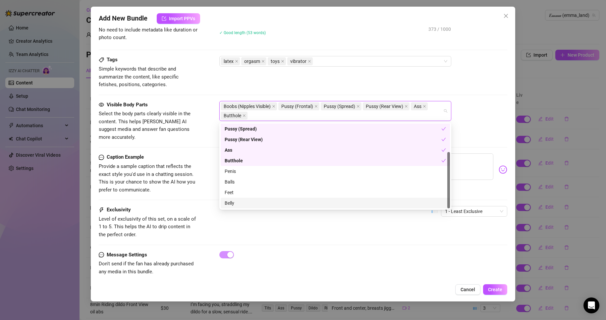
click at [241, 204] on div "Belly" at bounding box center [335, 203] width 221 height 7
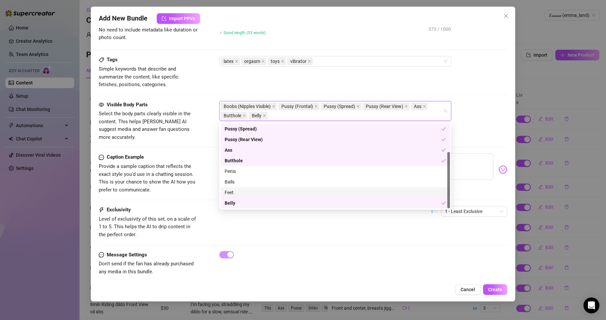
click at [240, 195] on div "Feet" at bounding box center [335, 192] width 221 height 7
click at [263, 231] on div "Exclusivity Level of exclusivity of this set, on a scale of 1 to 5. This helps …" at bounding box center [303, 222] width 408 height 32
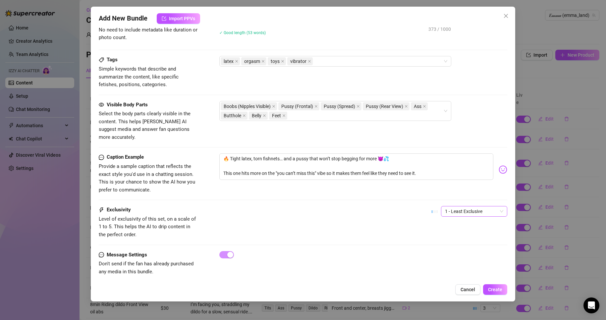
click at [497, 207] on span "1 - Least Exclusive" at bounding box center [474, 212] width 58 height 10
click at [445, 246] on div "4" at bounding box center [469, 248] width 56 height 7
click at [499, 289] on span "Create" at bounding box center [495, 289] width 14 height 5
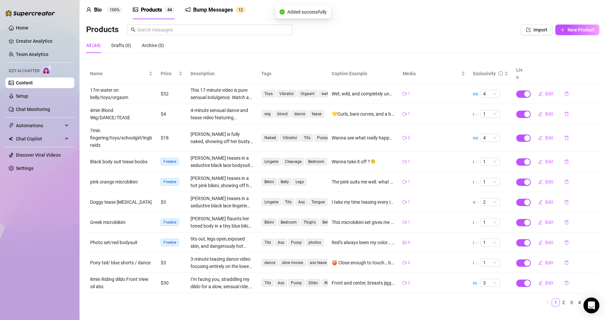
scroll to position [30, 0]
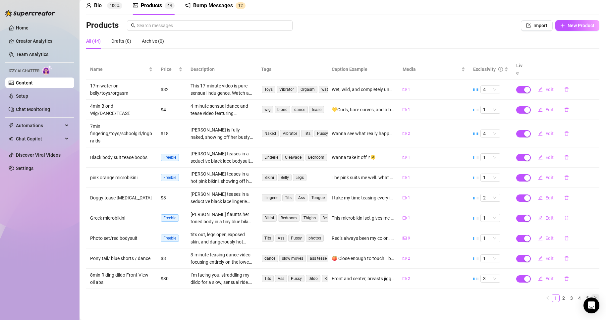
click at [594, 296] on icon "right" at bounding box center [596, 298] width 4 height 4
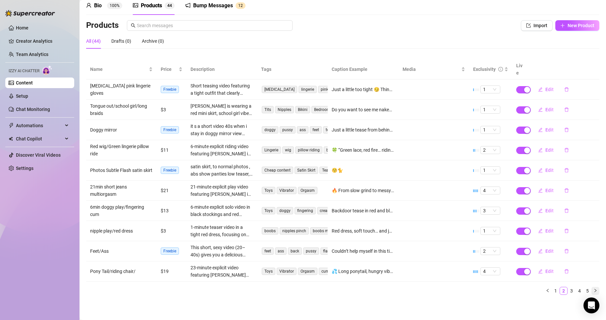
scroll to position [22, 0]
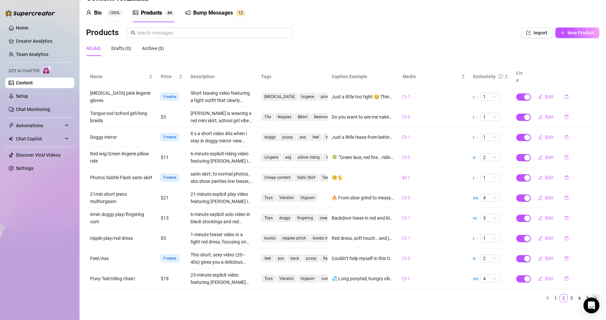
click at [594, 296] on icon "right" at bounding box center [596, 298] width 4 height 4
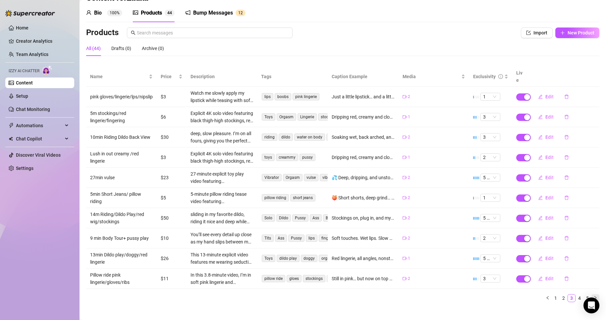
click at [594, 296] on icon "right" at bounding box center [596, 298] width 4 height 4
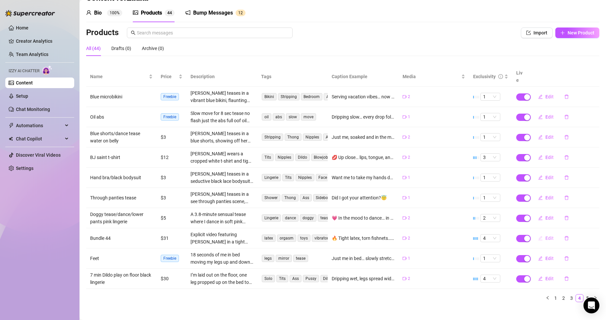
click at [549, 233] on button "Edit" at bounding box center [546, 238] width 26 height 11
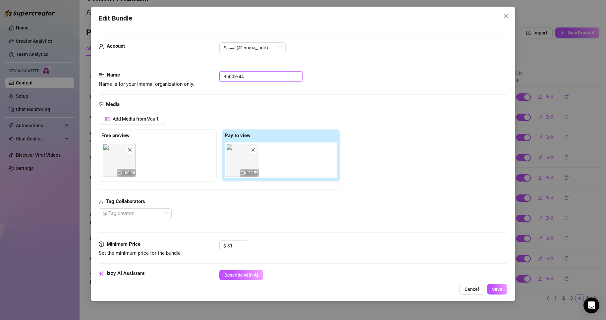
click at [251, 79] on input "Bundle 44" at bounding box center [260, 76] width 83 height 11
click at [500, 284] on button "Save" at bounding box center [497, 289] width 20 height 11
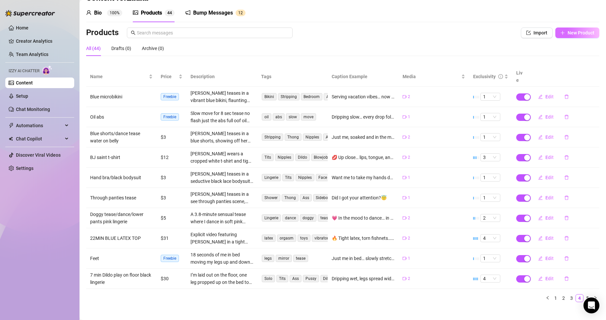
click at [571, 34] on span "New Product" at bounding box center [581, 32] width 27 height 5
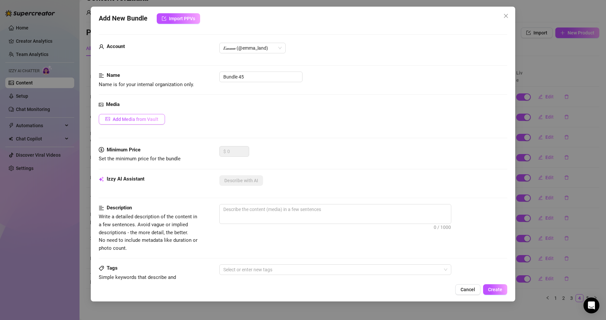
click at [142, 121] on span "Add Media from Vault" at bounding box center [136, 119] width 46 height 5
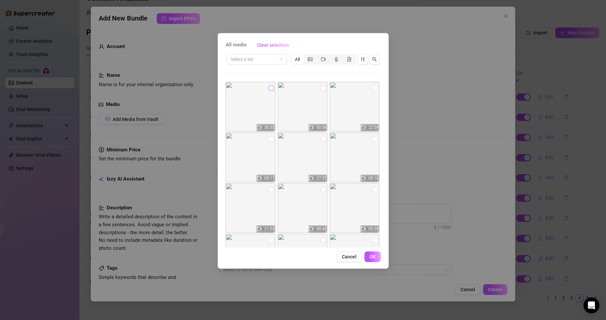
click at [269, 89] on input "checkbox" at bounding box center [271, 88] width 5 height 5
click at [379, 254] on button "OK" at bounding box center [373, 257] width 16 height 11
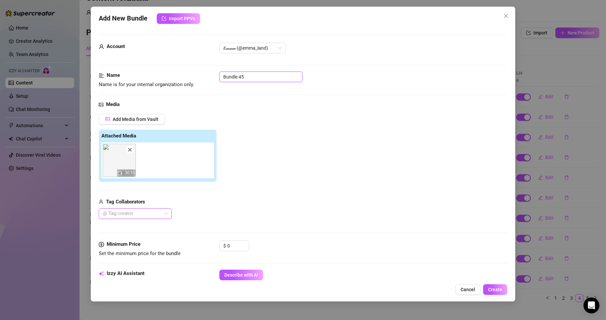
click at [256, 73] on input "Bundle 45" at bounding box center [260, 77] width 83 height 11
click at [255, 75] on input "30 MIN" at bounding box center [260, 77] width 83 height 11
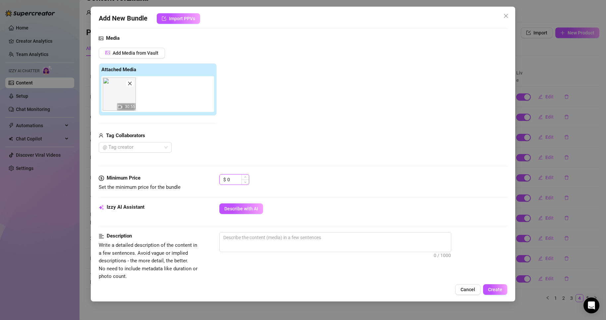
click at [231, 177] on input "0" at bounding box center [238, 180] width 22 height 10
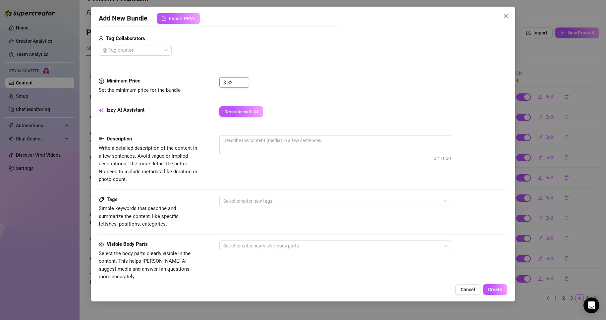
scroll to position [166, 0]
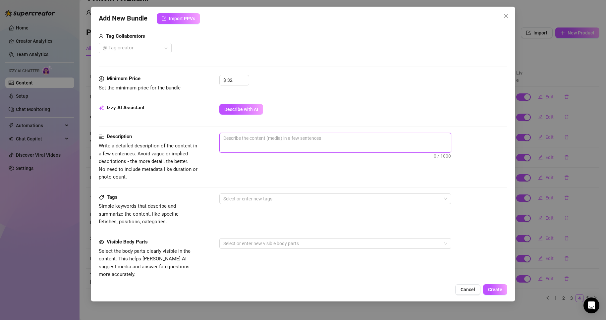
paste textarea "Explicit 30-minute video featuring [PERSON_NAME] using a [PERSON_NAME] toy for …"
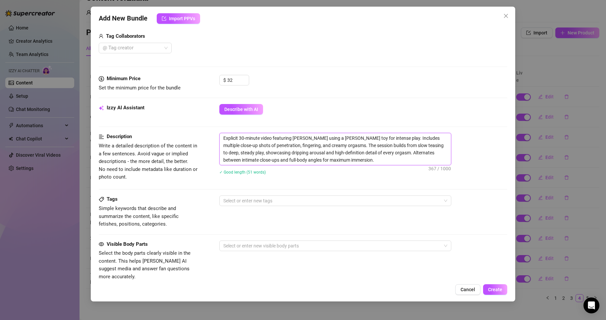
scroll to position [0, 0]
click at [250, 192] on div "Description Write a detailed description of the content in a few sentences. Avo…" at bounding box center [303, 164] width 408 height 63
click at [250, 200] on div at bounding box center [332, 200] width 222 height 9
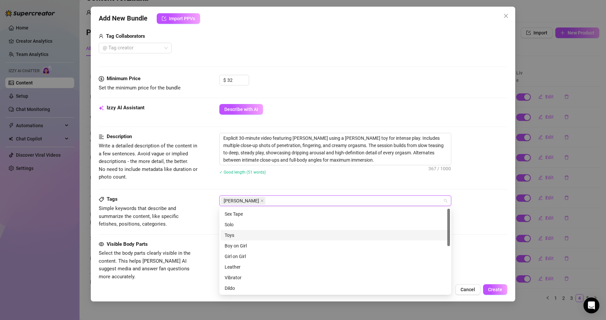
click at [264, 235] on div "Toys" at bounding box center [335, 235] width 221 height 7
click at [263, 240] on div "Vibrator" at bounding box center [335, 244] width 229 height 11
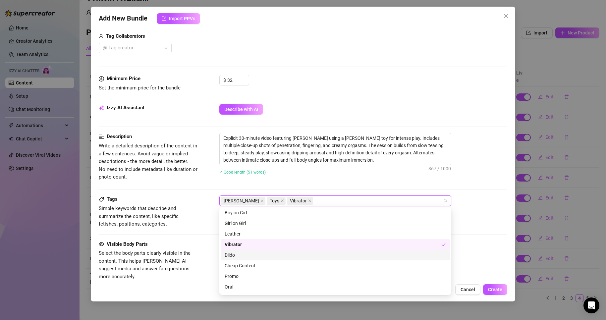
scroll to position [66, 0]
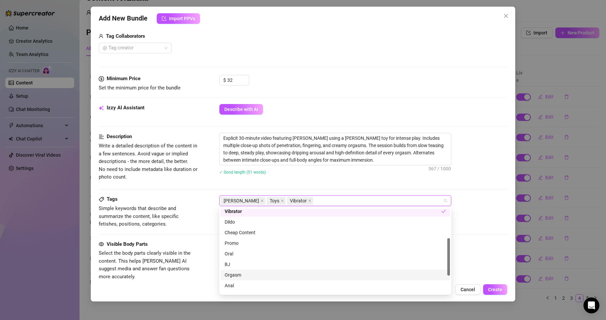
click at [247, 276] on div "Orgasm" at bounding box center [335, 274] width 221 height 7
click at [314, 184] on div "Description Write a detailed description of the content in a few sentences. Avo…" at bounding box center [303, 164] width 408 height 63
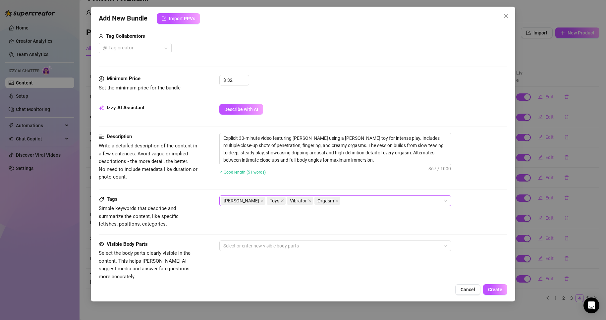
click at [328, 201] on div "[PERSON_NAME] Toys Vibrator Orgasm" at bounding box center [332, 200] width 222 height 9
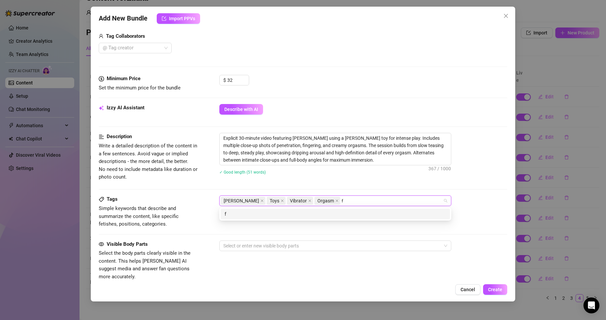
scroll to position [0, 0]
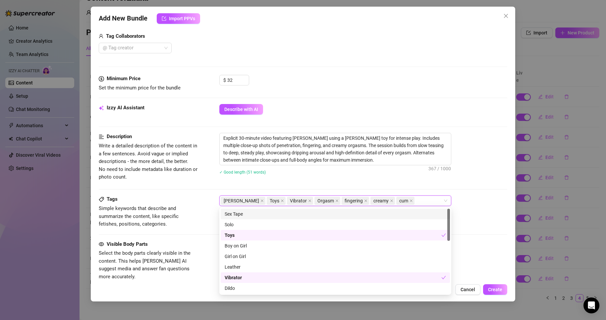
click at [343, 185] on div "Description Write a detailed description of the content in a few sentences. Avo…" at bounding box center [303, 164] width 408 height 63
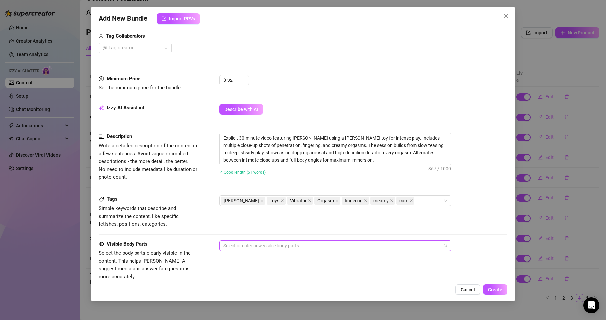
click at [239, 243] on div at bounding box center [332, 245] width 222 height 9
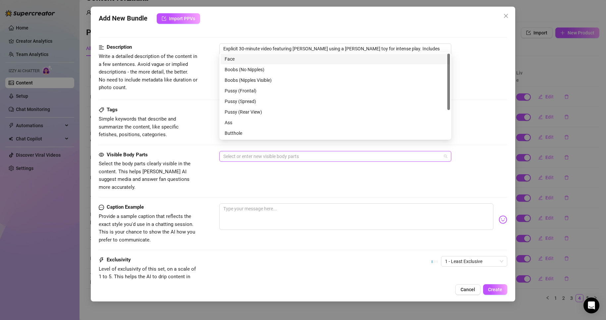
scroll to position [265, 0]
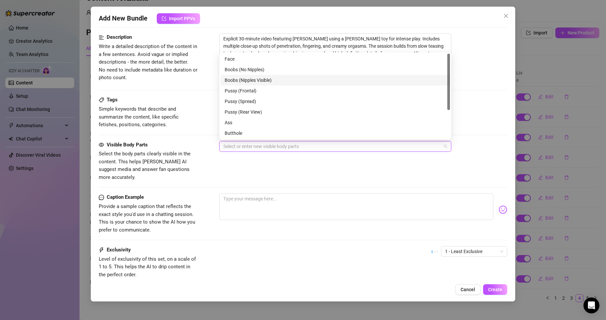
click at [245, 77] on div "Boobs (Nipples Visible)" at bounding box center [335, 80] width 221 height 7
click at [247, 84] on div "Boobs (Nipples Visible)" at bounding box center [335, 80] width 229 height 11
click at [247, 86] on div "Pussy (Frontal)" at bounding box center [335, 91] width 229 height 11
click at [246, 83] on div "Boobs (Nipples Visible)" at bounding box center [335, 80] width 221 height 7
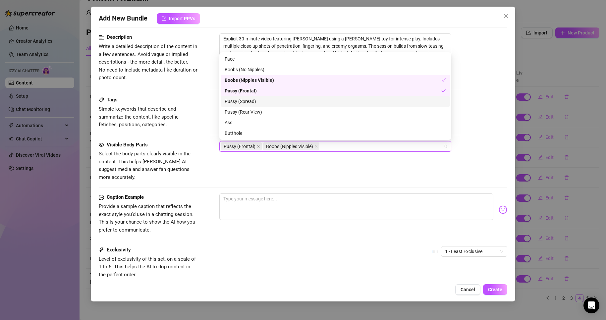
click at [238, 104] on div "Pussy (Spread)" at bounding box center [335, 101] width 221 height 7
click at [238, 112] on div "Pussy (Rear View)" at bounding box center [335, 111] width 221 height 7
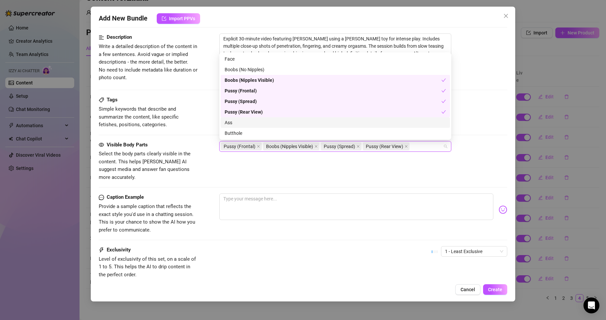
click at [238, 124] on div "Ass" at bounding box center [335, 122] width 221 height 7
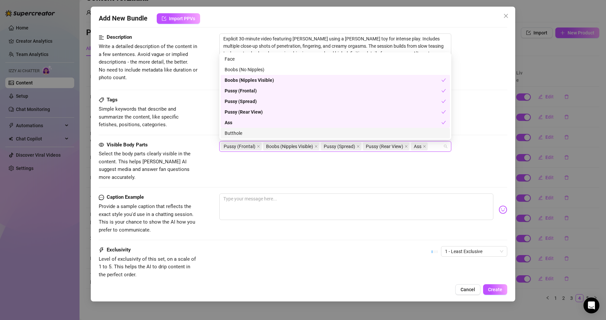
click at [238, 133] on div "Butthole" at bounding box center [335, 133] width 221 height 7
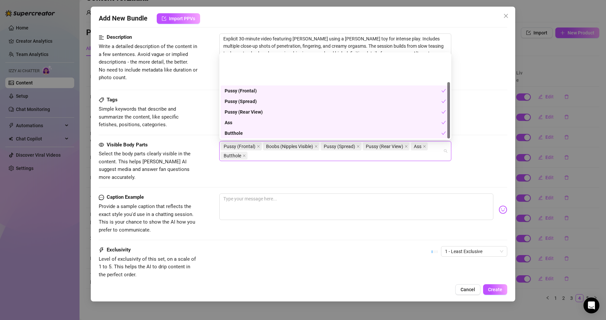
scroll to position [42, 0]
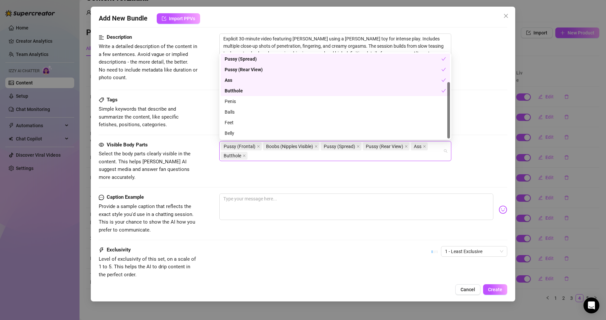
click at [238, 133] on div "Belly" at bounding box center [335, 133] width 221 height 7
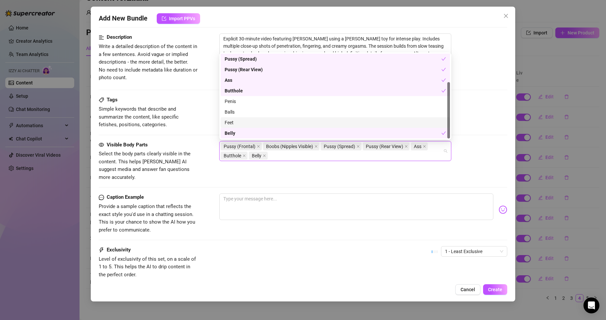
click at [239, 122] on div "Feet" at bounding box center [335, 122] width 221 height 7
click at [373, 246] on div "Exclusivity Level of exclusivity of this set, on a scale of 1 to 5. This helps …" at bounding box center [303, 262] width 408 height 32
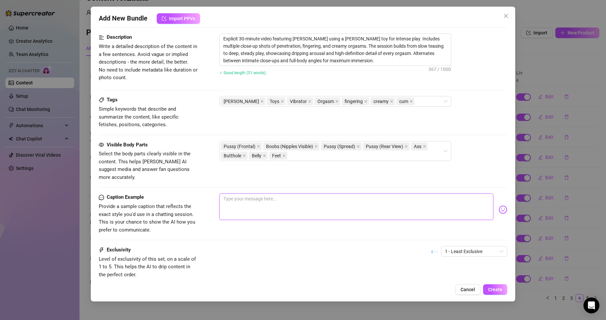
paste textarea "💦 “30 minutes of pure [PERSON_NAME]… close-ups, dripping, and cumming again and…"
click at [234, 194] on textarea "💦 “30 minutes of pure [PERSON_NAME]… close-ups, dripping, and cumming again and…" at bounding box center [356, 207] width 274 height 27
click at [449, 194] on textarea "💦 30 minutes of pure [PERSON_NAME]… close-ups, dripping, and cumming again and …" at bounding box center [356, 207] width 274 height 27
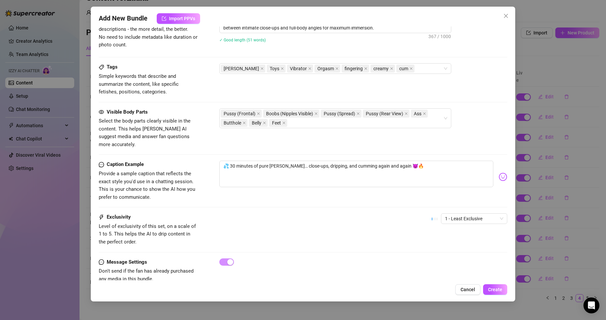
scroll to position [298, 0]
click at [455, 238] on div "Exclusivity Level of exclusivity of this set, on a scale of 1 to 5. This helps …" at bounding box center [303, 235] width 408 height 45
click at [458, 213] on span "1 - Least Exclusive" at bounding box center [474, 218] width 58 height 10
click at [457, 253] on div "4" at bounding box center [469, 255] width 56 height 7
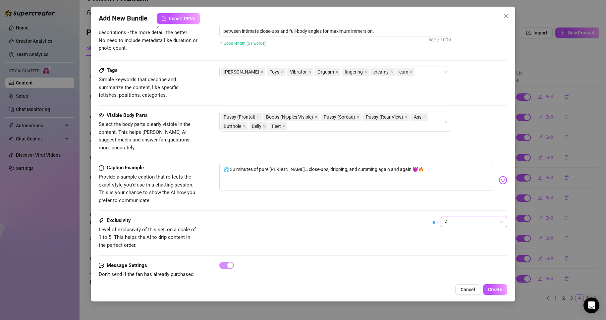
scroll to position [305, 0]
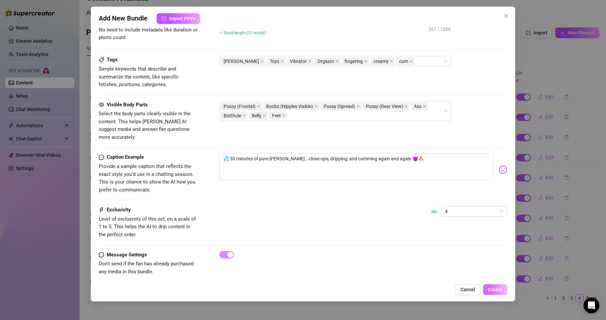
click at [494, 290] on span "Create" at bounding box center [495, 289] width 14 height 5
